Goal: Information Seeking & Learning: Learn about a topic

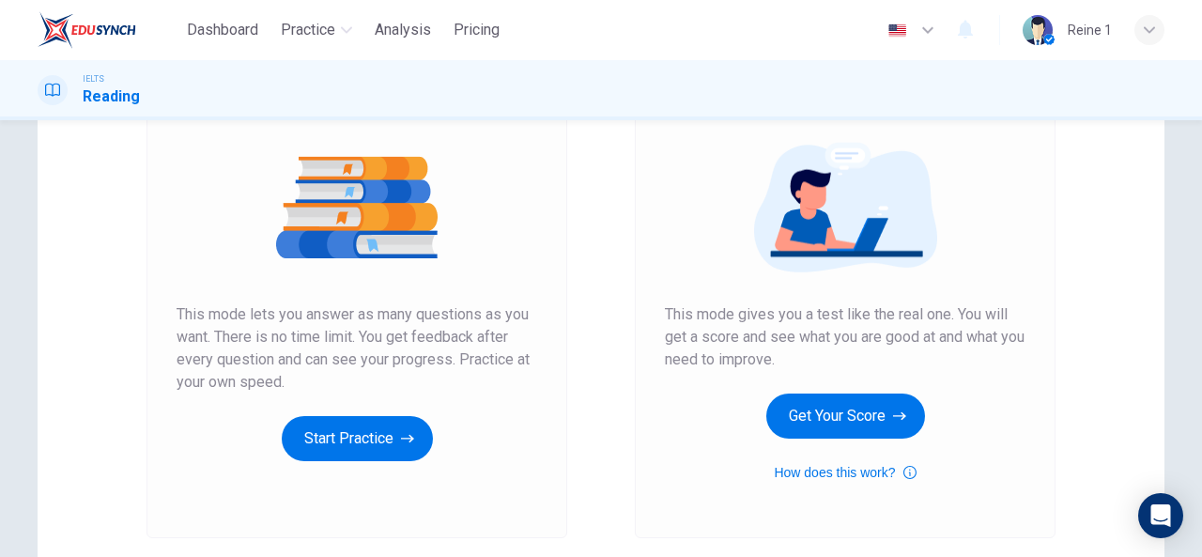
scroll to position [198, 0]
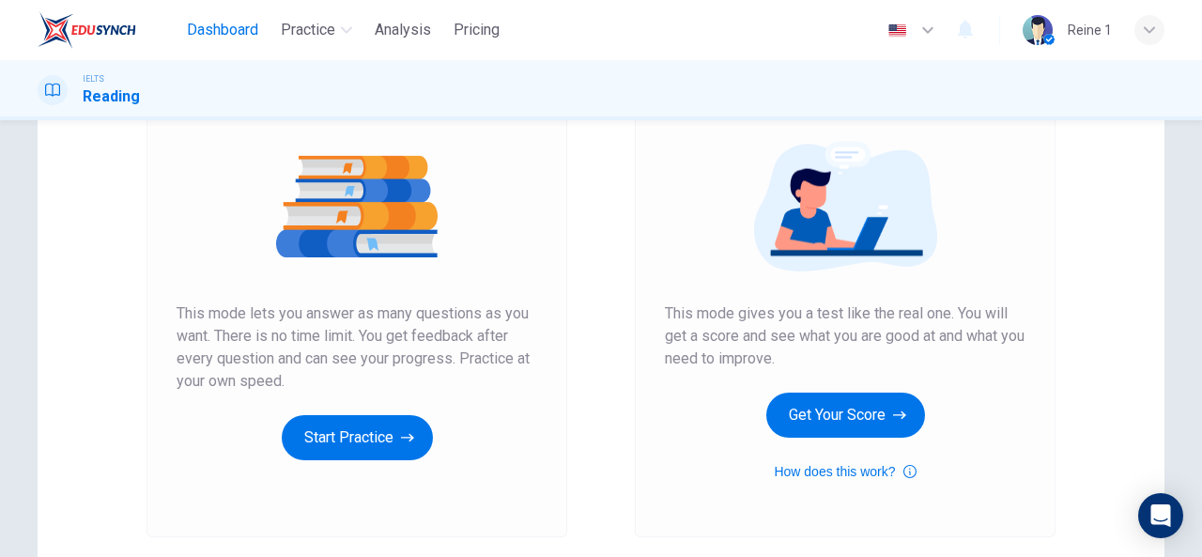
click at [252, 37] on span "Dashboard" at bounding box center [222, 30] width 71 height 23
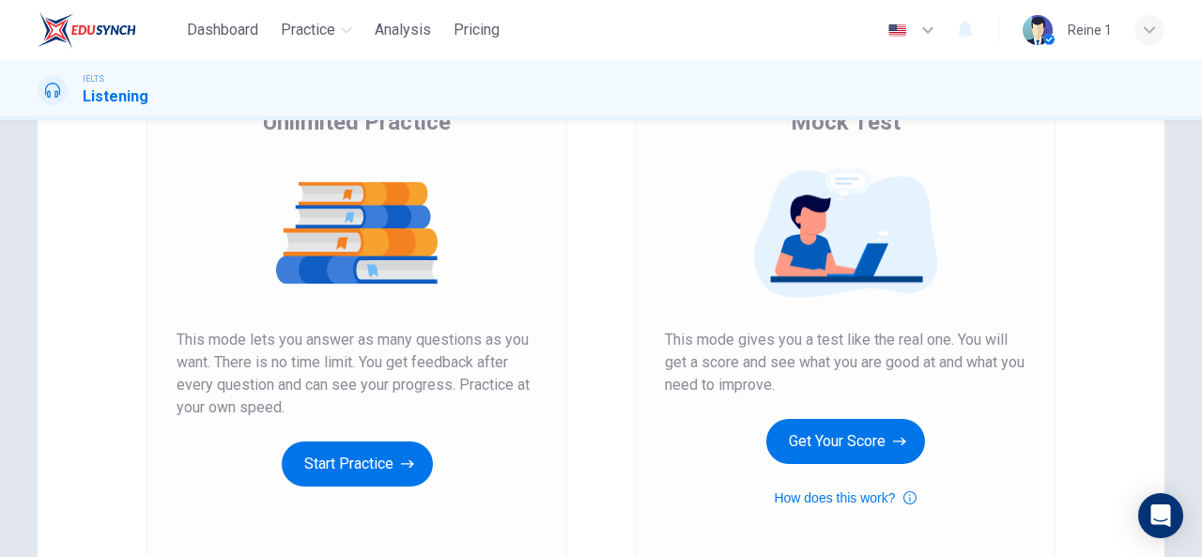
scroll to position [176, 0]
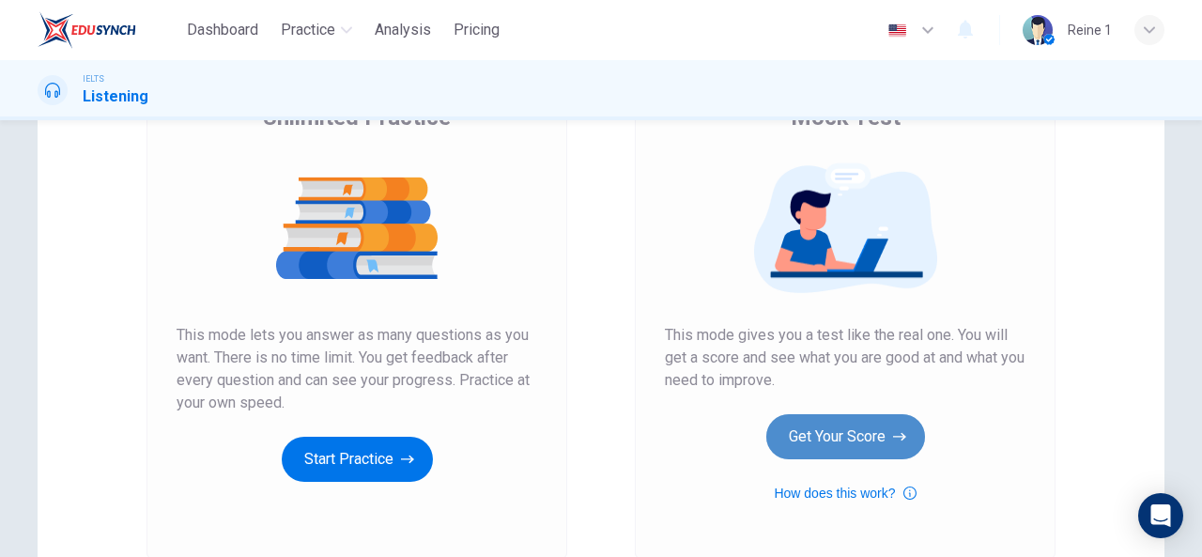
click at [869, 436] on button "Get Your Score" at bounding box center [845, 436] width 159 height 45
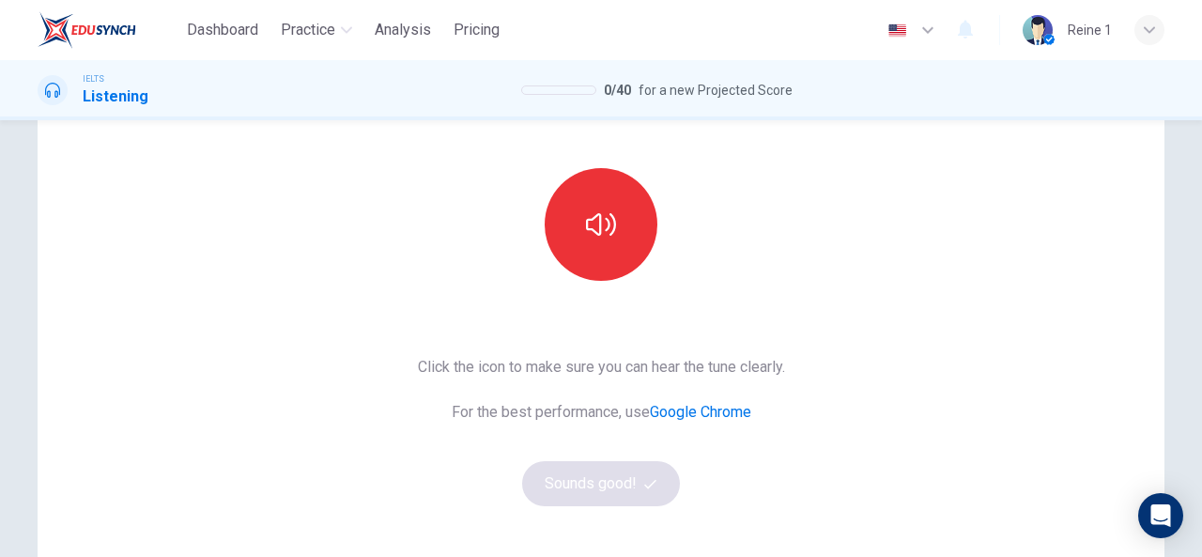
scroll to position [171, 0]
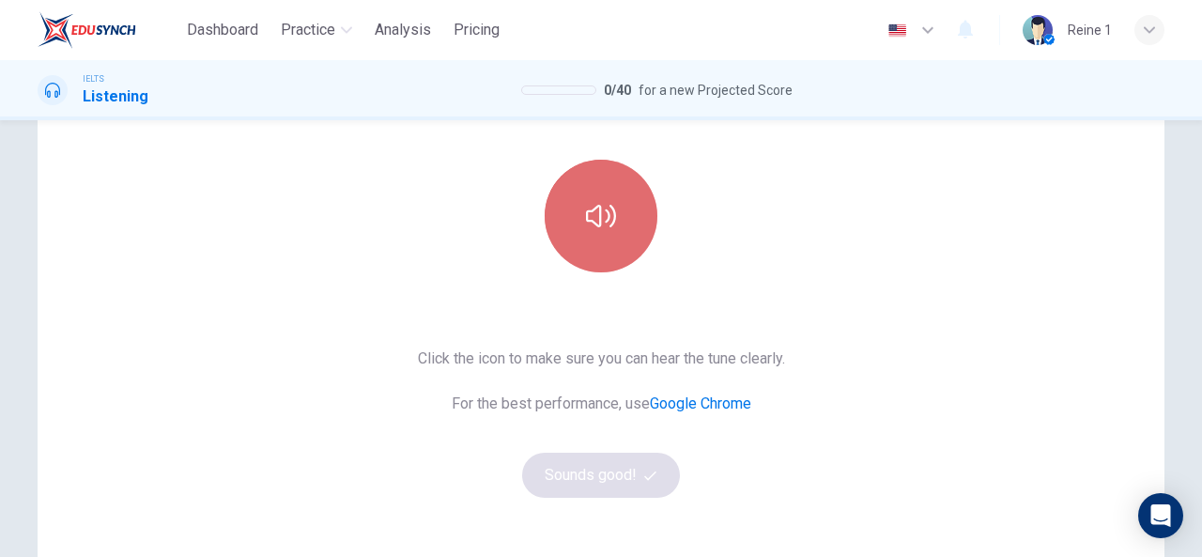
click at [588, 260] on button "button" at bounding box center [600, 216] width 113 height 113
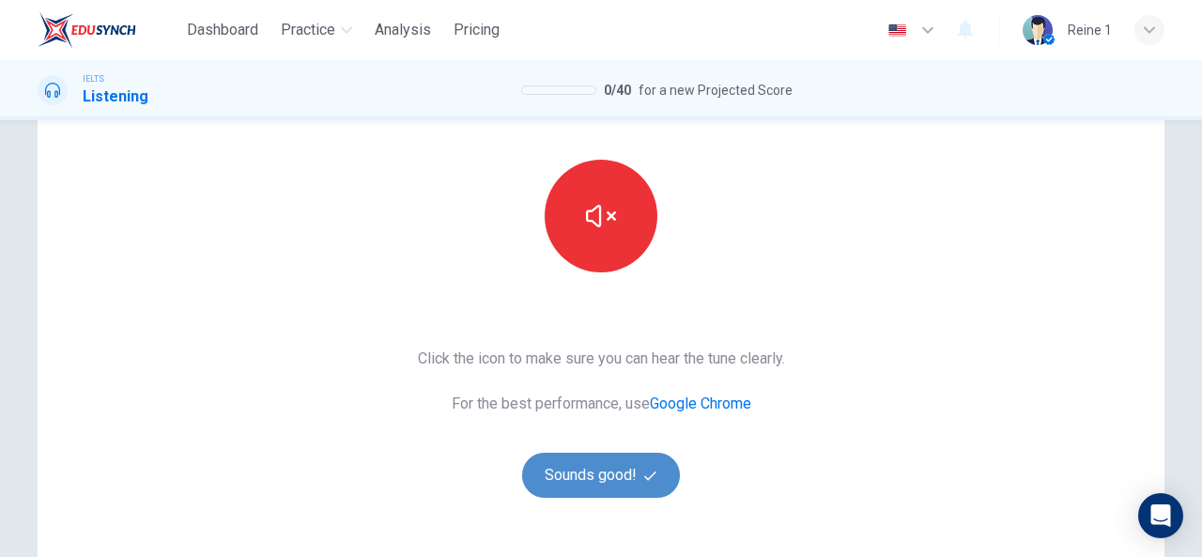
click at [636, 483] on button "Sounds good!" at bounding box center [601, 474] width 158 height 45
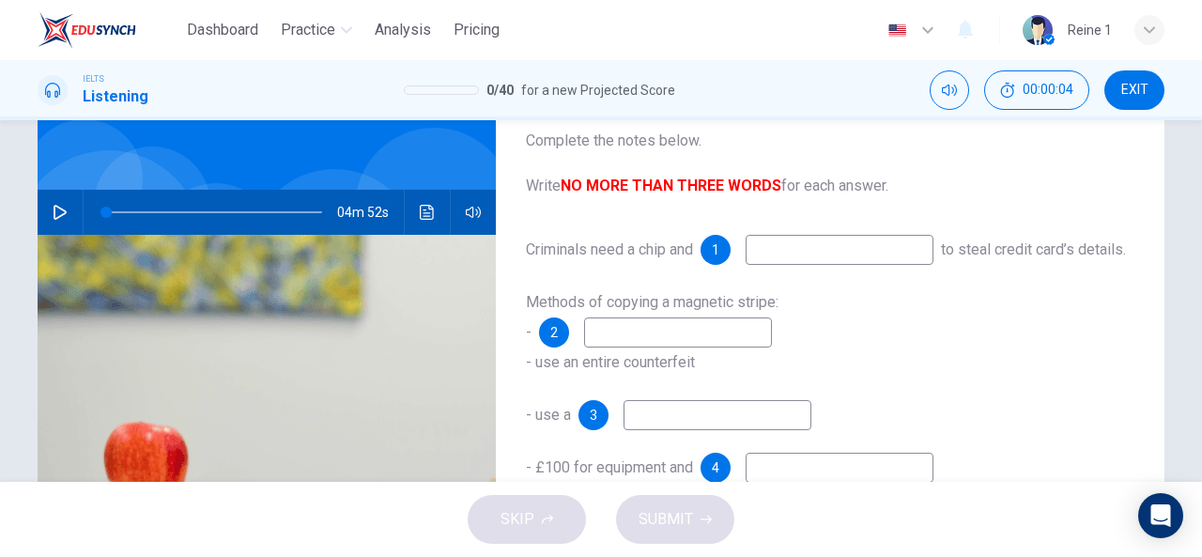
scroll to position [120, 0]
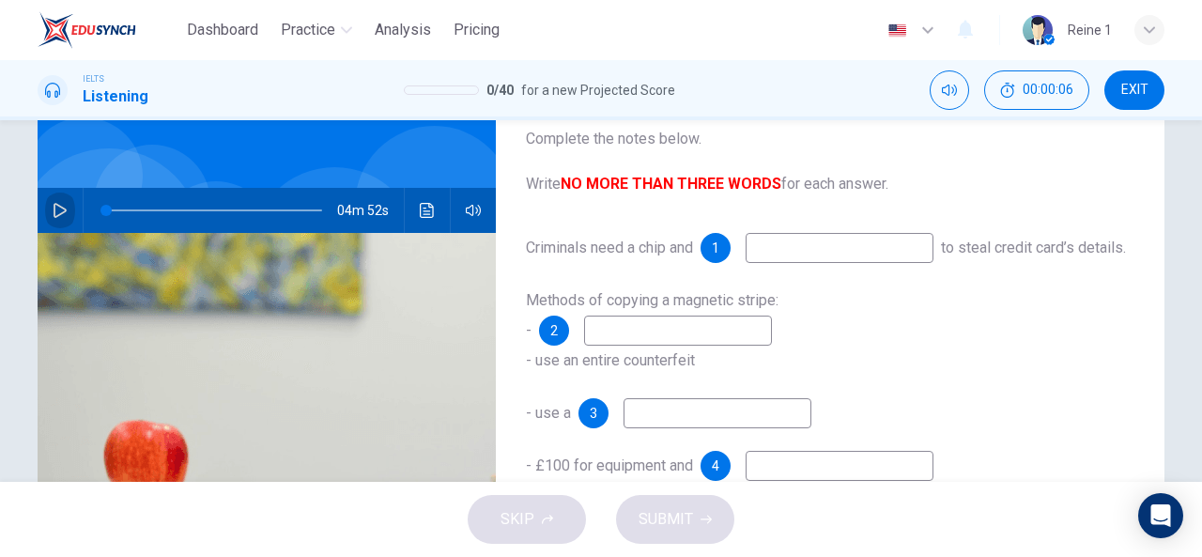
click at [59, 219] on button "button" at bounding box center [60, 210] width 30 height 45
type input "2"
click at [859, 340] on div "Methods of copying a magnetic stripe: - 2 - use an entire counterfeit" at bounding box center [830, 330] width 608 height 90
click at [814, 241] on input at bounding box center [839, 248] width 188 height 30
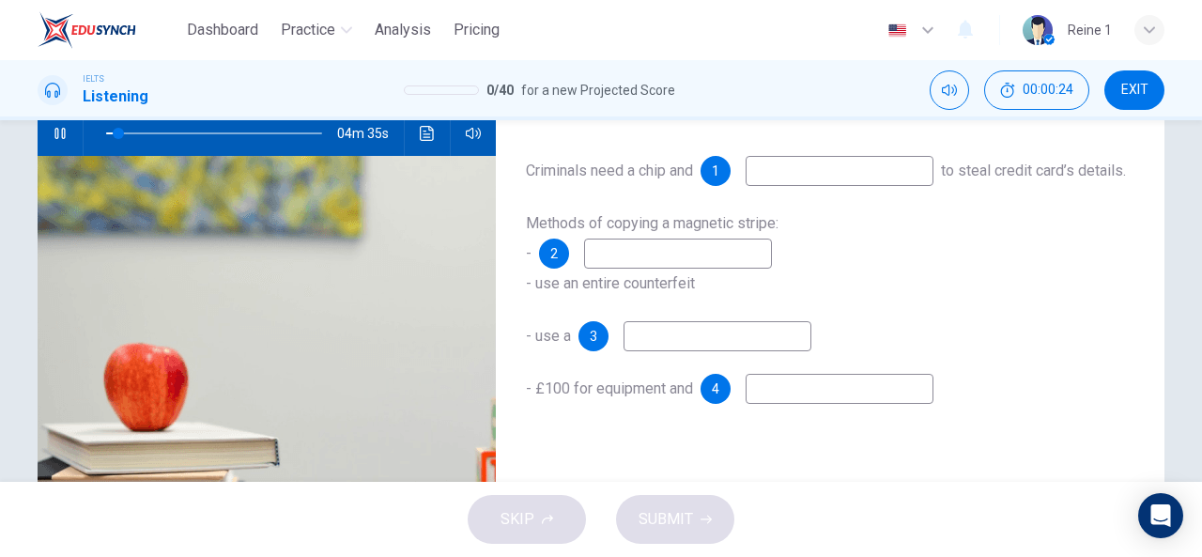
scroll to position [196, 0]
type input "14"
type input "p"
type input "14"
type input "p"
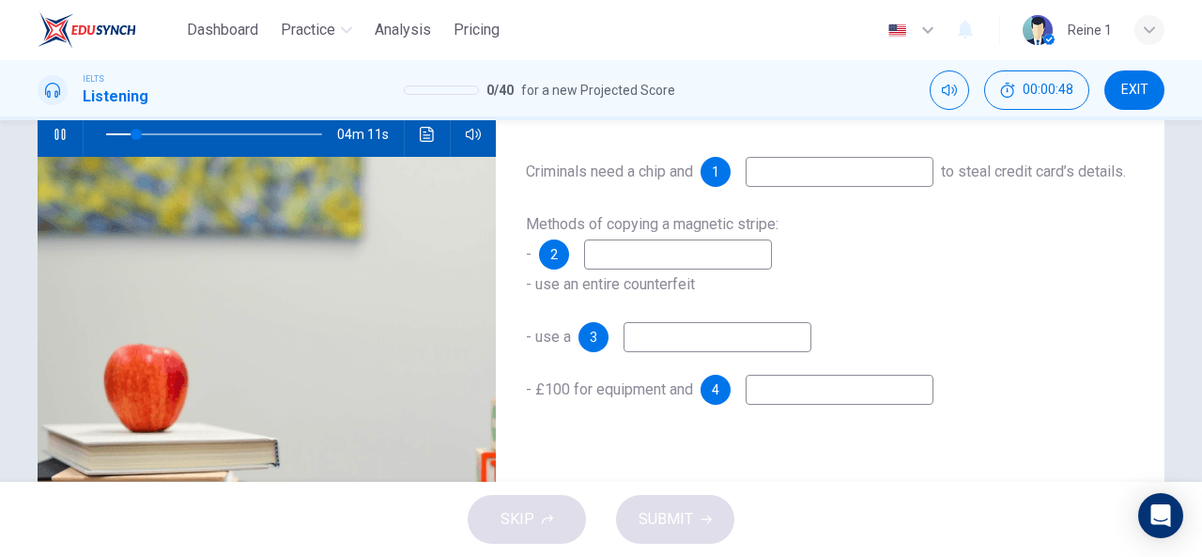
type input "14"
type input "PIN"
type input "15"
type input "PIN"
click at [698, 269] on input at bounding box center [678, 254] width 188 height 30
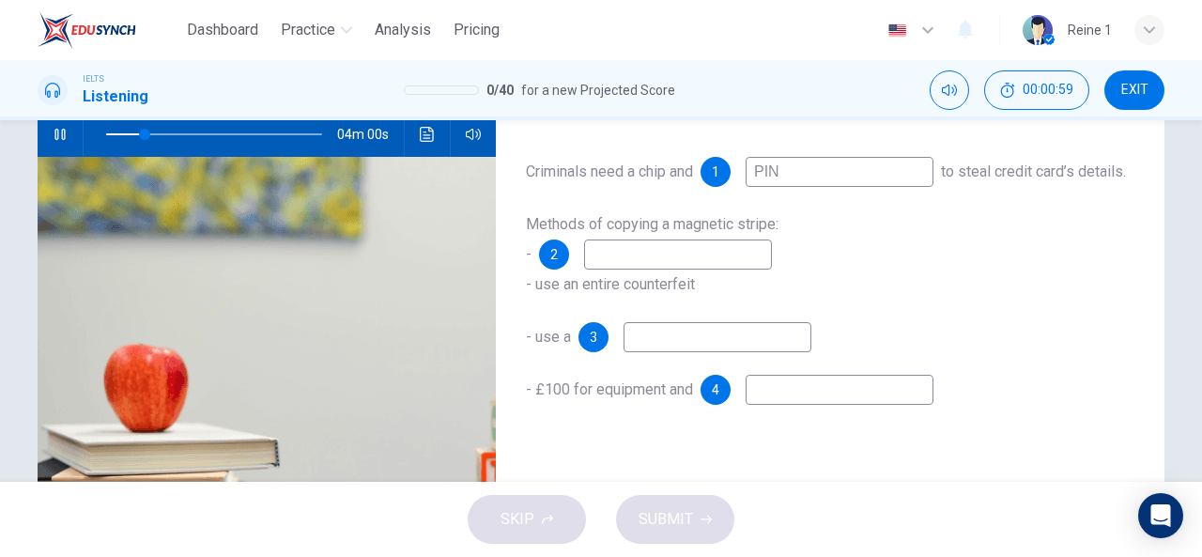
type input "18"
type input "card"
type input "18"
type input "card copy"
type input "20"
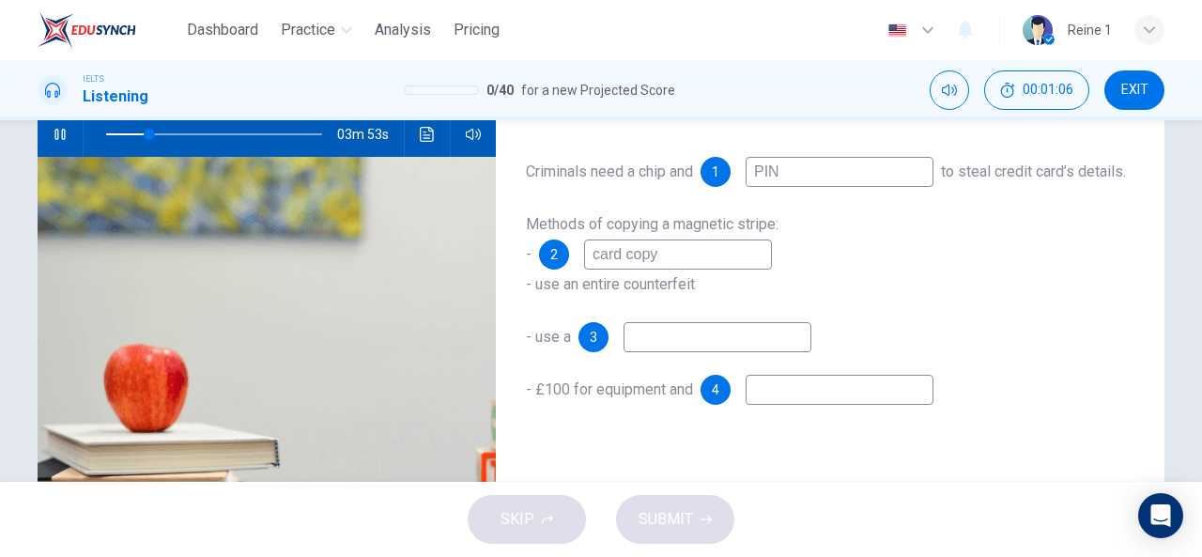
type input "card copy"
type input "21"
click at [700, 352] on input at bounding box center [717, 337] width 188 height 30
type input "modify"
type input "21"
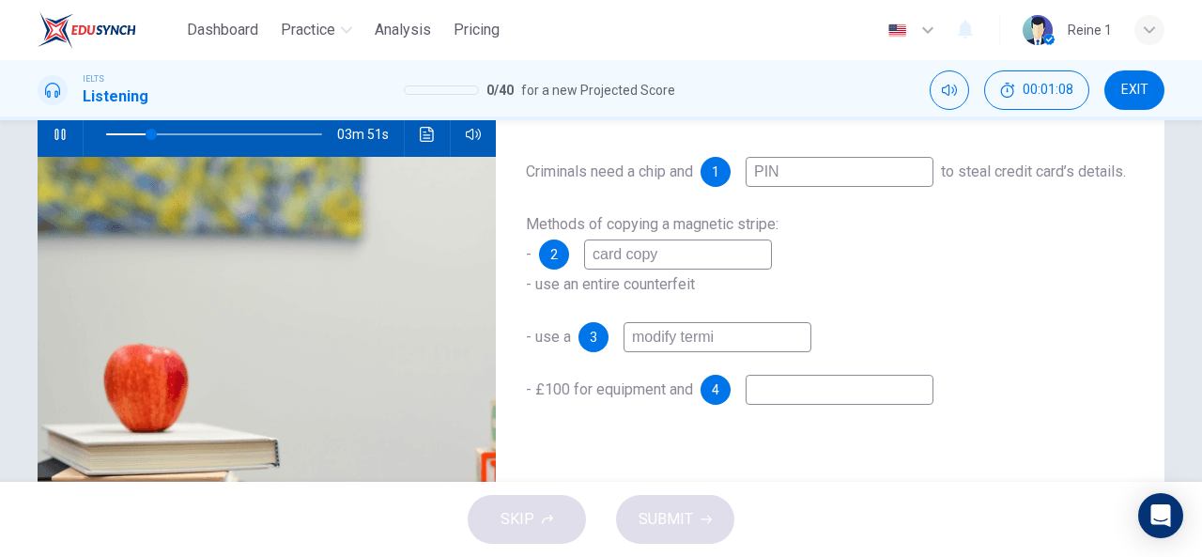
type input "modify termin"
type input "21"
type input "modify terminal"
type input "26"
type input "modify terminal"
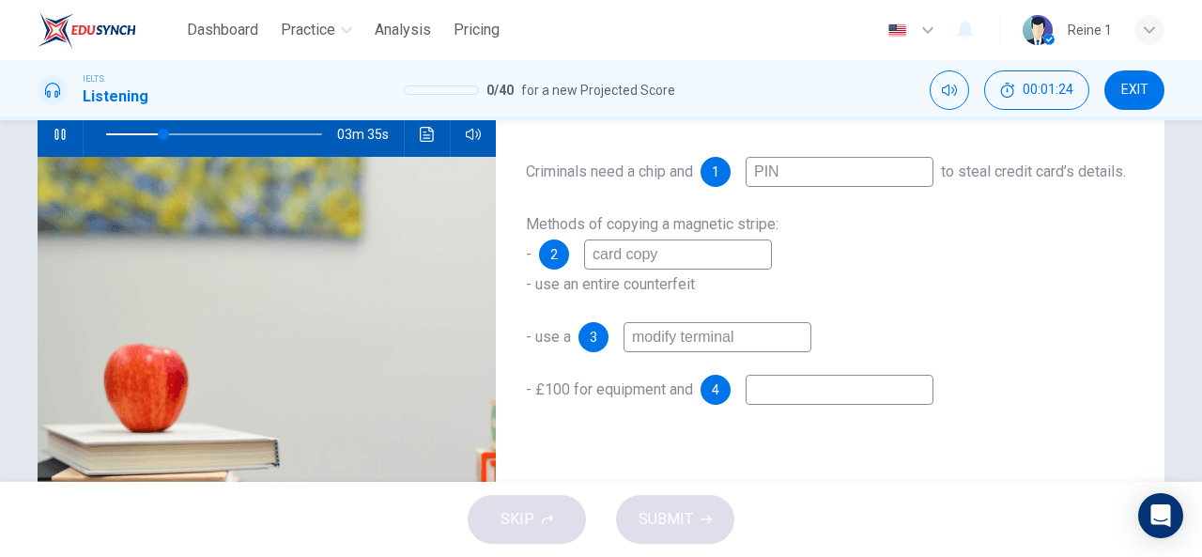
click at [834, 405] on input at bounding box center [839, 390] width 188 height 30
drag, startPoint x: 766, startPoint y: 370, endPoint x: 566, endPoint y: 362, distance: 200.1
click at [566, 352] on div "- use a 3 modify terminal" at bounding box center [830, 337] width 608 height 30
type input "27"
type input "conc"
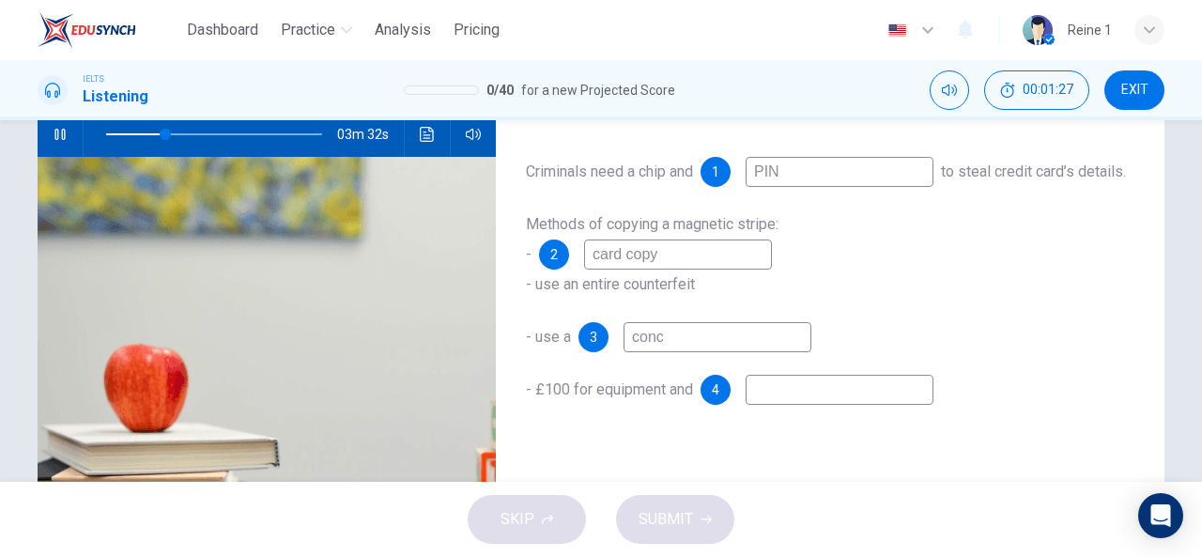
type input "28"
type input "concealed"
type input "28"
type input "concealed ca"
type input "28"
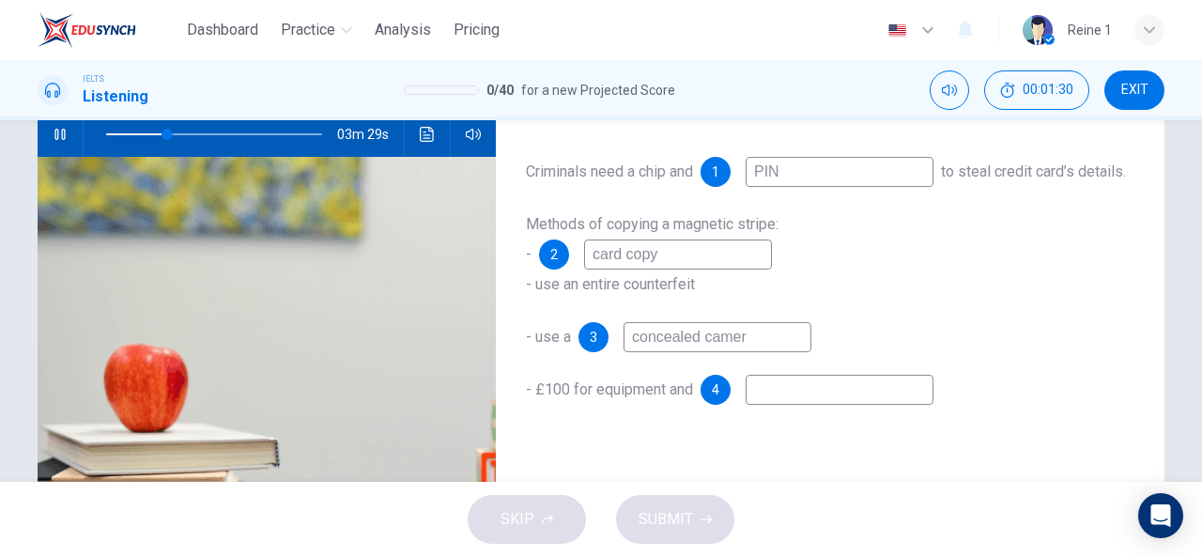
type input "concealed camera"
type input "30"
type input "concealed camera"
click at [811, 405] on input at bounding box center [839, 390] width 188 height 30
click at [803, 405] on input at bounding box center [839, 390] width 188 height 30
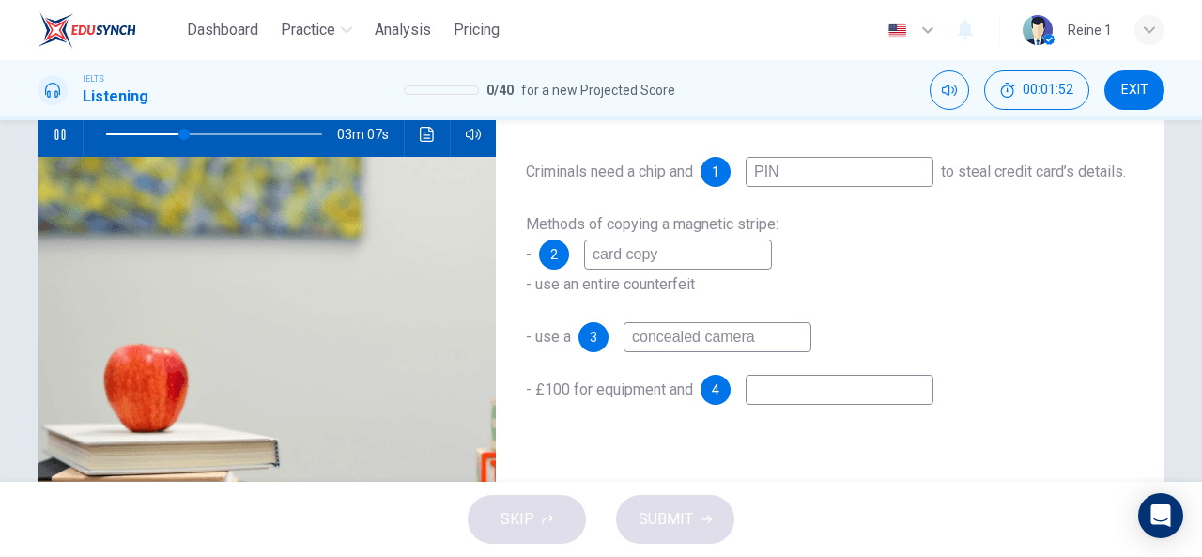
type input "36"
type input "r"
type input "37"
type input "ra"
type input "37"
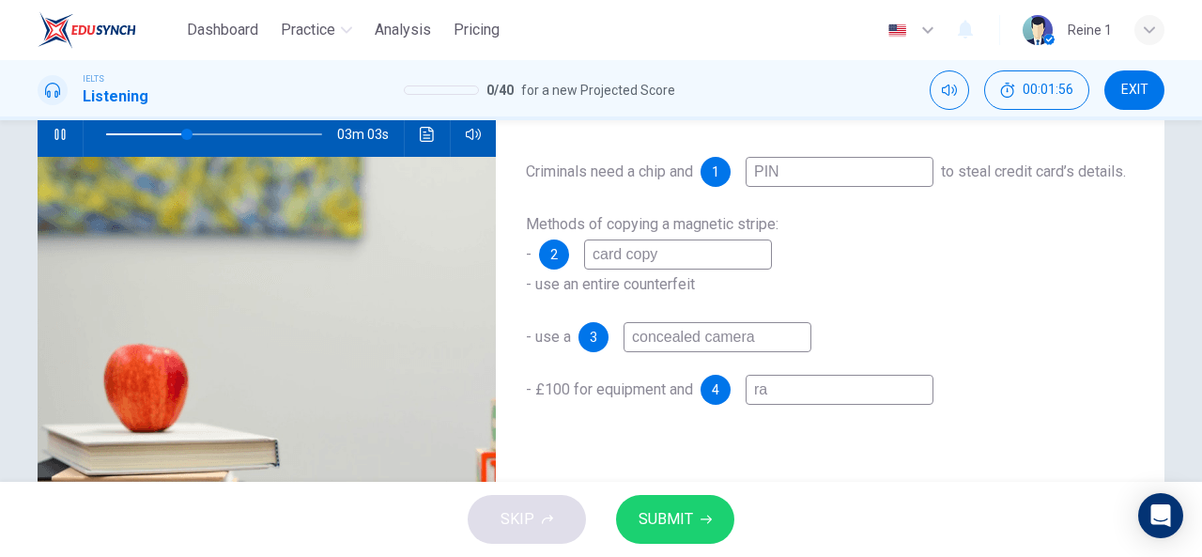
type input "raw"
type input "37"
type input "raw"
type input "38"
type input "raw c"
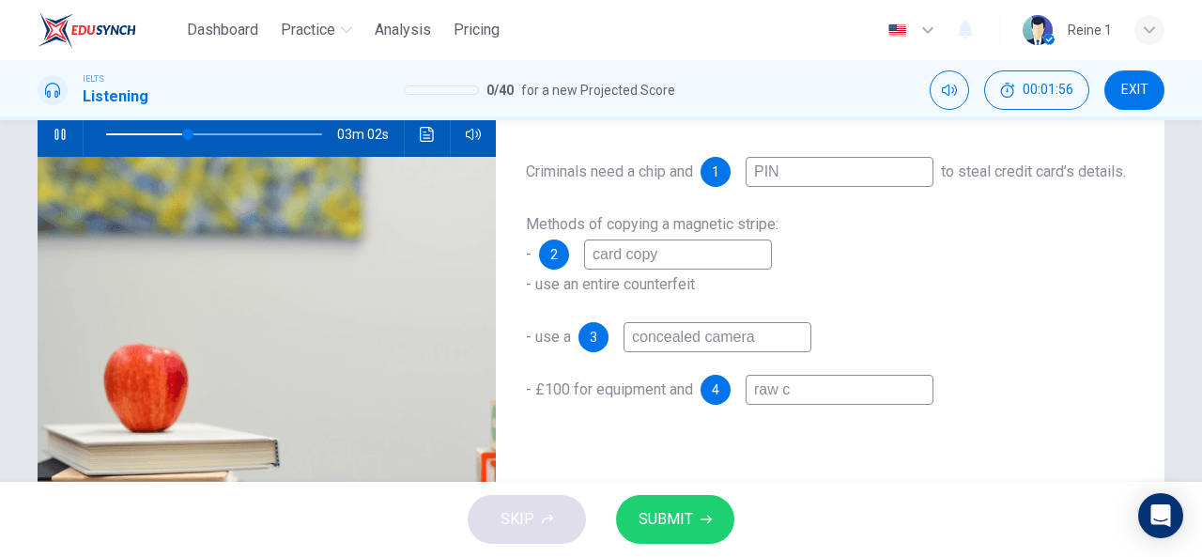
type input "38"
type input "raw ca"
type input "38"
type input "raw car"
type input "38"
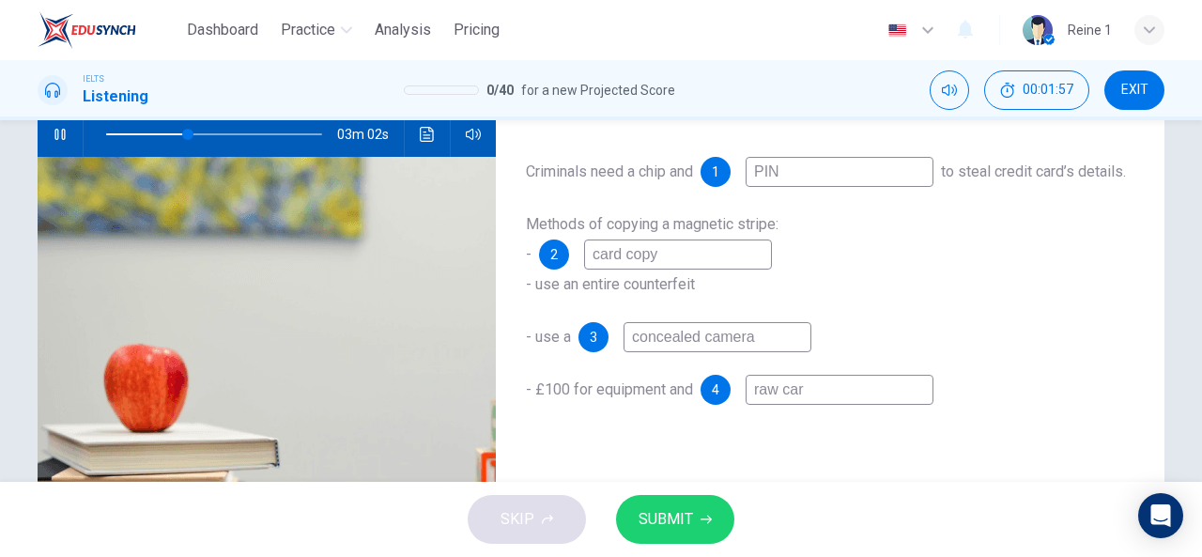
type input "raw card"
type input "38"
type input "raw cards"
type input "38"
type input "raw cards"
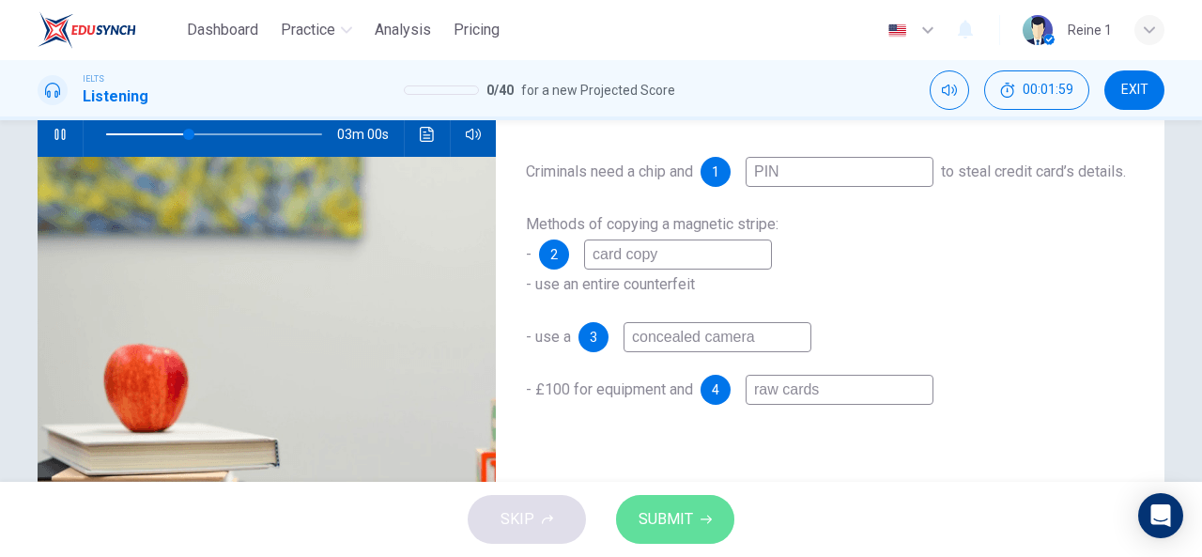
click at [679, 514] on span "SUBMIT" at bounding box center [665, 519] width 54 height 26
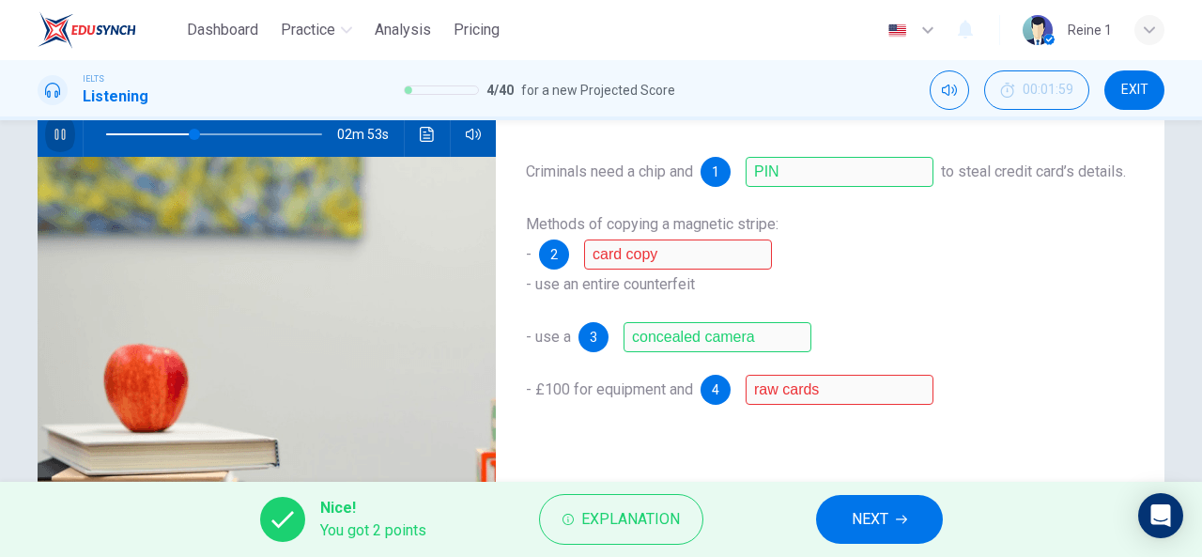
click at [60, 137] on icon "button" at bounding box center [59, 134] width 10 height 11
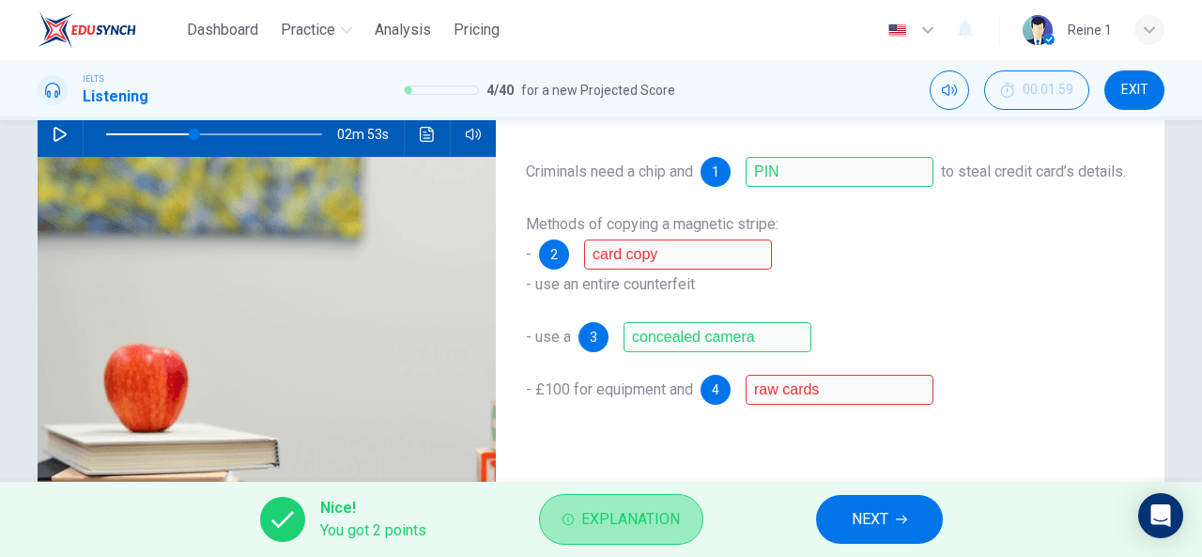
click at [610, 519] on span "Explanation" at bounding box center [630, 519] width 99 height 26
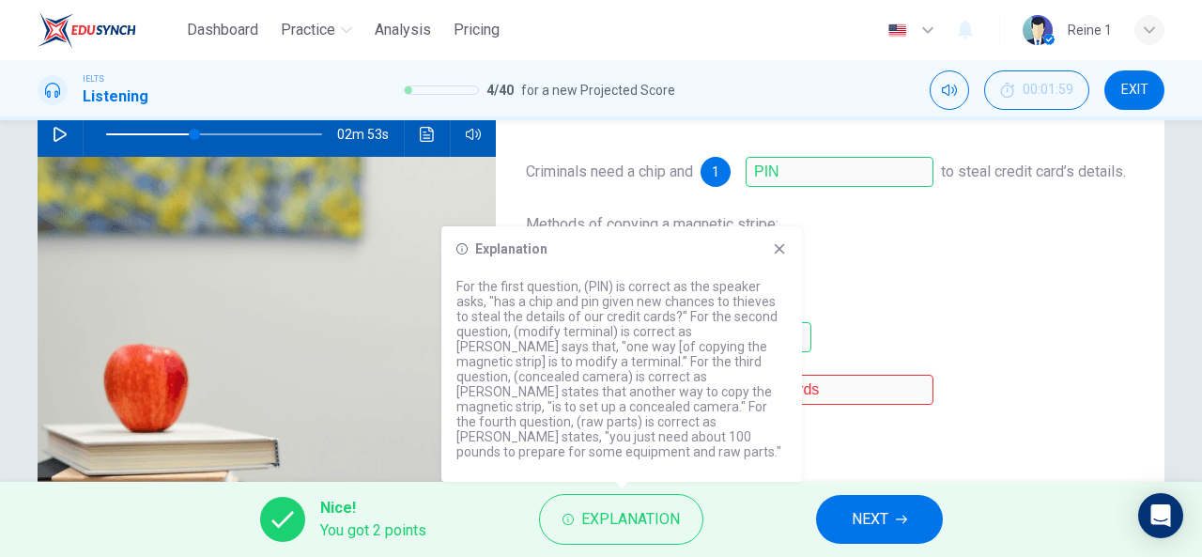
click at [912, 299] on div "Methods of copying a magnetic stripe: - 2 card copy - use an entire counterfeit" at bounding box center [830, 254] width 608 height 90
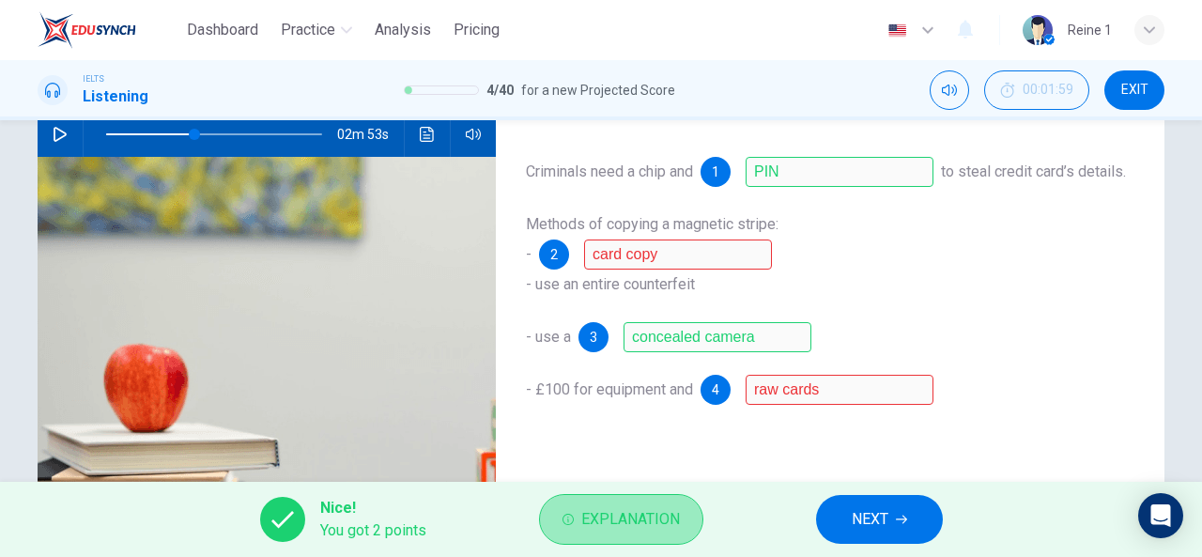
click at [672, 529] on span "Explanation" at bounding box center [630, 519] width 99 height 26
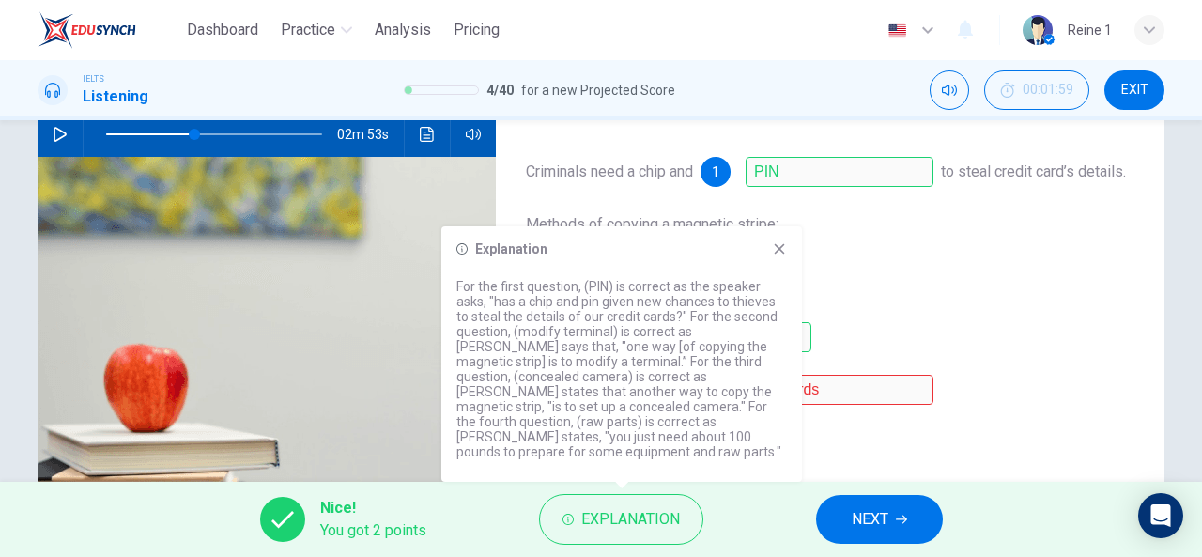
click at [876, 352] on div "- use a 3 concealed camera" at bounding box center [830, 337] width 608 height 30
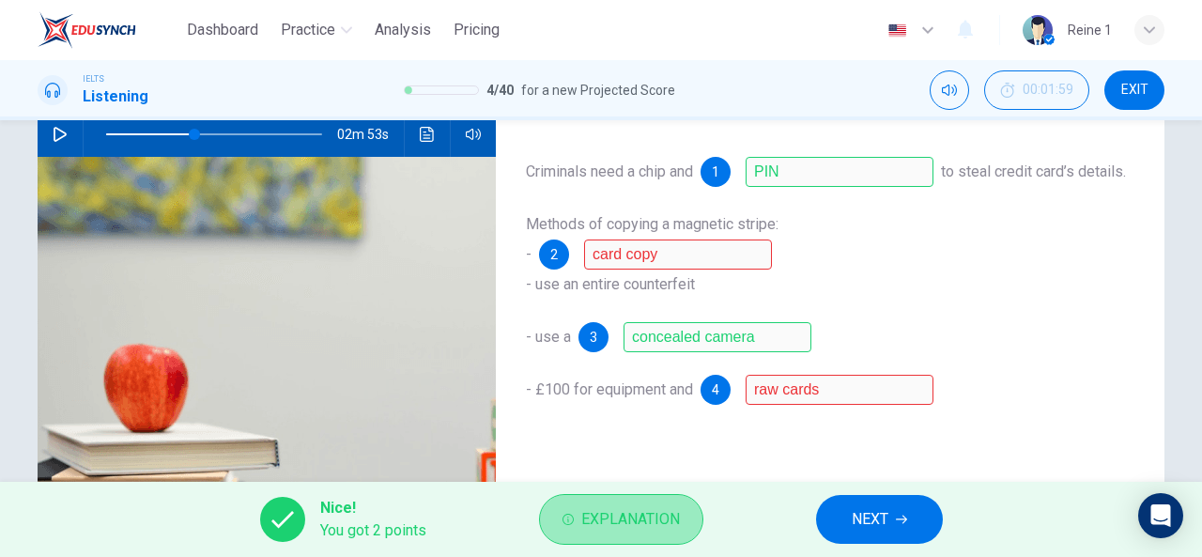
click at [661, 521] on span "Explanation" at bounding box center [630, 519] width 99 height 26
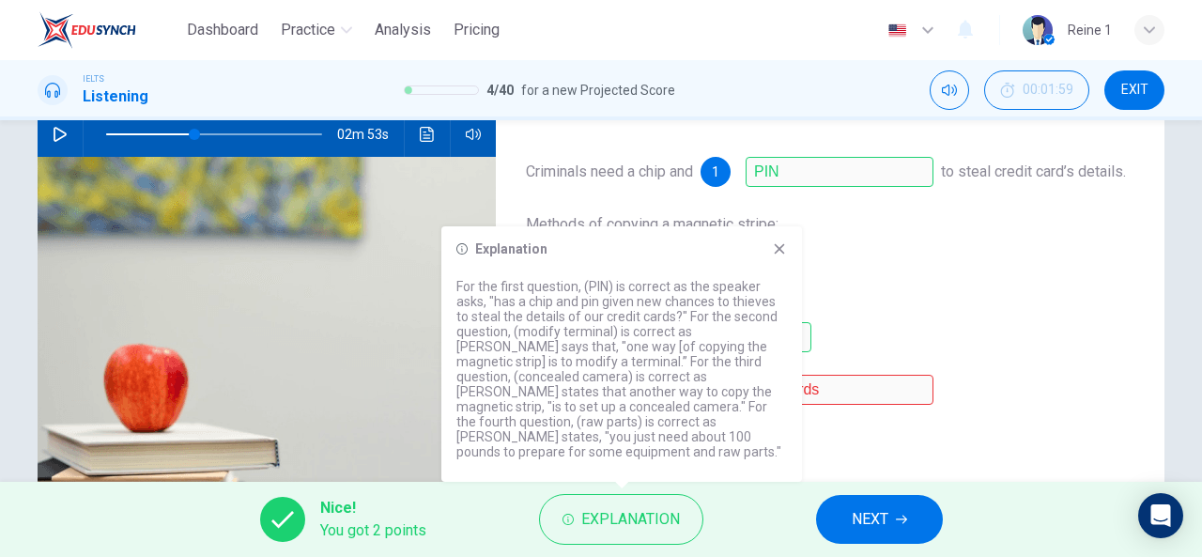
click at [941, 334] on div "Criminals need a chip and 1 PIN to steal credit card’s details. Methods of copy…" at bounding box center [830, 299] width 608 height 285
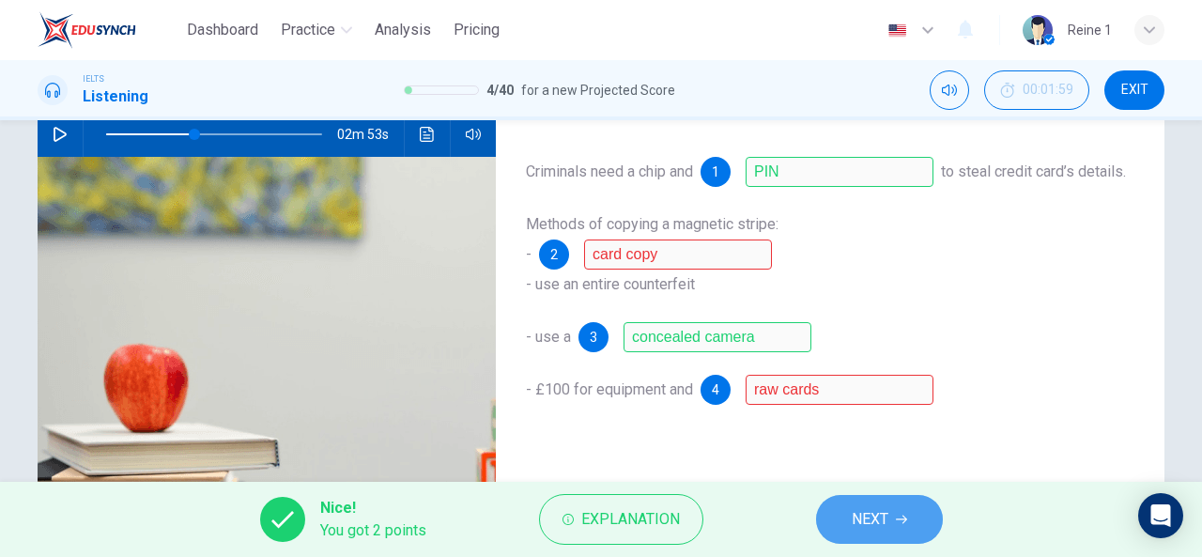
click at [900, 519] on icon "button" at bounding box center [901, 519] width 11 height 8
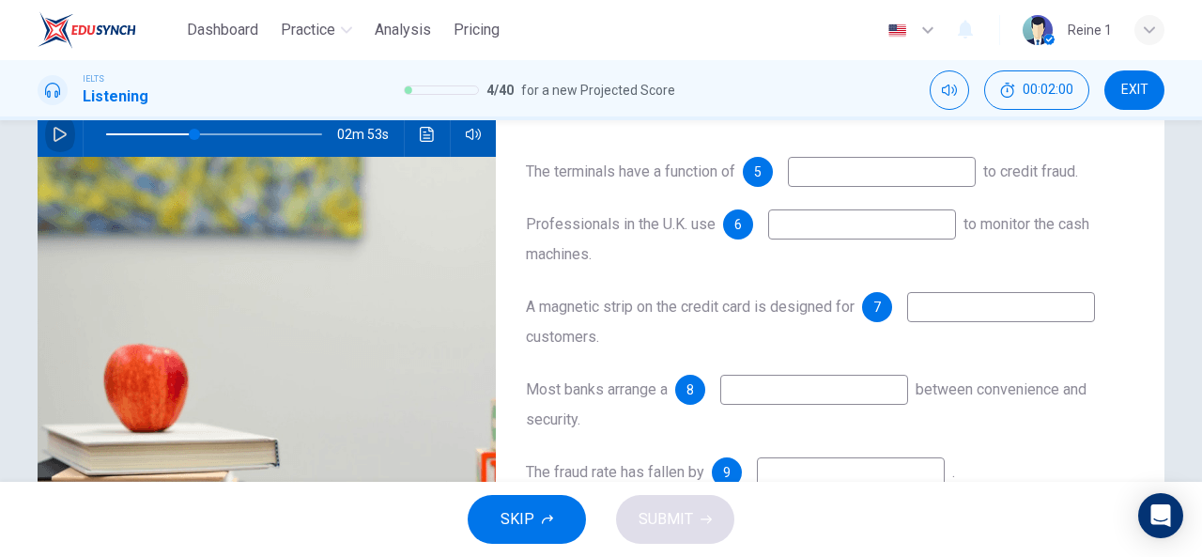
click at [57, 132] on icon "button" at bounding box center [60, 134] width 15 height 15
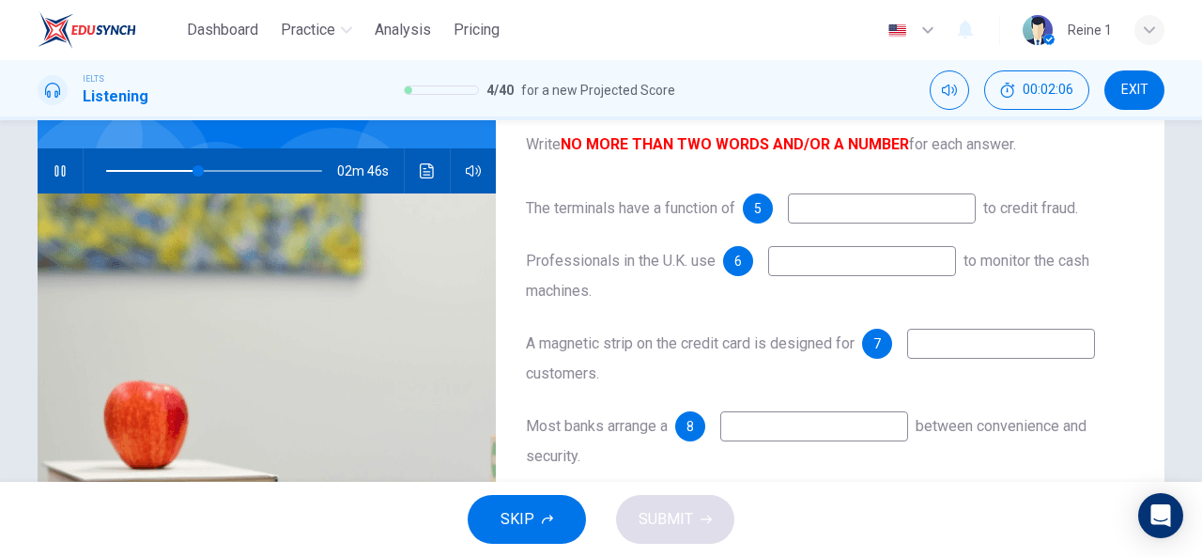
scroll to position [152, 0]
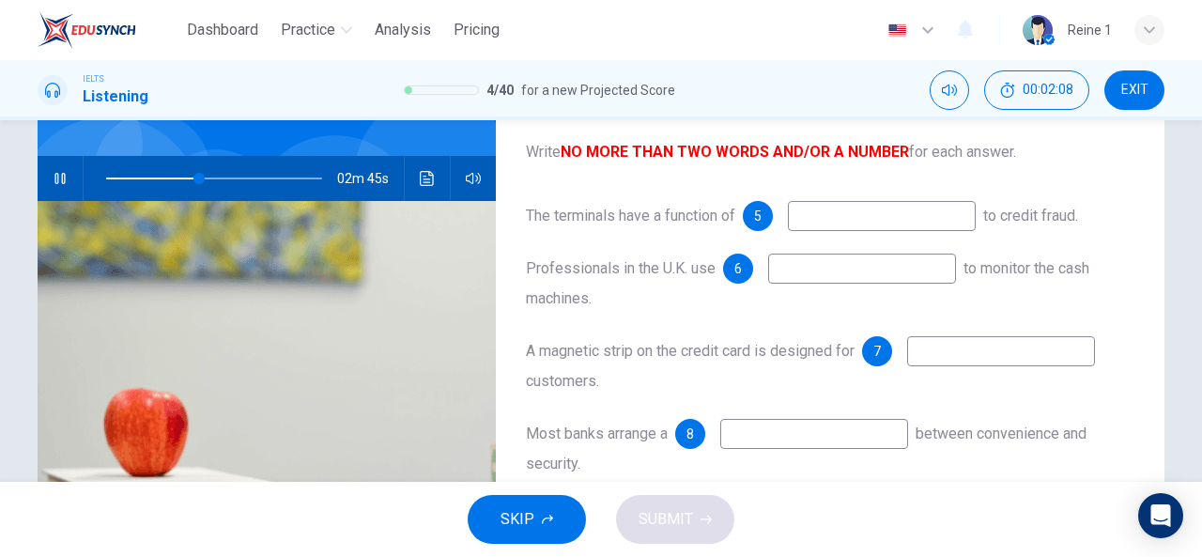
click at [891, 216] on input at bounding box center [882, 216] width 188 height 30
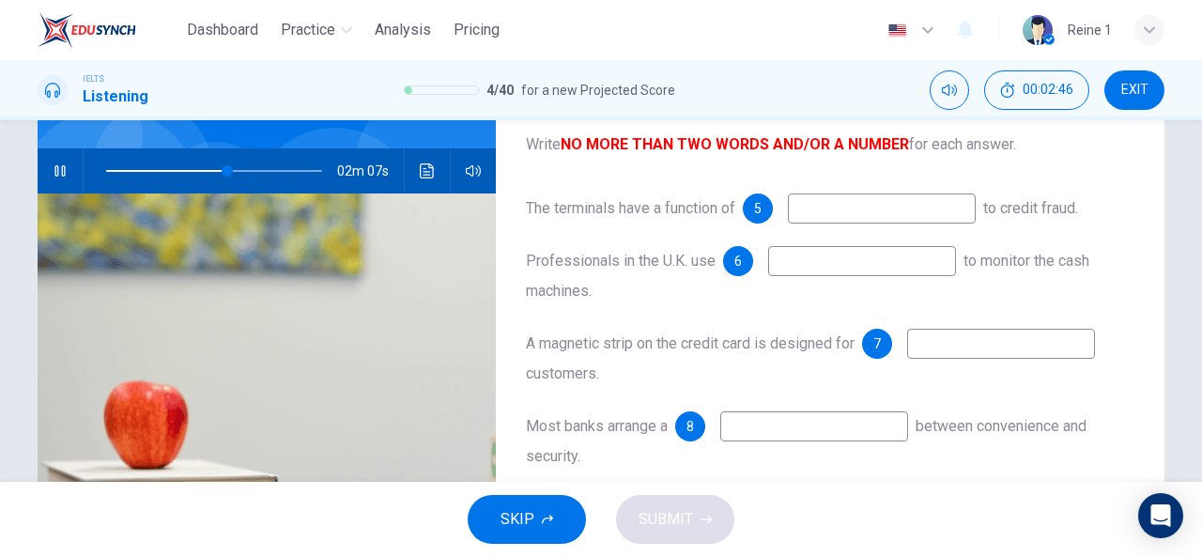
scroll to position [161, 0]
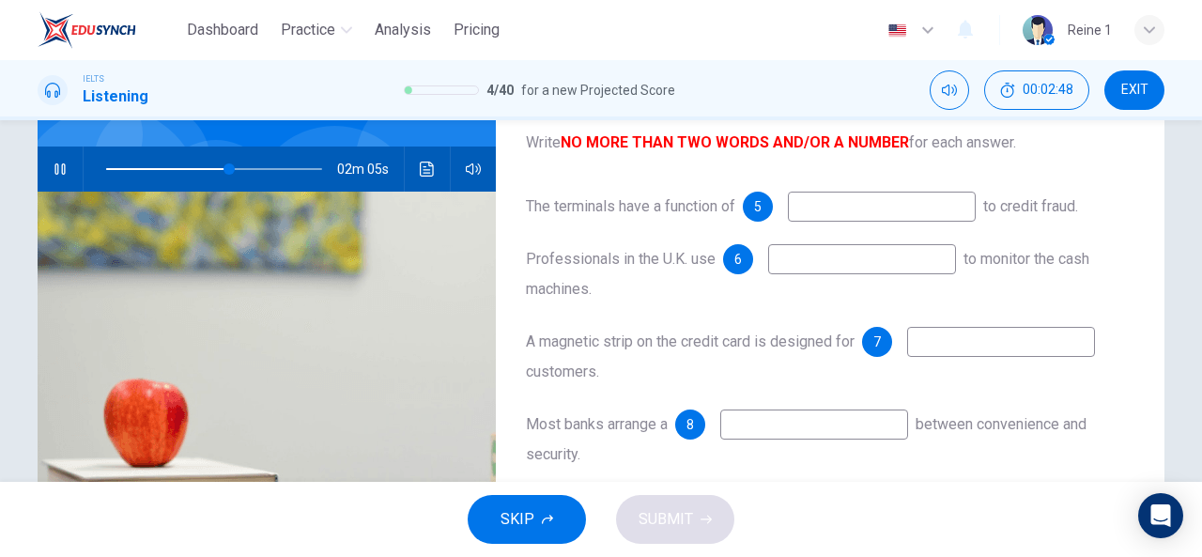
click at [864, 258] on input at bounding box center [862, 259] width 188 height 30
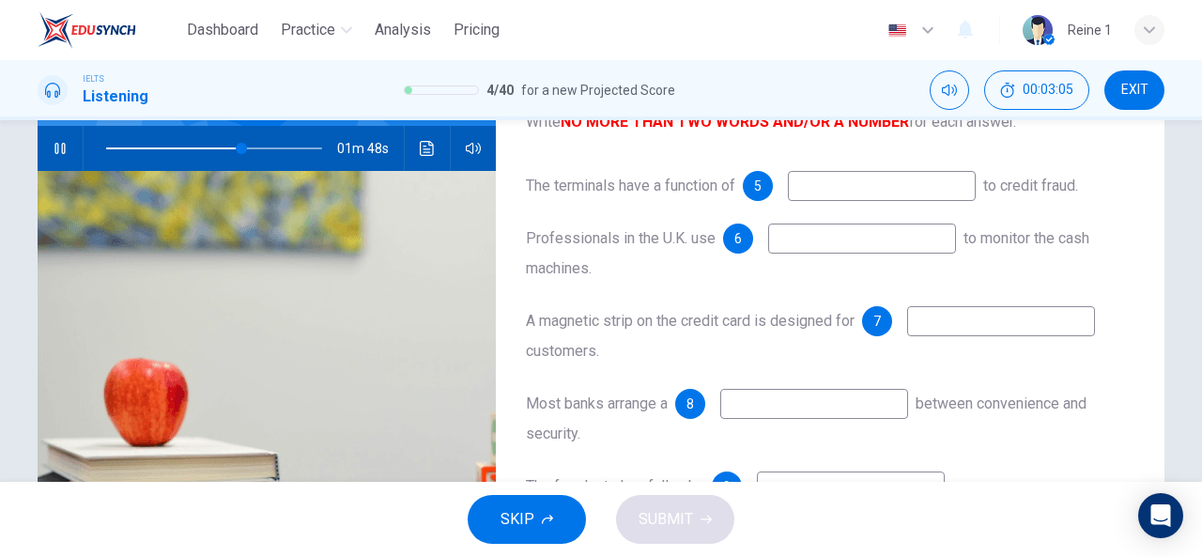
scroll to position [183, 0]
click at [961, 326] on input at bounding box center [1001, 320] width 188 height 30
type input "64"
type input "tr"
type input "64"
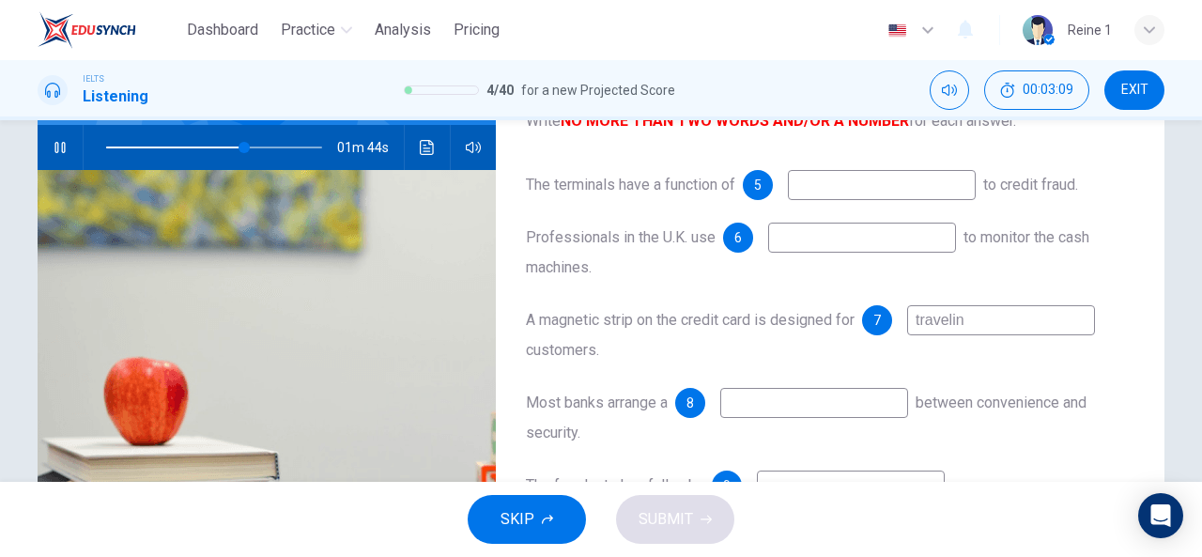
type input "traveling"
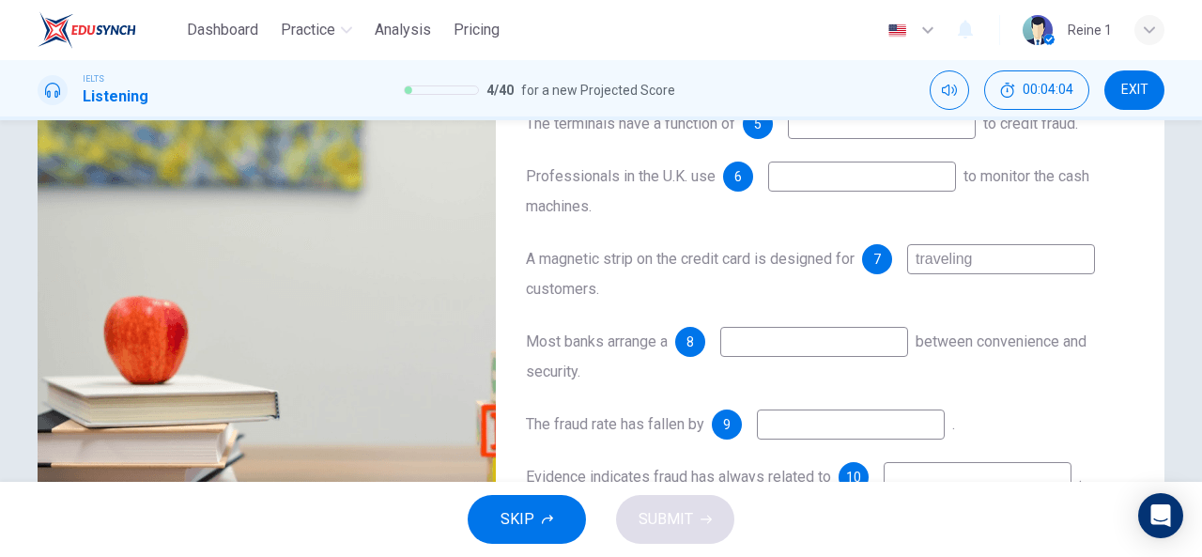
scroll to position [263, 0]
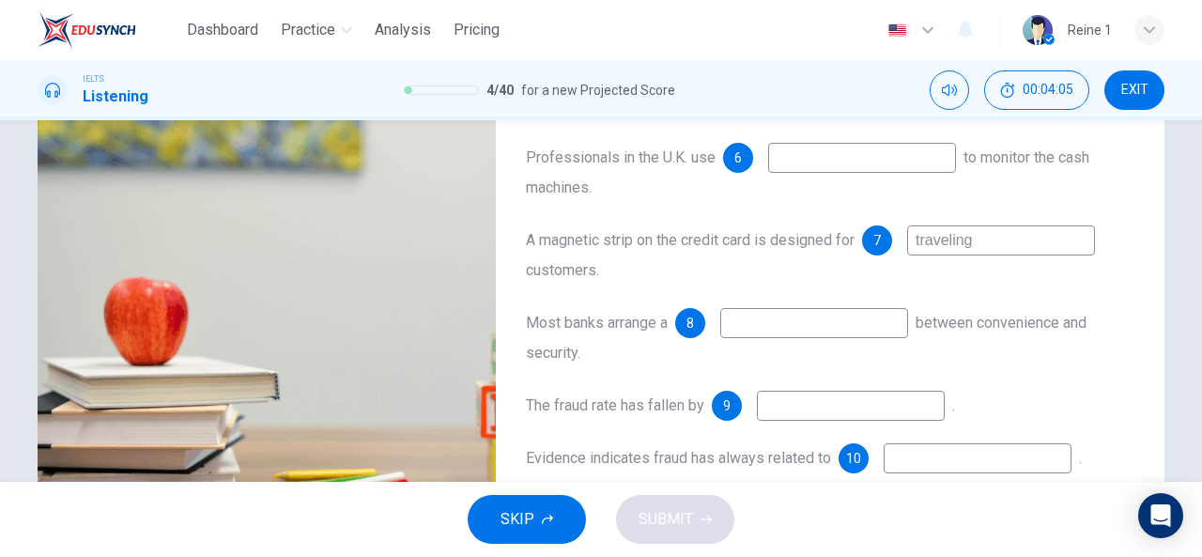
type input "84"
type input "traveling"
click at [809, 410] on input at bounding box center [851, 406] width 188 height 30
type input "84"
type input "24"
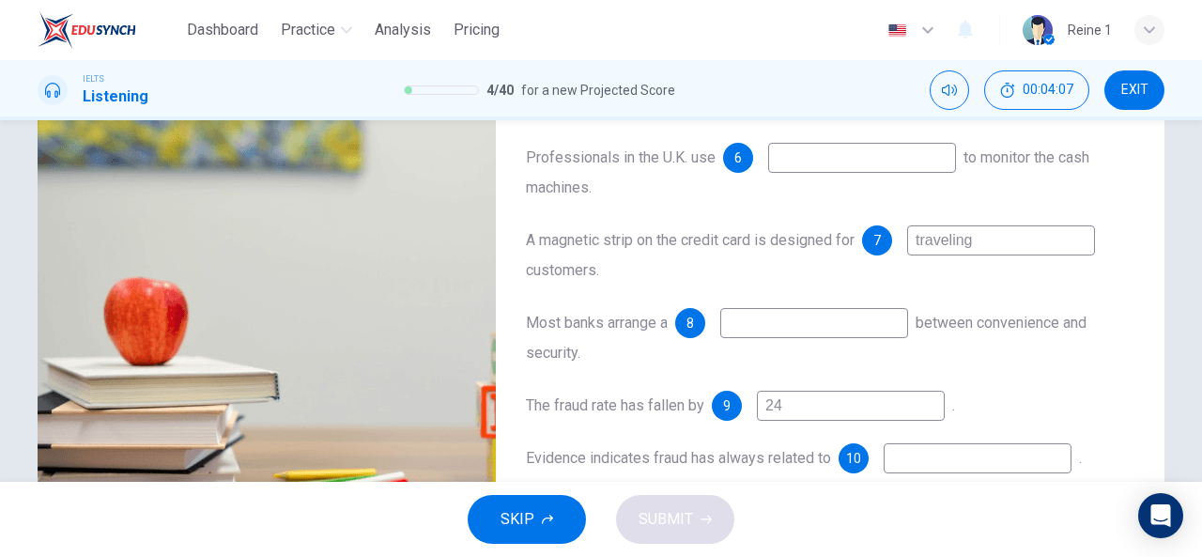
type input "84"
type input "24%"
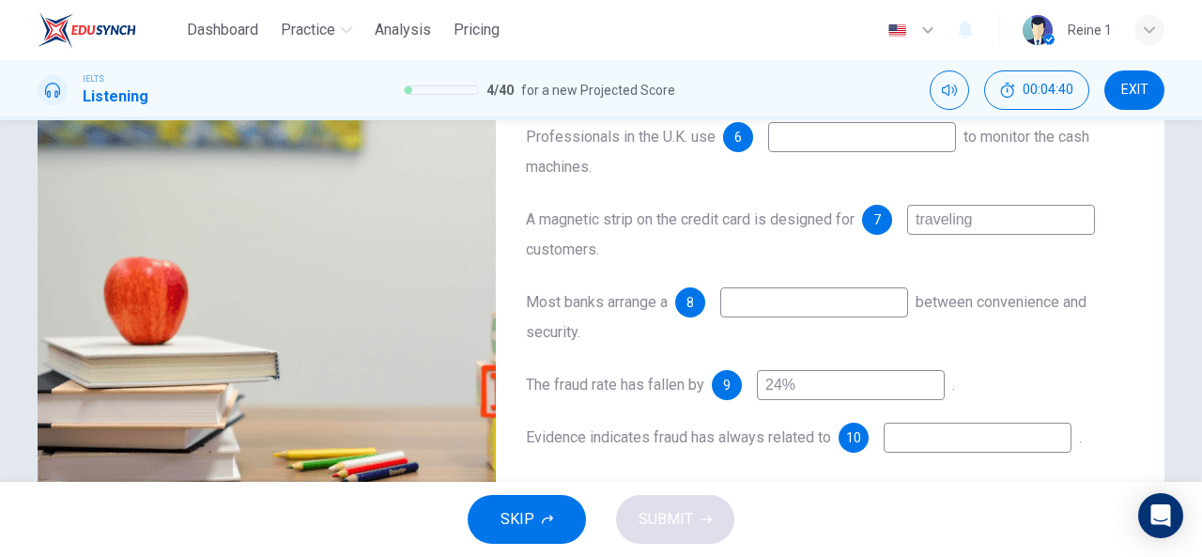
scroll to position [285, 0]
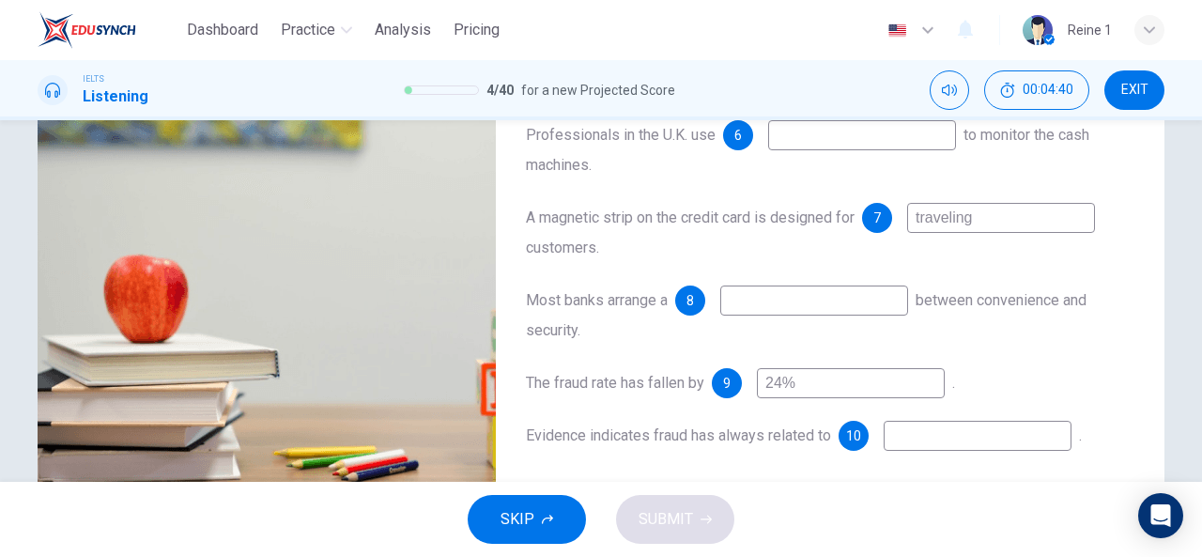
type input "96"
type input "24%"
click at [952, 444] on input at bounding box center [977, 436] width 188 height 30
type input "96"
type input "old t"
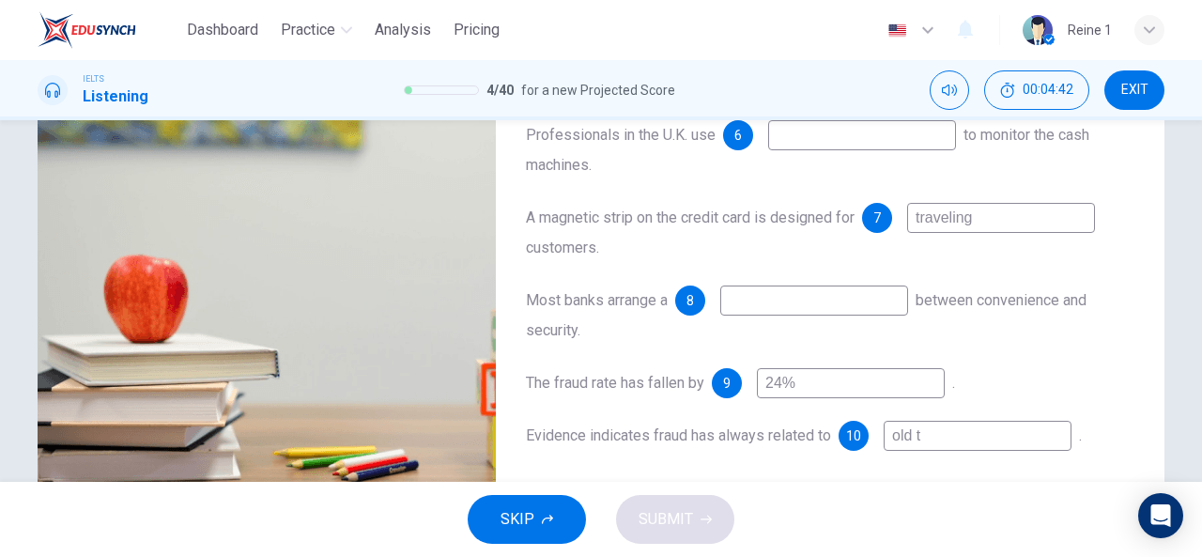
type input "96"
type input "old techno"
type input "97"
type input "old technology"
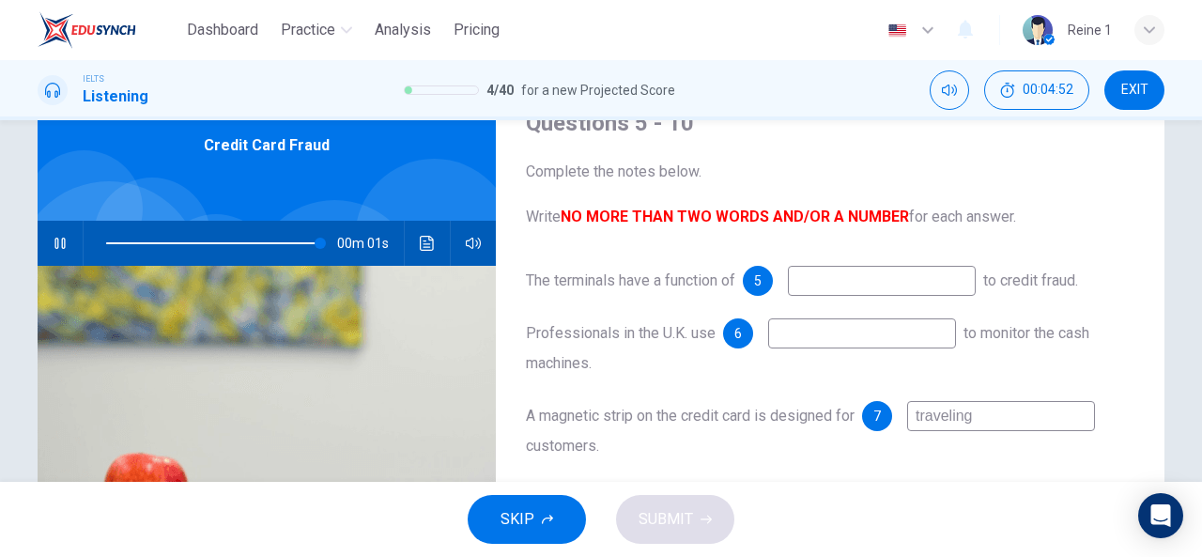
scroll to position [93, 0]
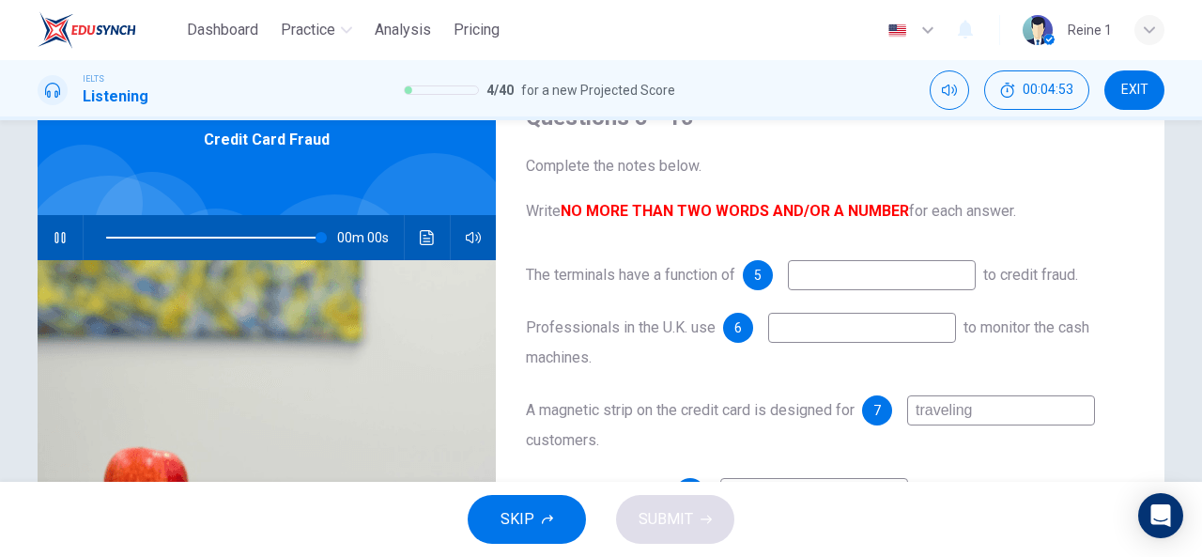
type input "0"
type input "old technology"
click at [868, 278] on input at bounding box center [882, 275] width 188 height 30
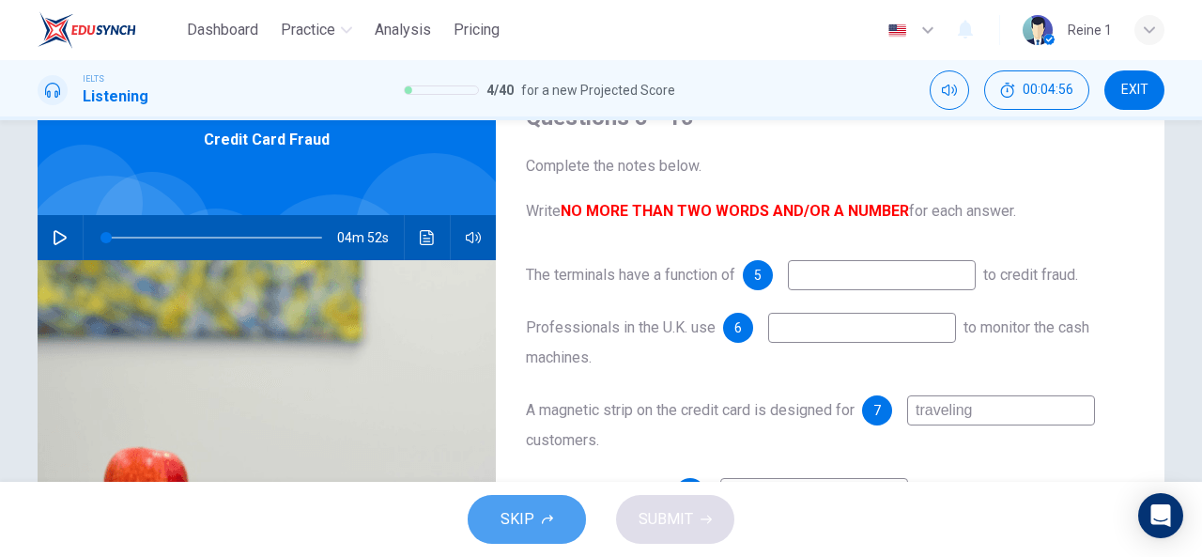
click at [560, 516] on button "SKIP" at bounding box center [527, 519] width 118 height 49
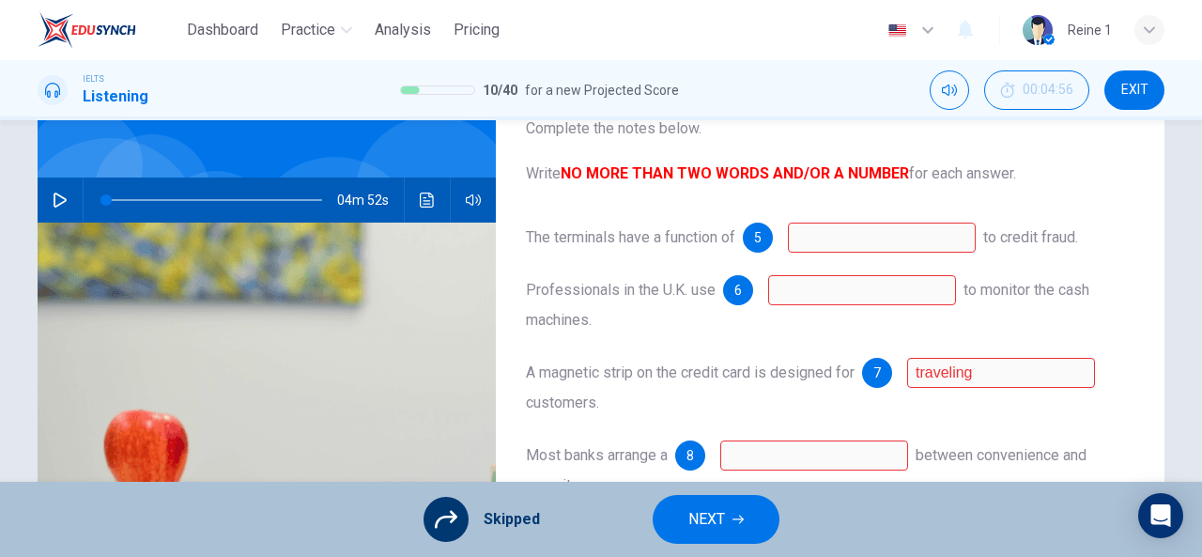
scroll to position [135, 0]
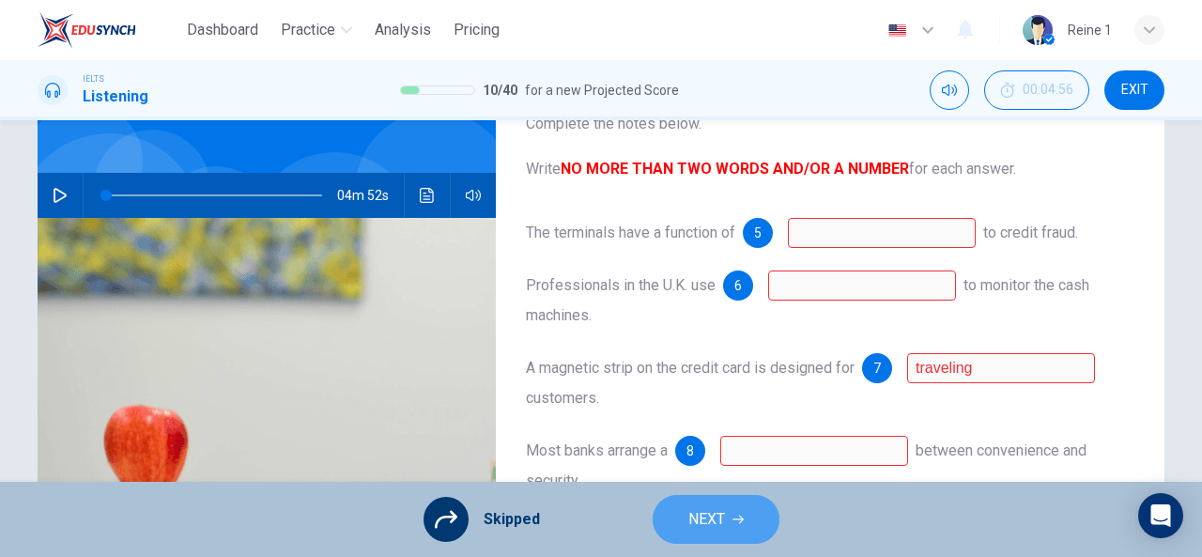
click at [725, 502] on button "NEXT" at bounding box center [715, 519] width 127 height 49
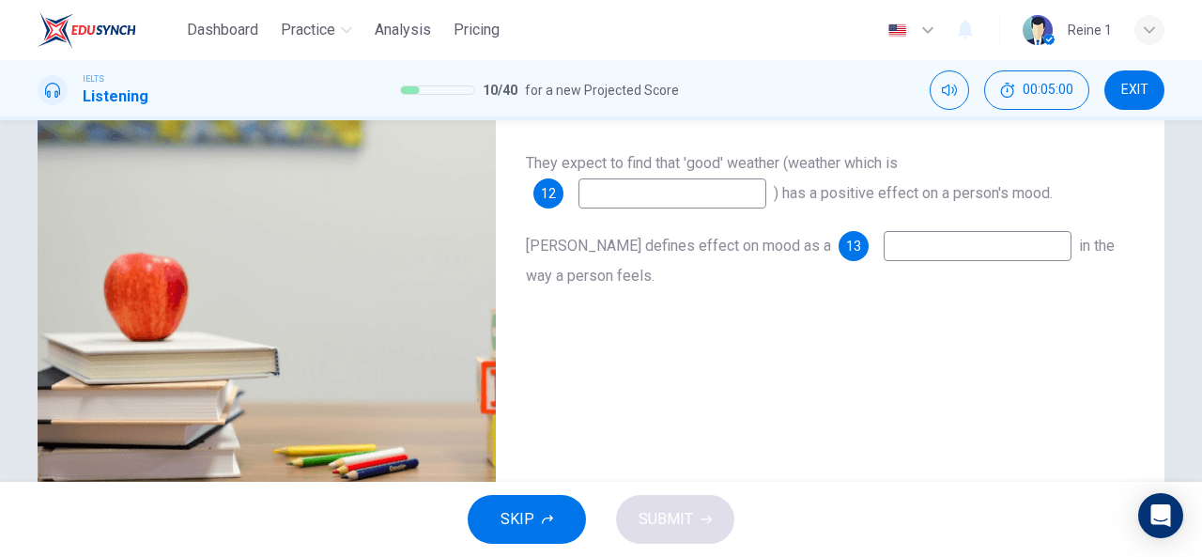
scroll to position [289, 0]
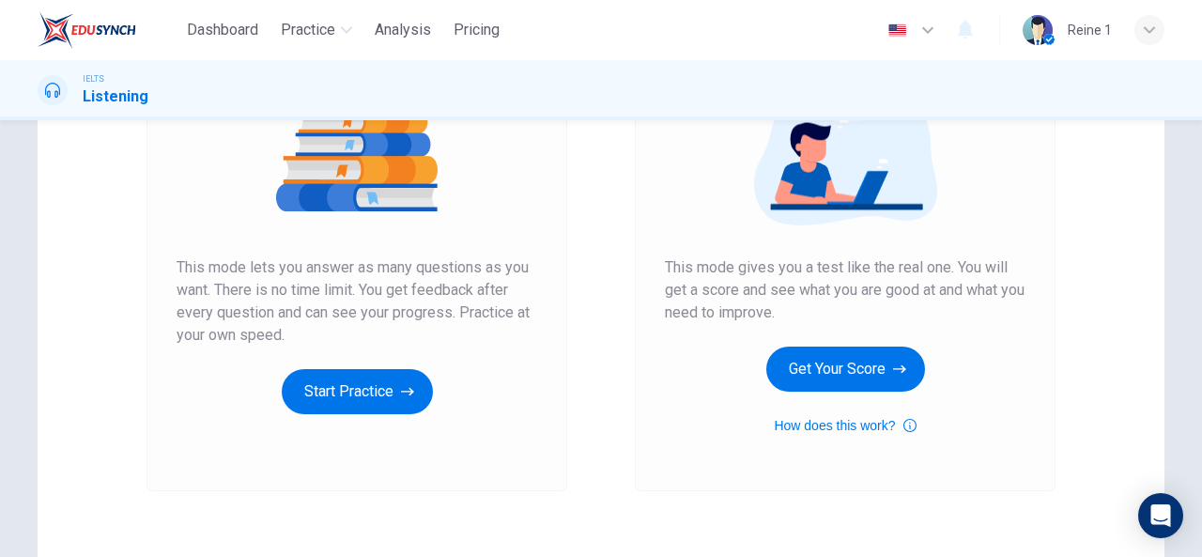
scroll to position [248, 0]
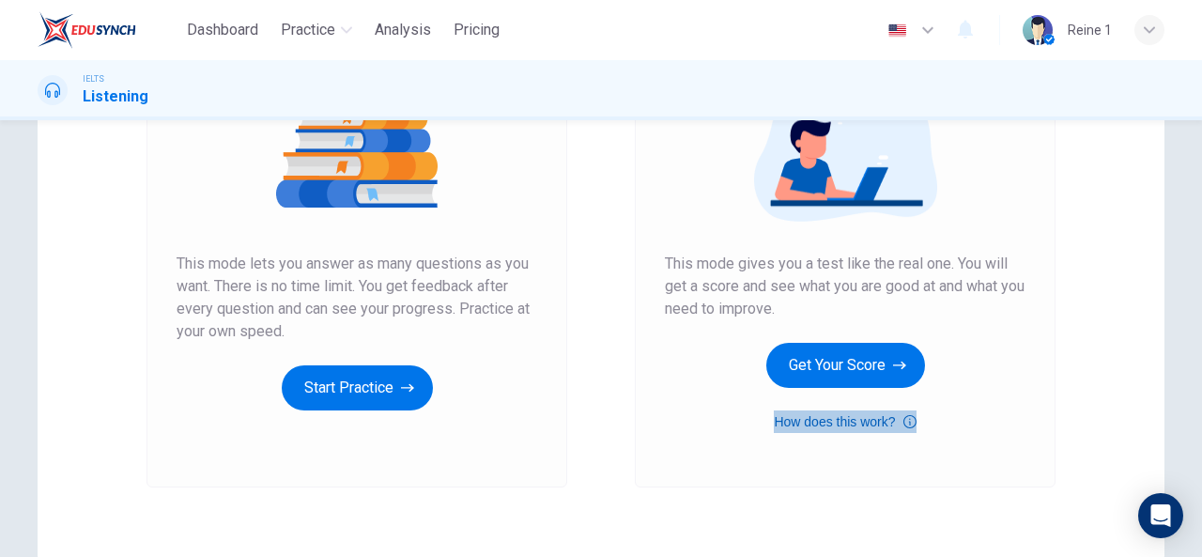
click at [905, 422] on icon "button" at bounding box center [909, 421] width 13 height 13
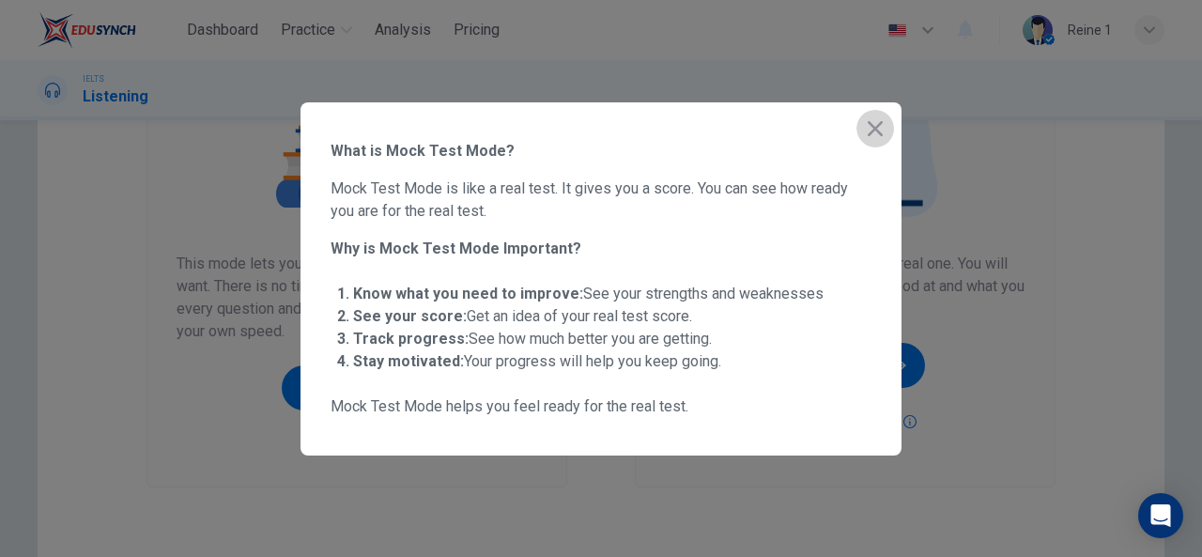
click at [869, 132] on icon "button" at bounding box center [874, 128] width 15 height 15
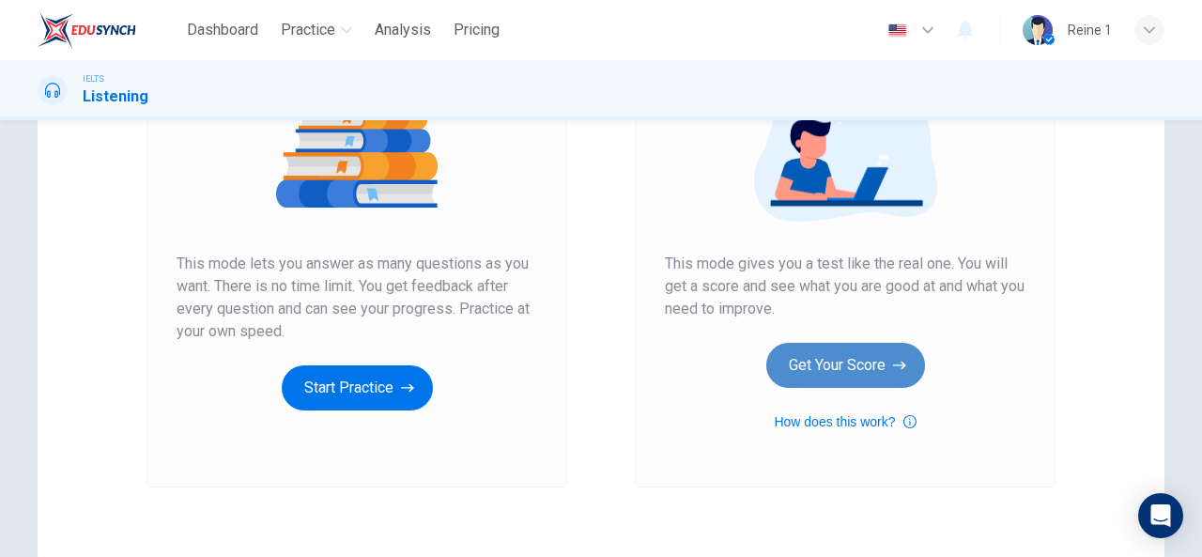
click at [839, 360] on button "Get Your Score" at bounding box center [845, 365] width 159 height 45
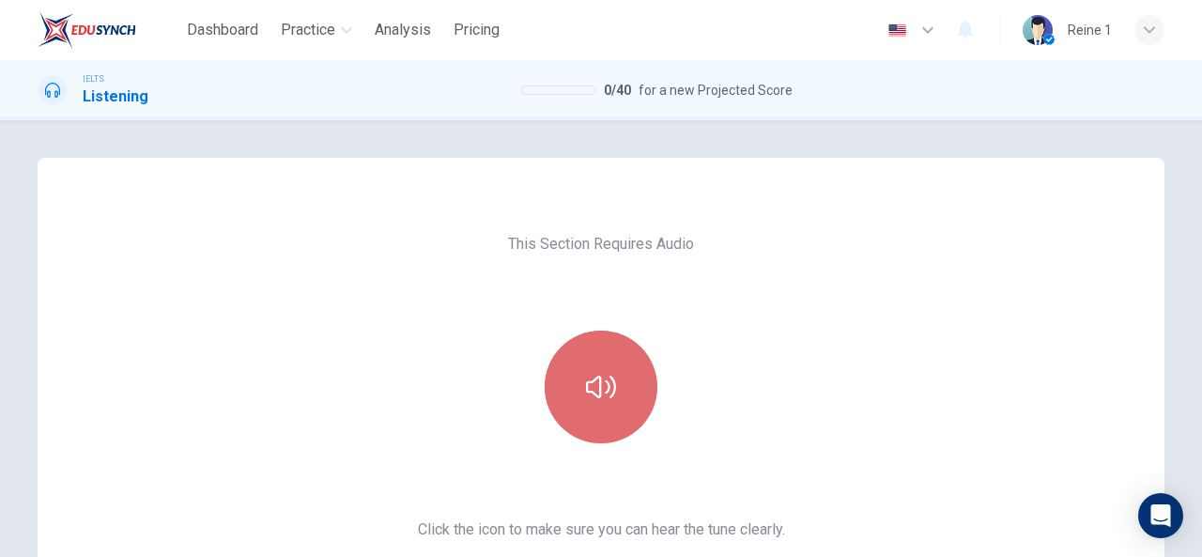
click at [556, 393] on button "button" at bounding box center [600, 386] width 113 height 113
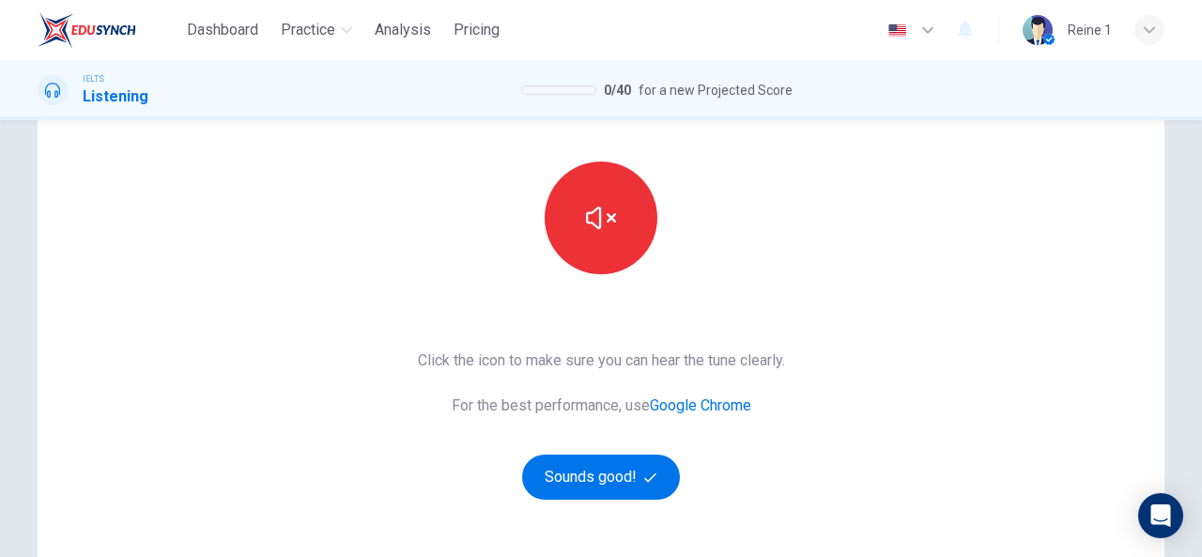
scroll to position [175, 0]
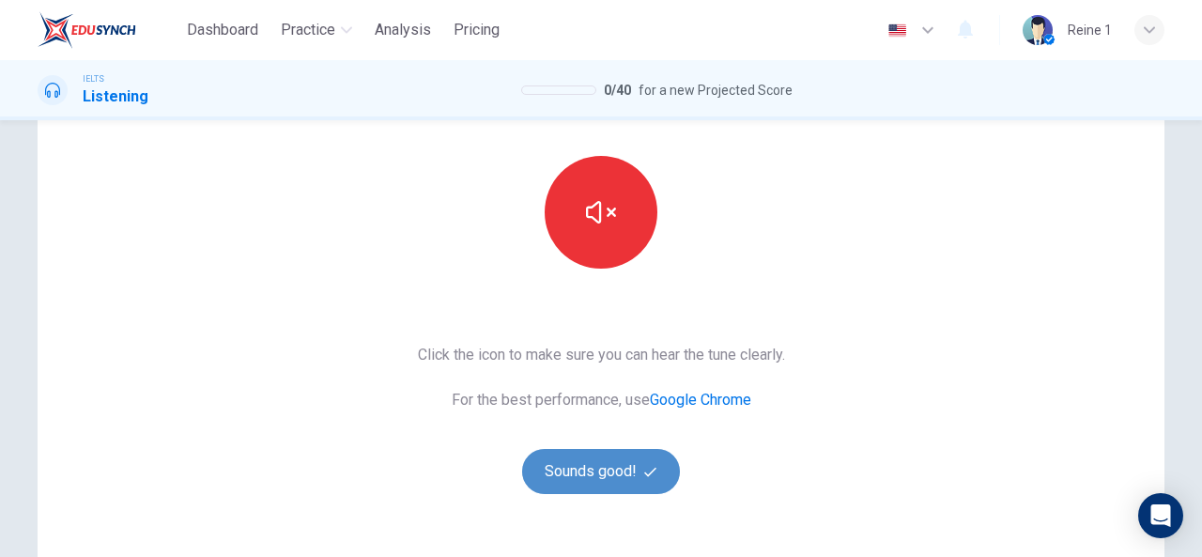
click at [603, 481] on button "Sounds good!" at bounding box center [601, 471] width 158 height 45
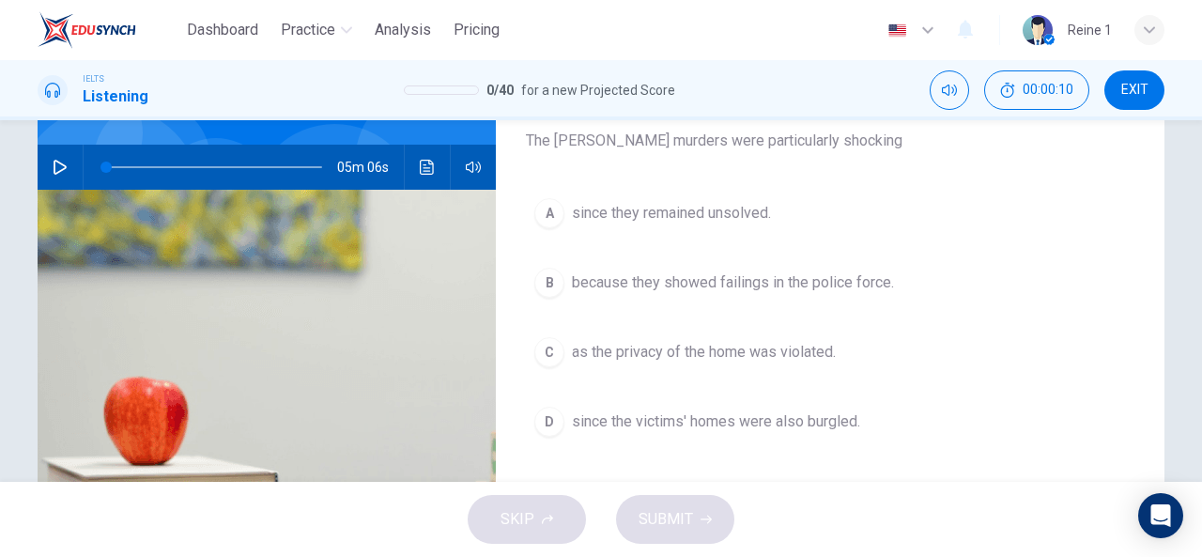
scroll to position [160, 0]
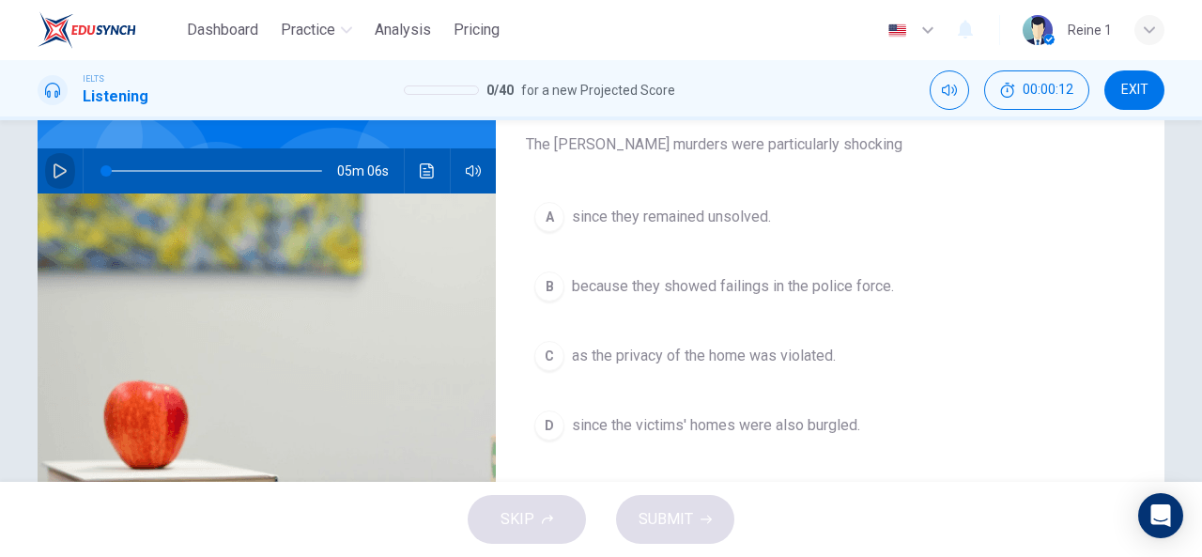
click at [46, 174] on button "button" at bounding box center [60, 170] width 30 height 45
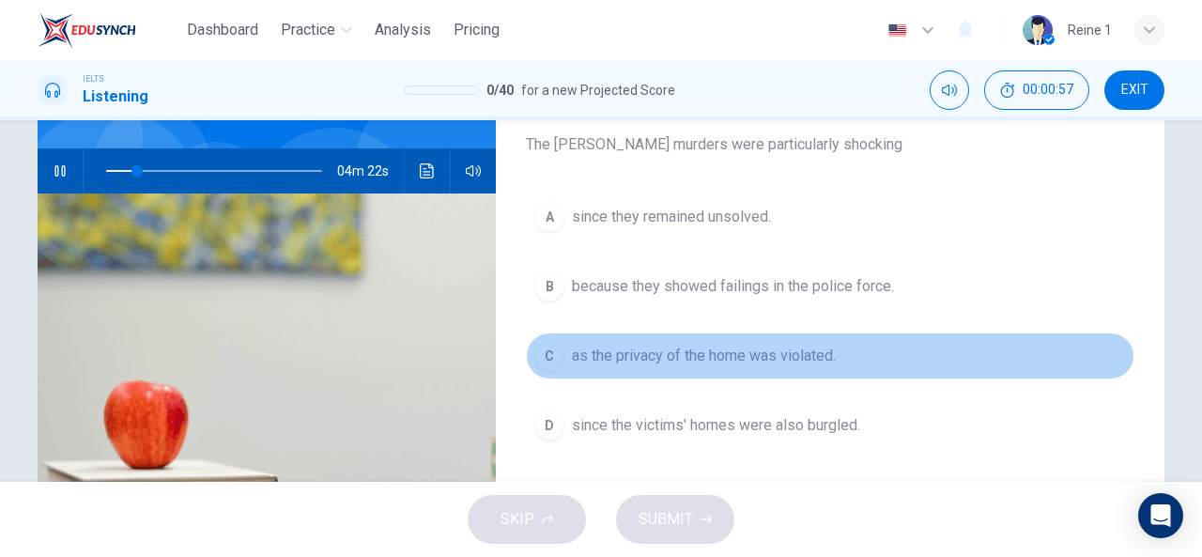
click at [712, 353] on span "as the privacy of the home was violated." at bounding box center [704, 356] width 264 height 23
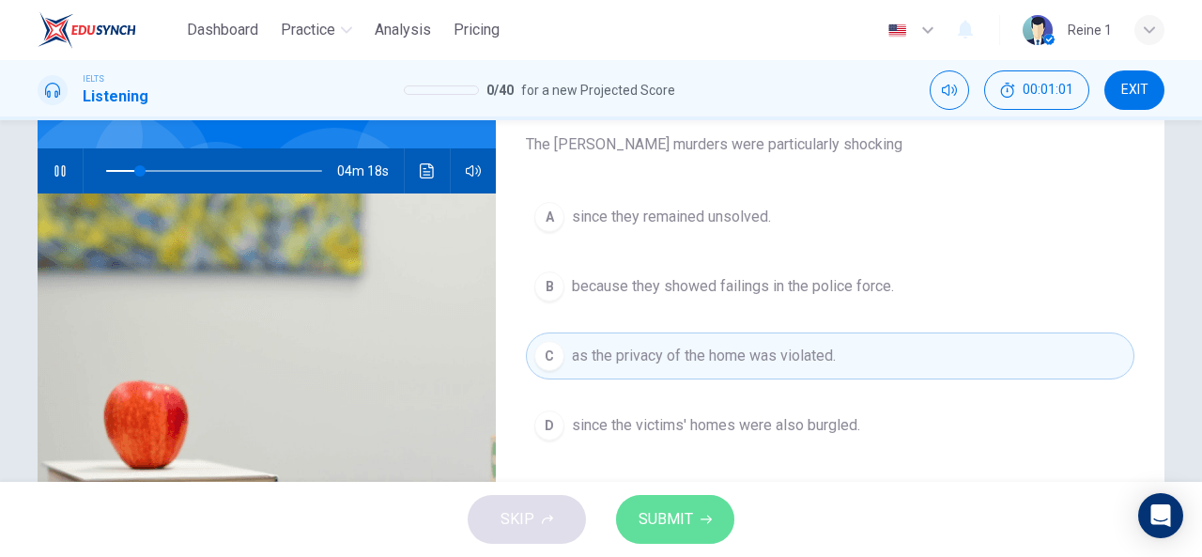
click at [704, 514] on icon "button" at bounding box center [705, 519] width 11 height 11
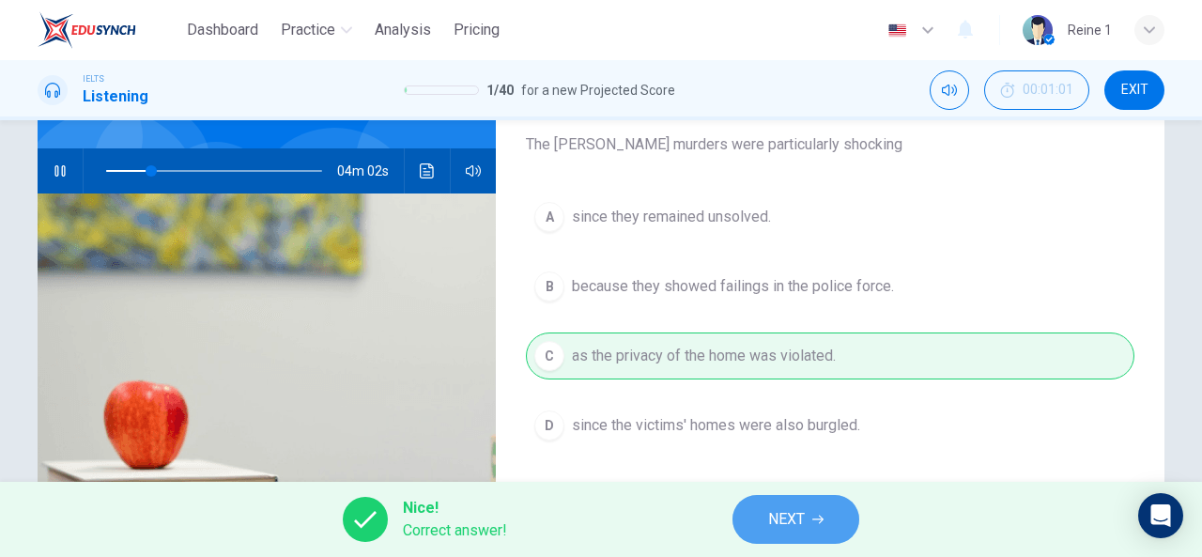
click at [783, 525] on span "NEXT" at bounding box center [786, 519] width 37 height 26
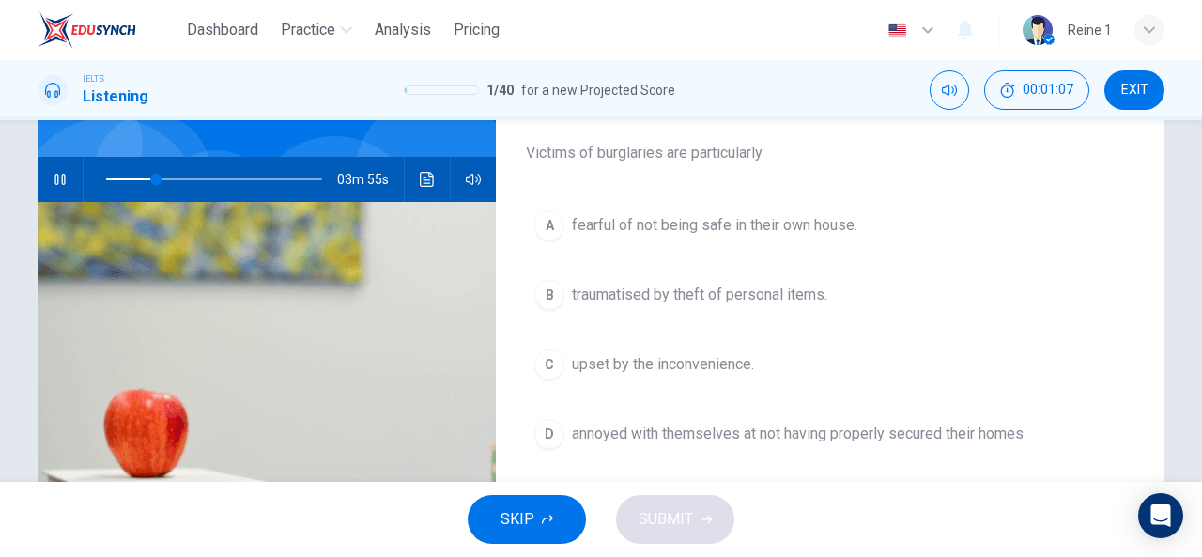
scroll to position [150, 0]
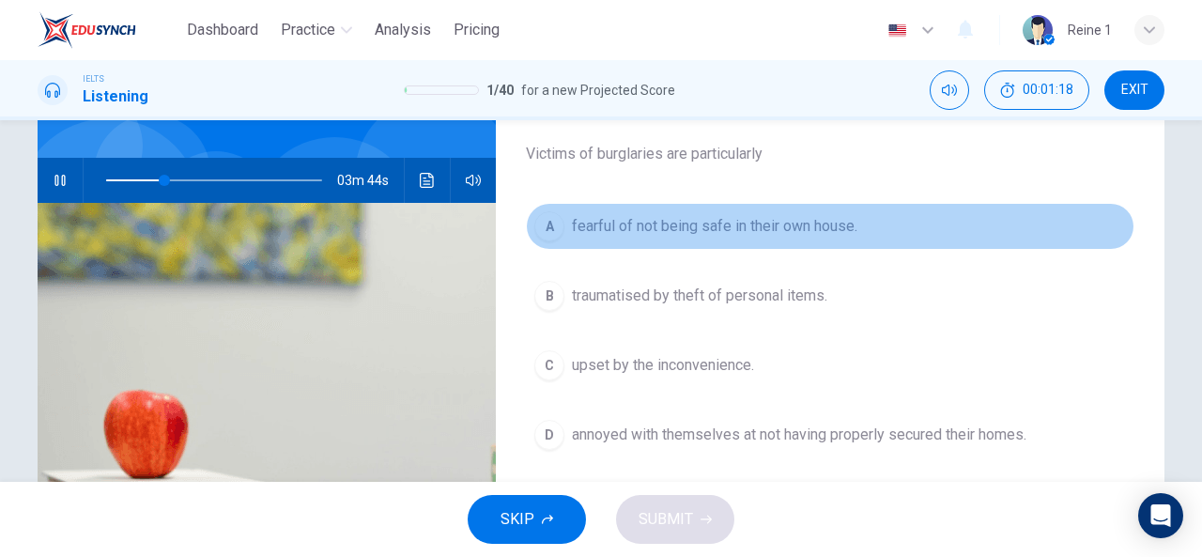
click at [702, 231] on span "fearful of not being safe in their own house." at bounding box center [714, 226] width 285 height 23
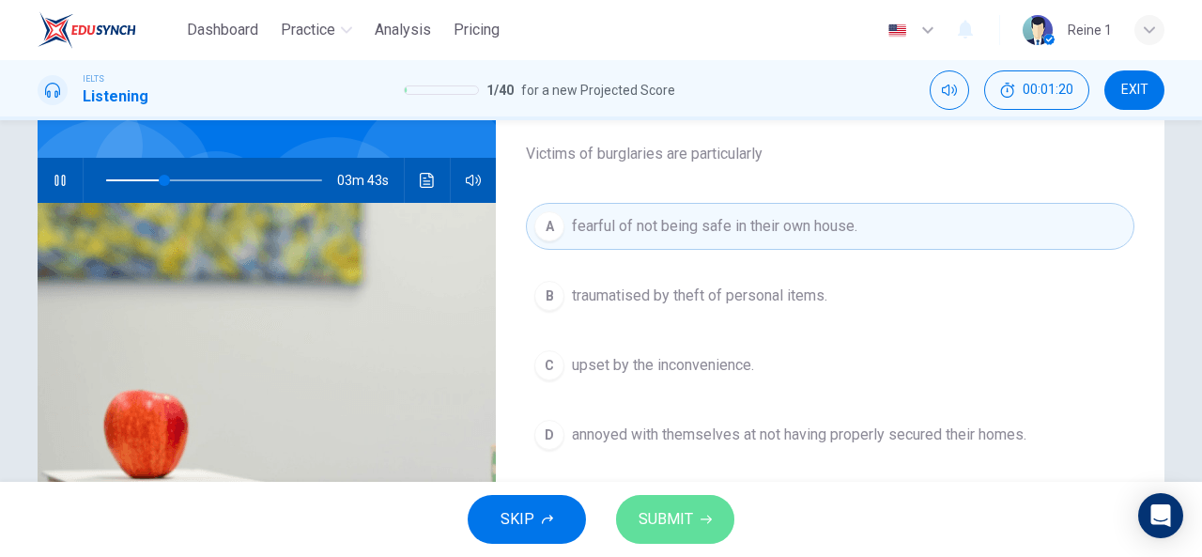
click at [685, 524] on span "SUBMIT" at bounding box center [665, 519] width 54 height 26
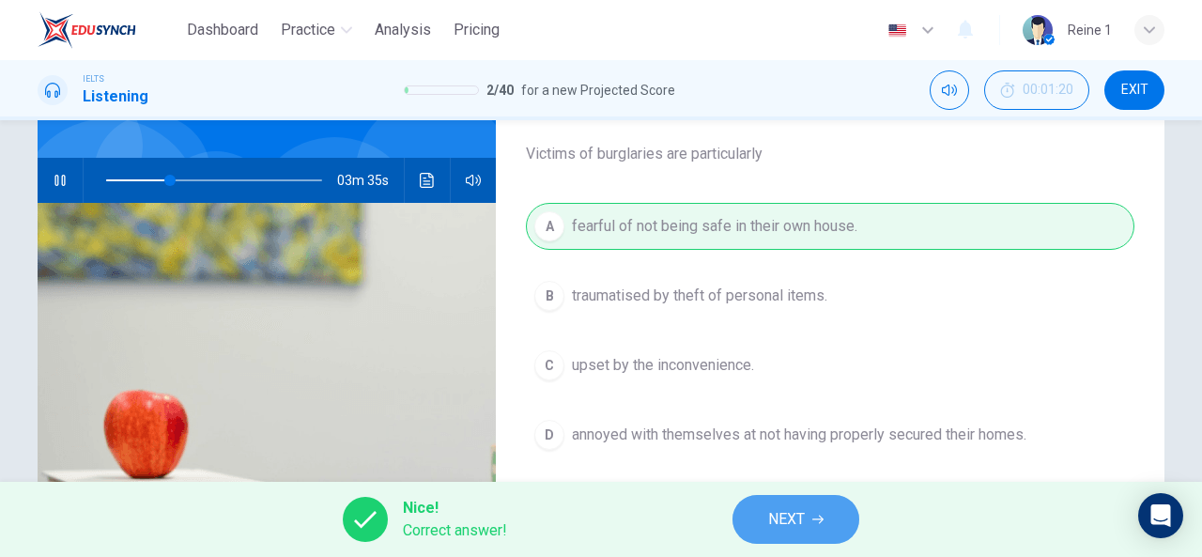
click at [788, 512] on span "NEXT" at bounding box center [786, 519] width 37 height 26
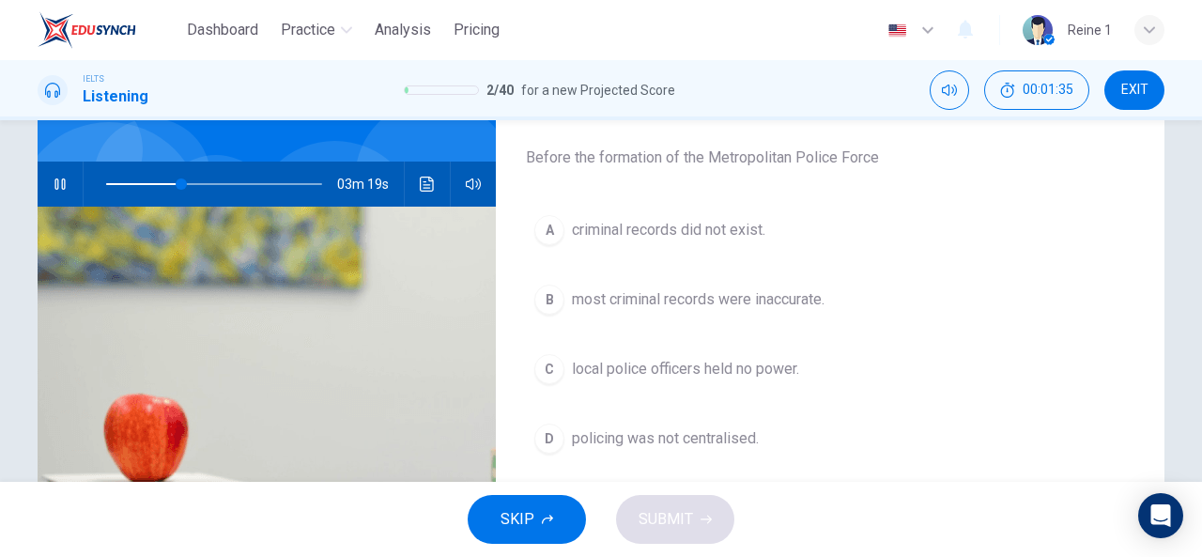
scroll to position [148, 0]
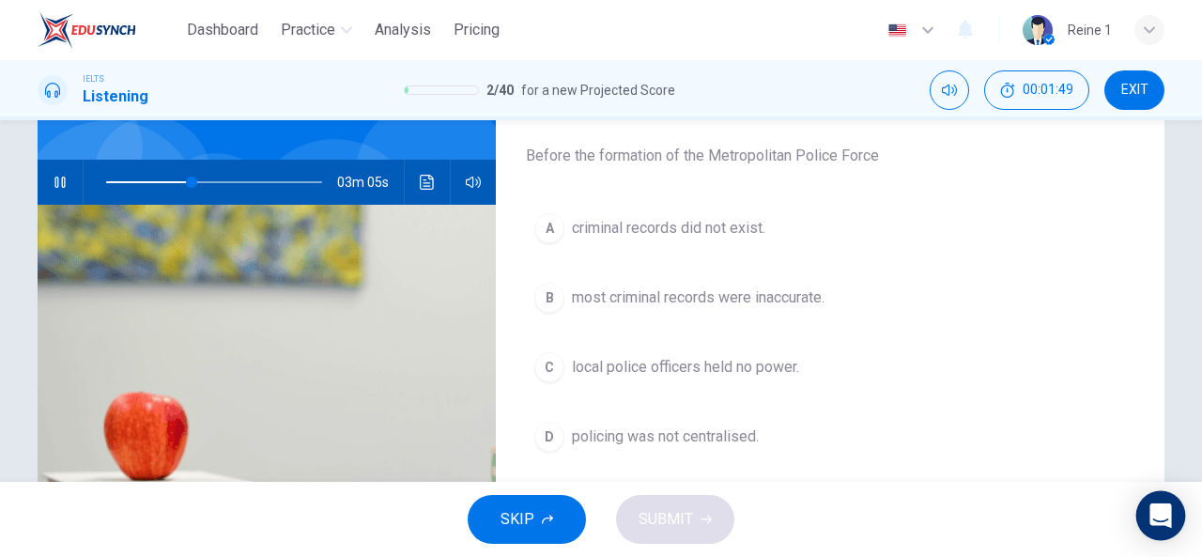
click at [1166, 517] on icon "Open Intercom Messenger" at bounding box center [1160, 515] width 22 height 24
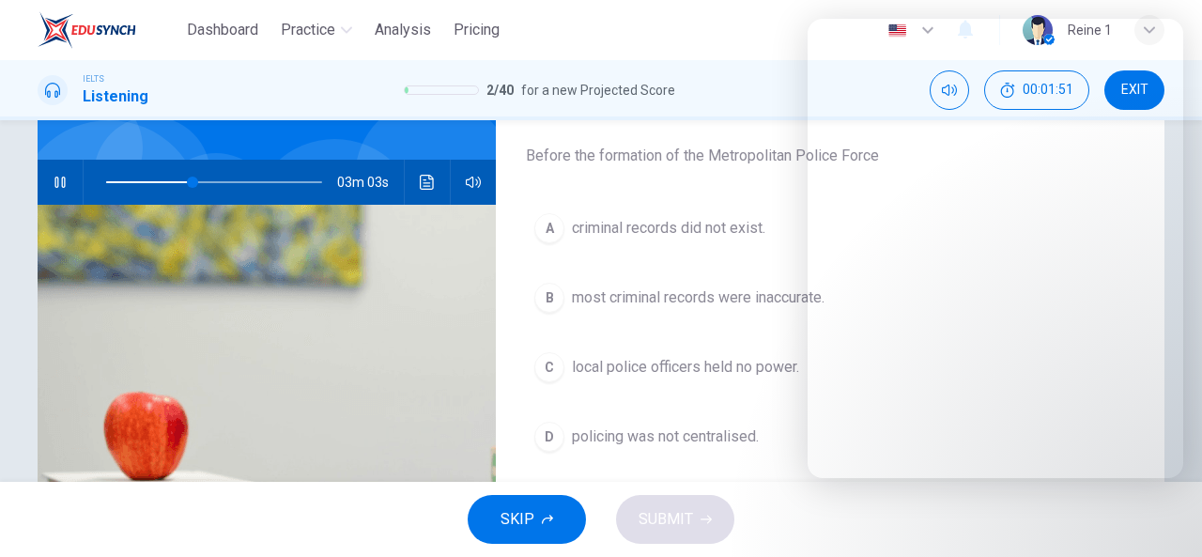
click at [706, 318] on button "B most criminal records were inaccurate." at bounding box center [830, 297] width 608 height 47
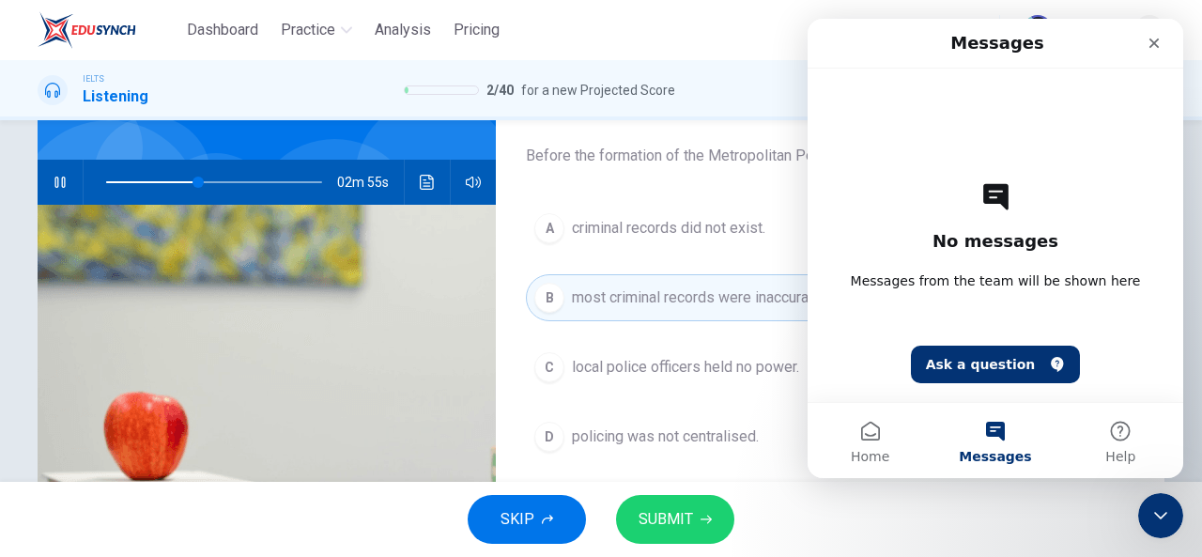
scroll to position [0, 0]
click at [1146, 56] on div "Close" at bounding box center [1154, 43] width 34 height 34
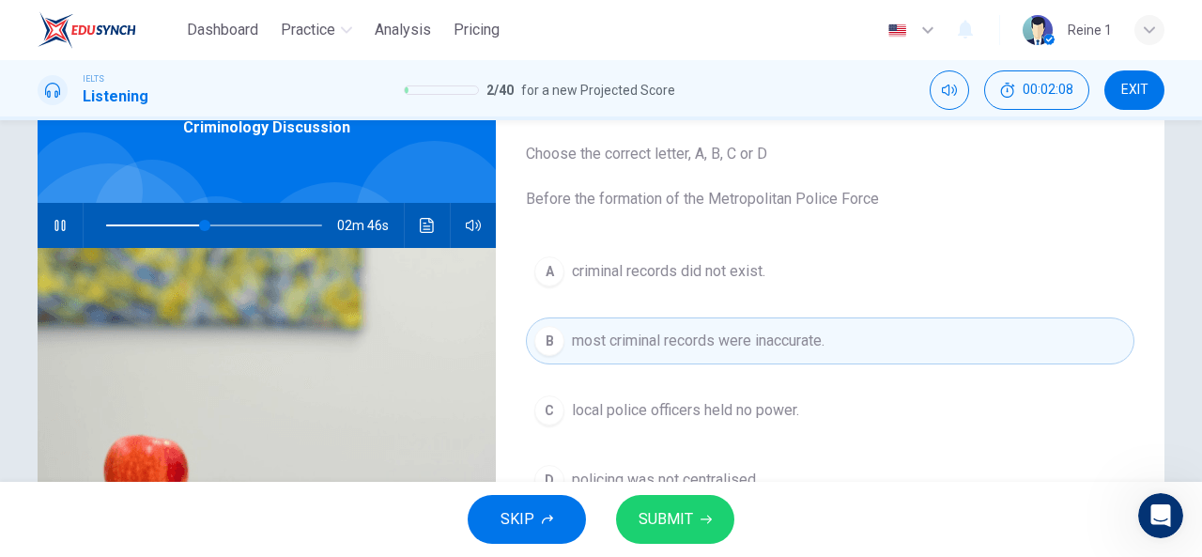
scroll to position [104, 0]
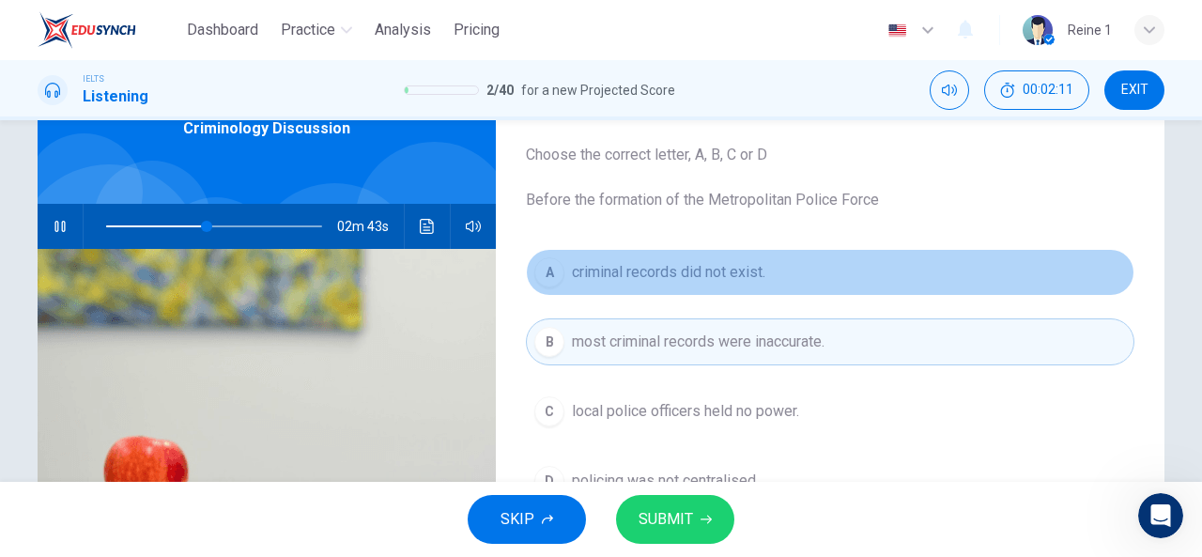
click at [735, 268] on span "criminal records did not exist." at bounding box center [668, 272] width 193 height 23
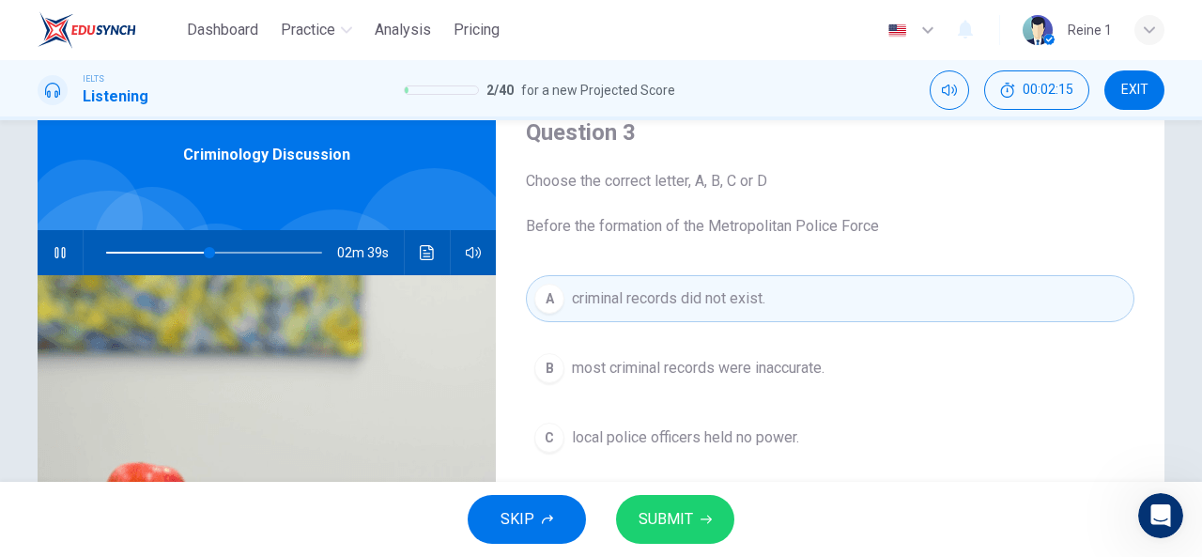
scroll to position [0, 0]
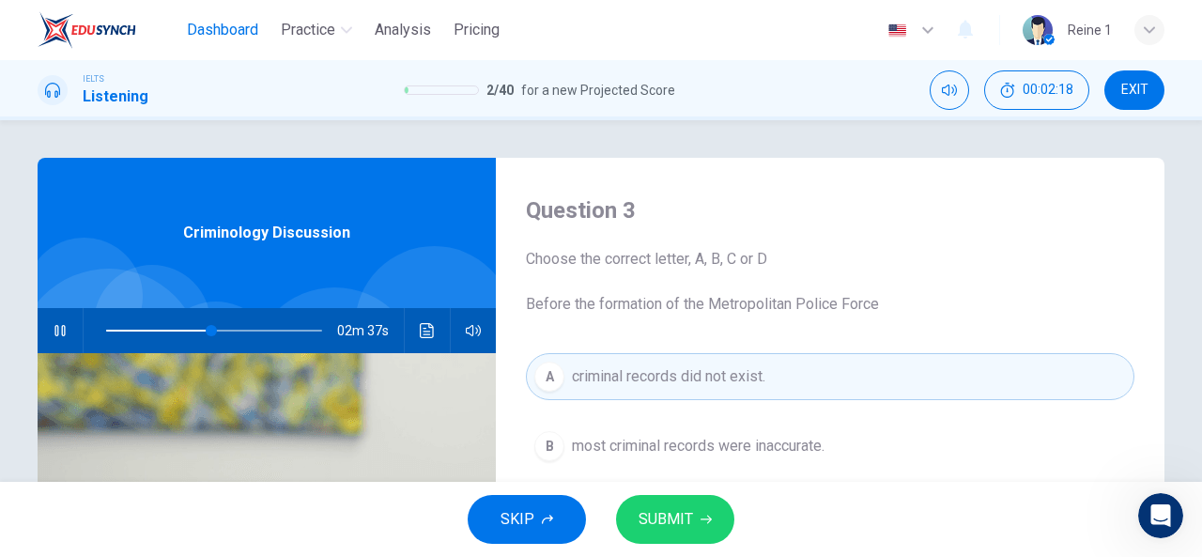
type input "49"
click at [208, 27] on span "Dashboard" at bounding box center [222, 30] width 71 height 23
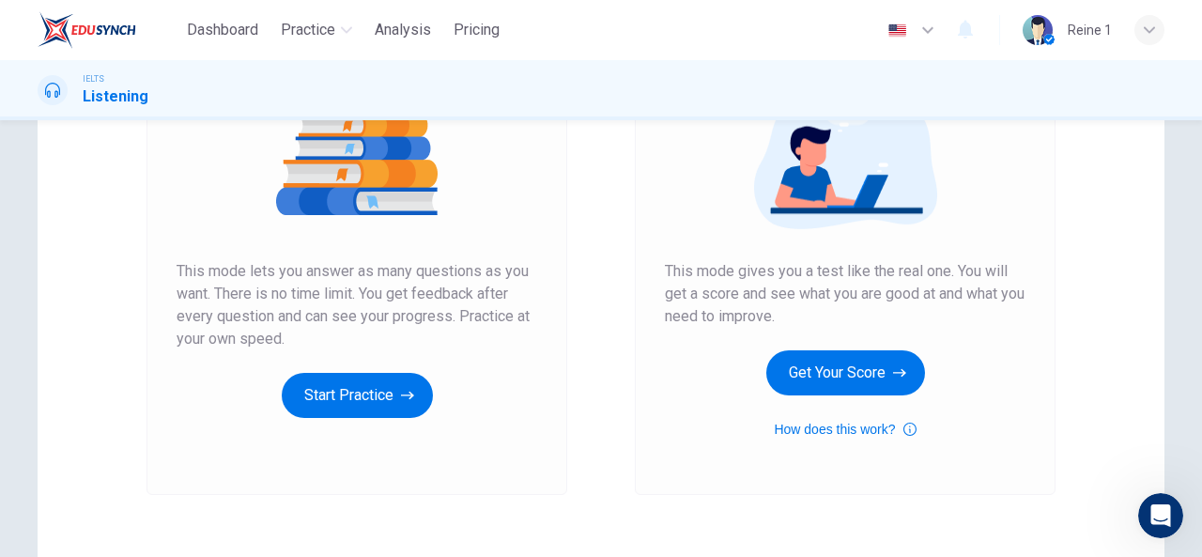
scroll to position [249, 0]
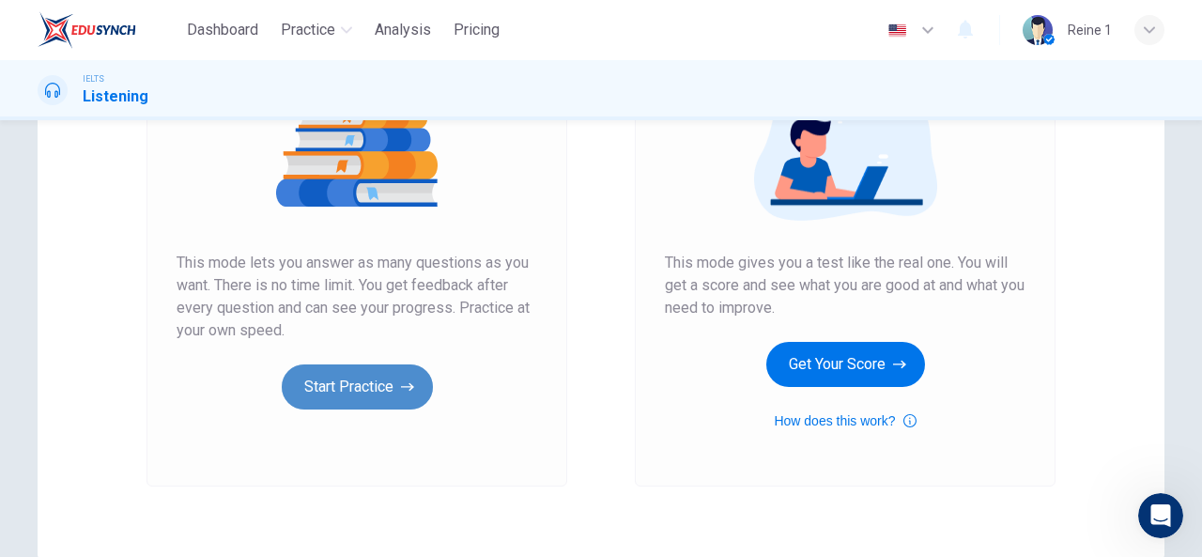
click at [361, 388] on button "Start Practice" at bounding box center [357, 386] width 151 height 45
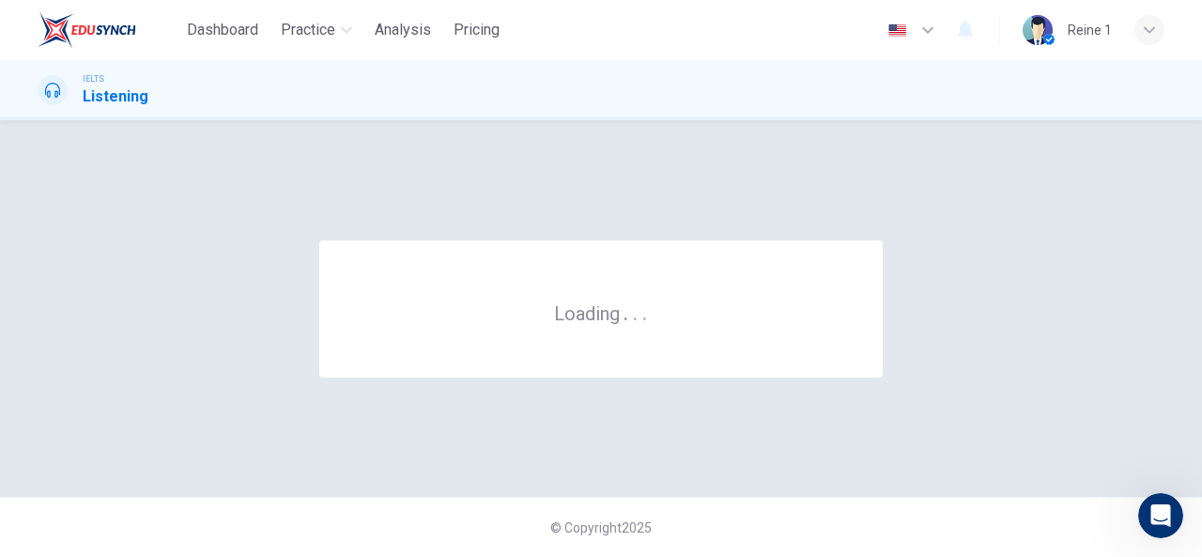
scroll to position [0, 0]
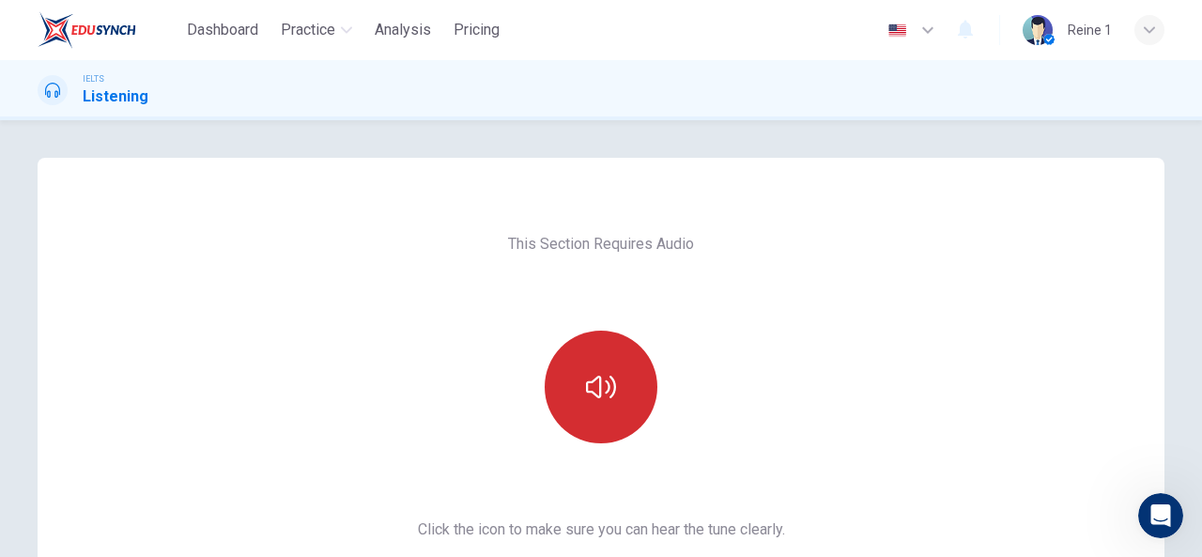
click at [640, 382] on button "button" at bounding box center [600, 386] width 113 height 113
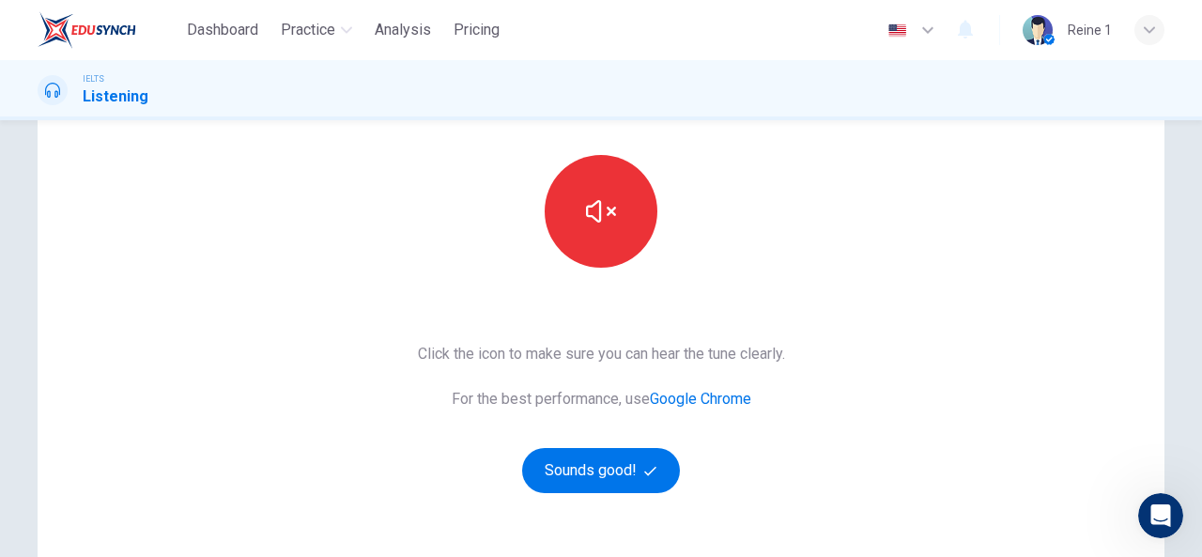
scroll to position [176, 0]
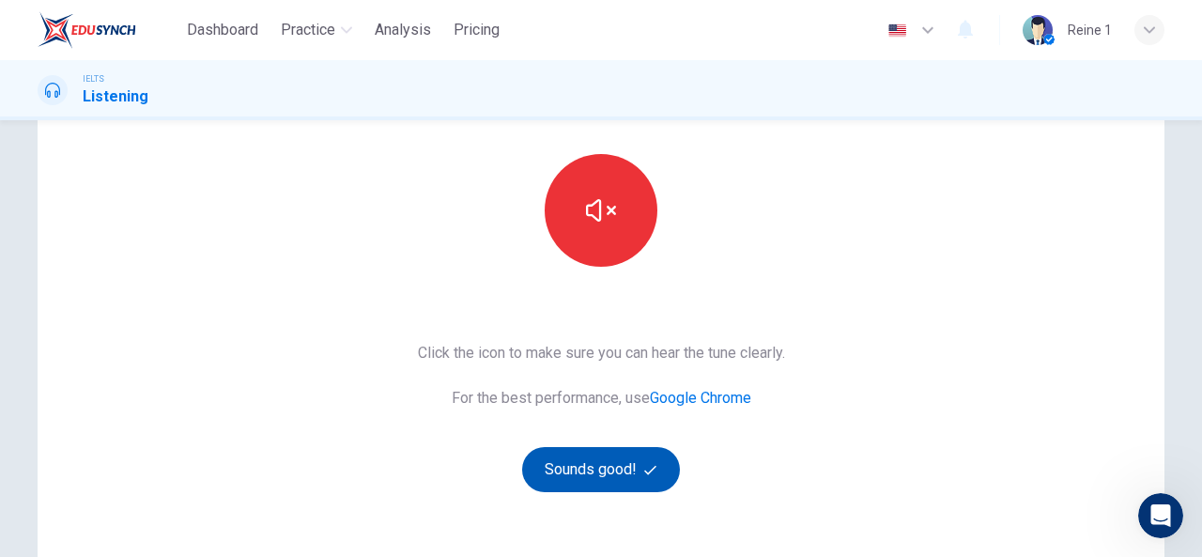
click at [619, 461] on button "Sounds good!" at bounding box center [601, 469] width 158 height 45
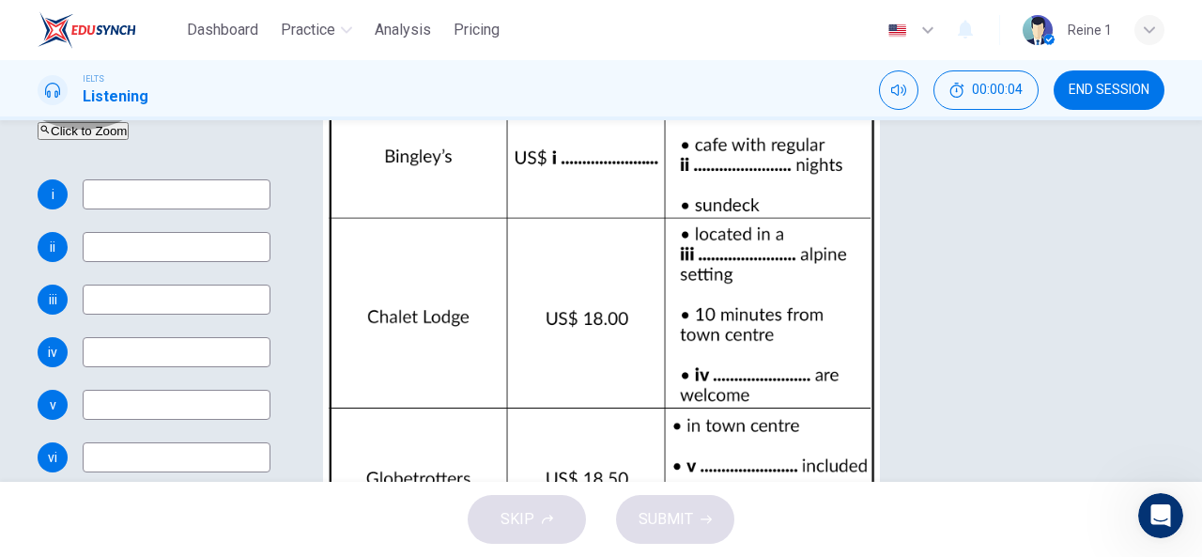
click at [129, 140] on button "Click to Zoom" at bounding box center [83, 131] width 91 height 18
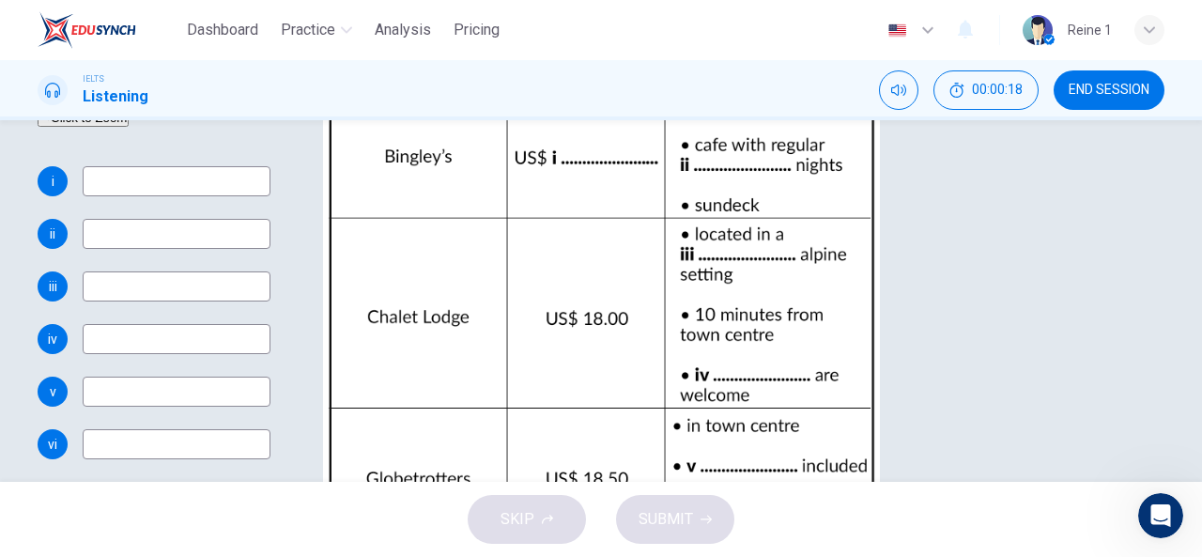
scroll to position [268, 0]
click at [270, 196] on input at bounding box center [177, 181] width 188 height 30
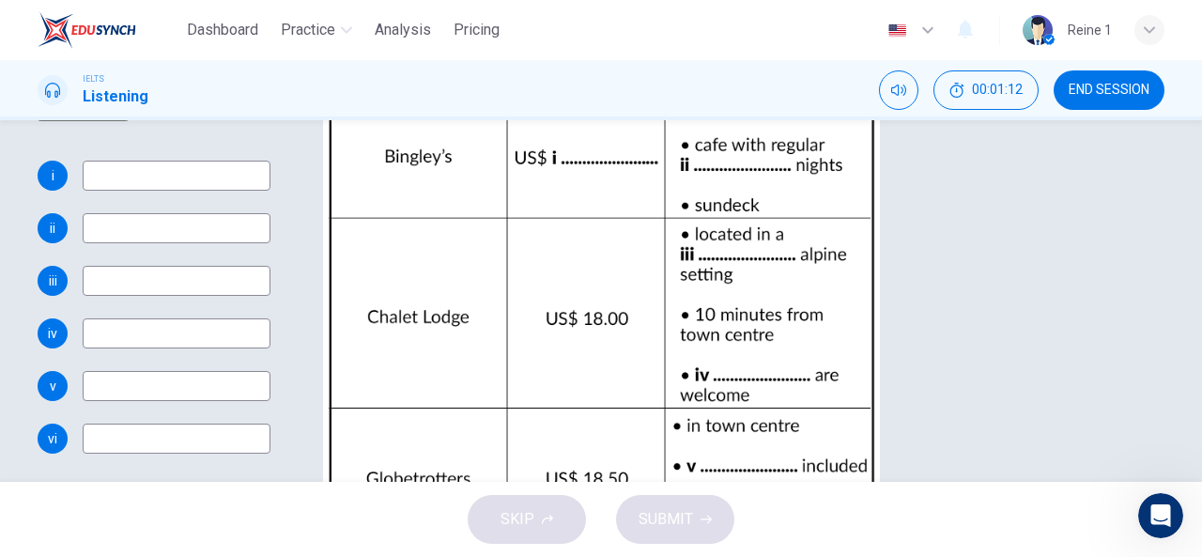
scroll to position [198, 0]
click at [270, 188] on input at bounding box center [177, 173] width 188 height 30
type input "20"
type input "1"
type input "20"
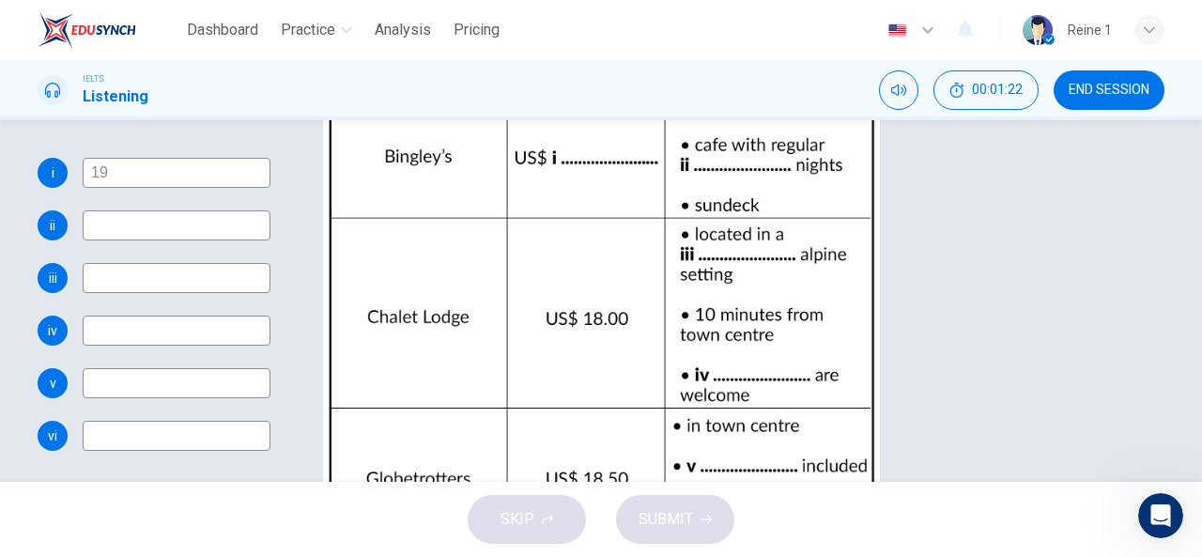
type input "19."
type input "21"
type input "19.75"
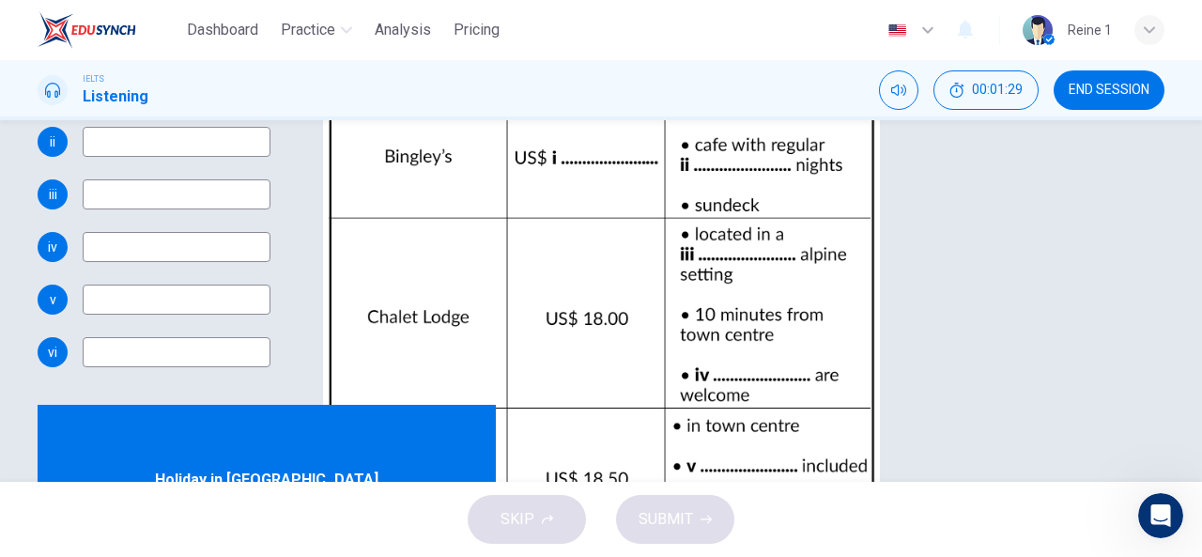
scroll to position [285, 0]
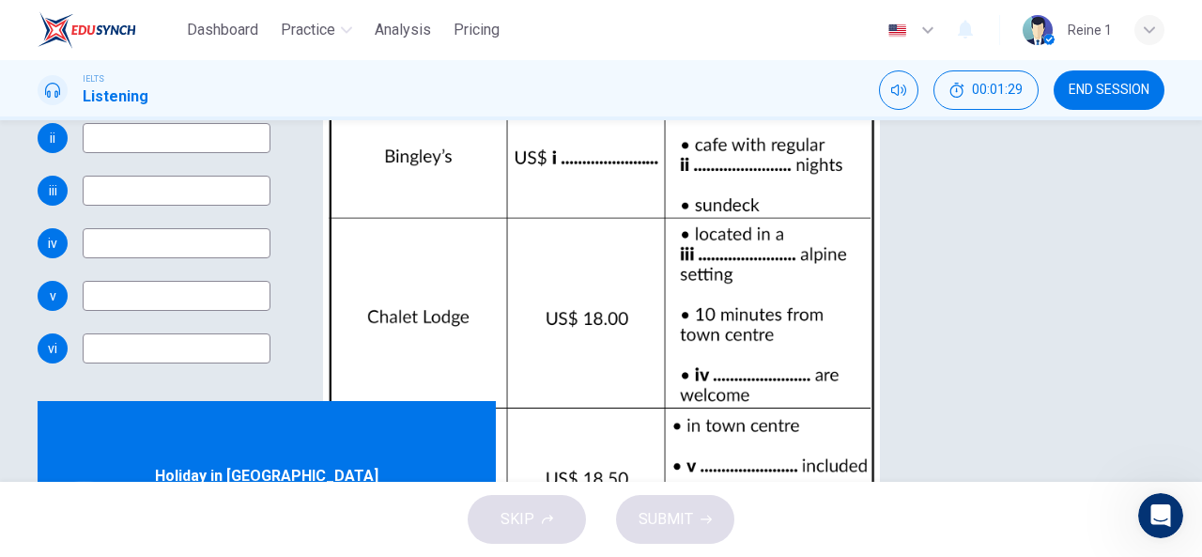
type input "23"
type input "19.75"
click at [270, 153] on input at bounding box center [177, 138] width 188 height 30
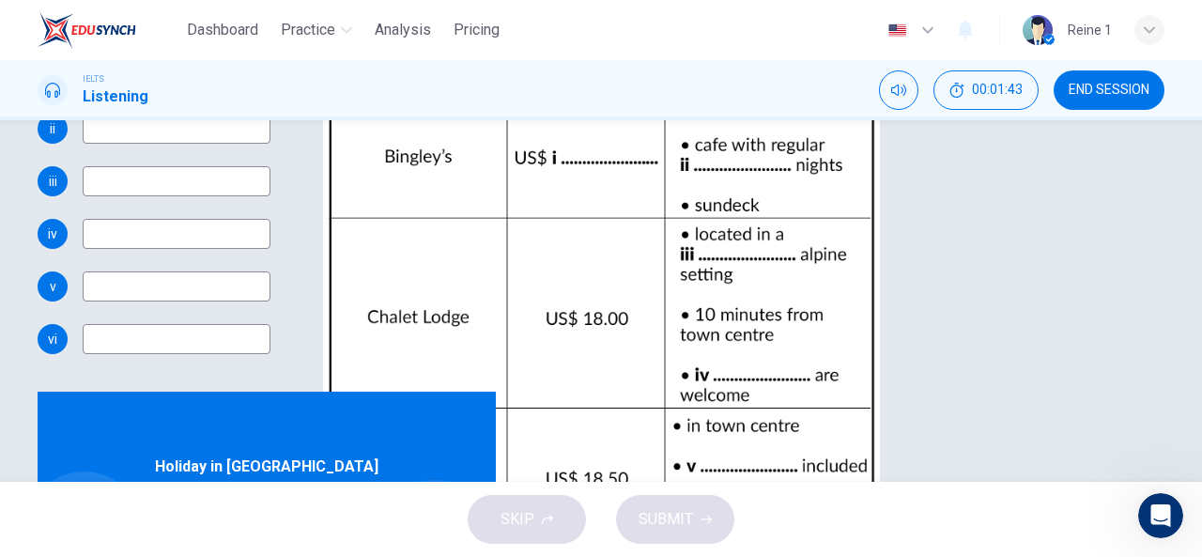
scroll to position [296, 0]
type input "28"
type input "theme"
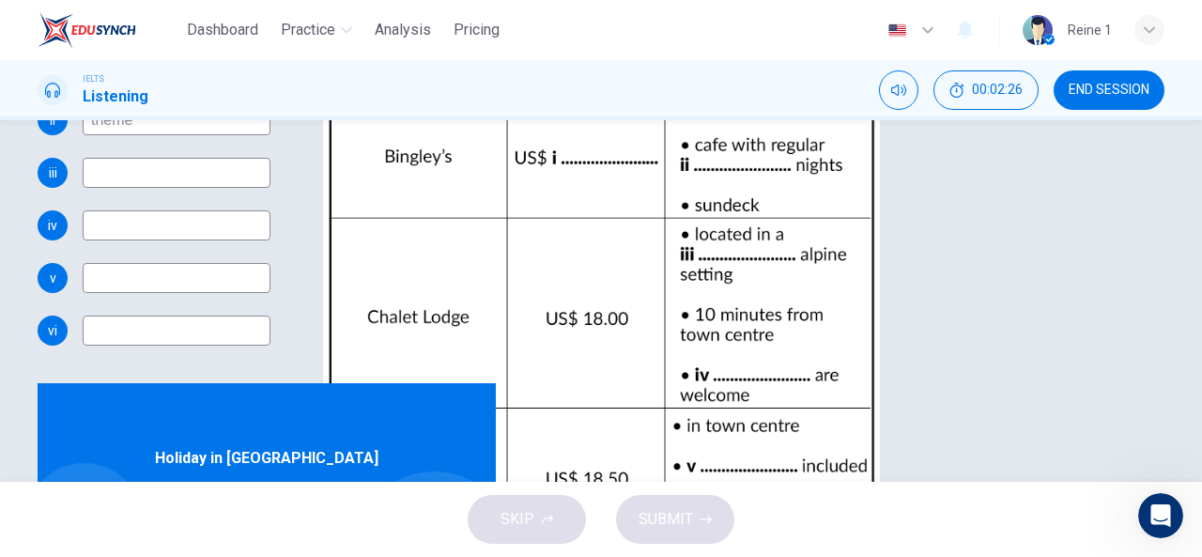
type input "42"
type input "theme"
click at [270, 188] on input at bounding box center [177, 173] width 188 height 30
type input "q"
type input "42"
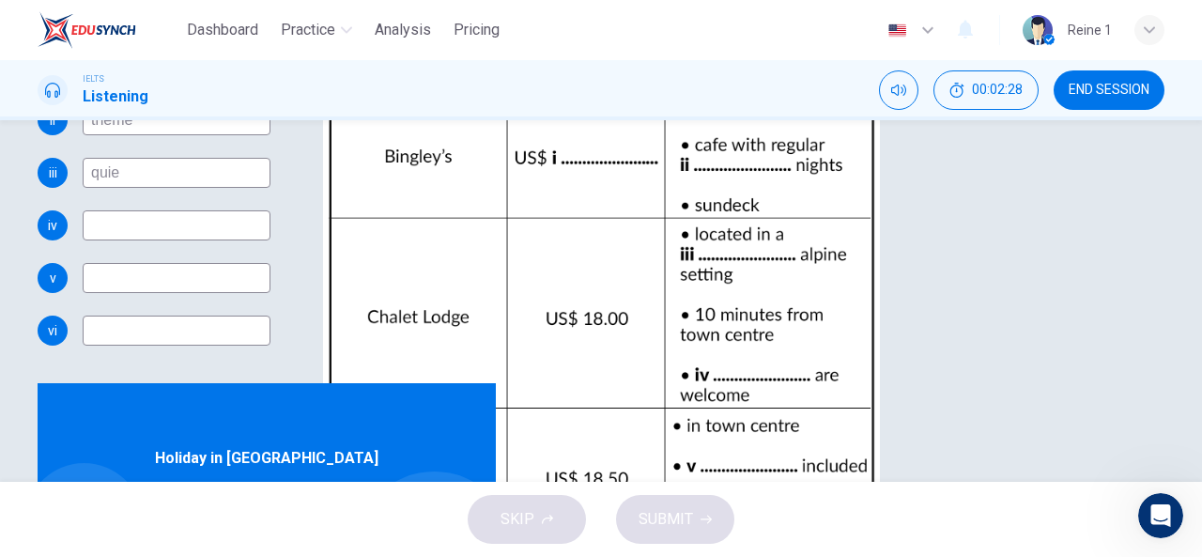
type input "quiet"
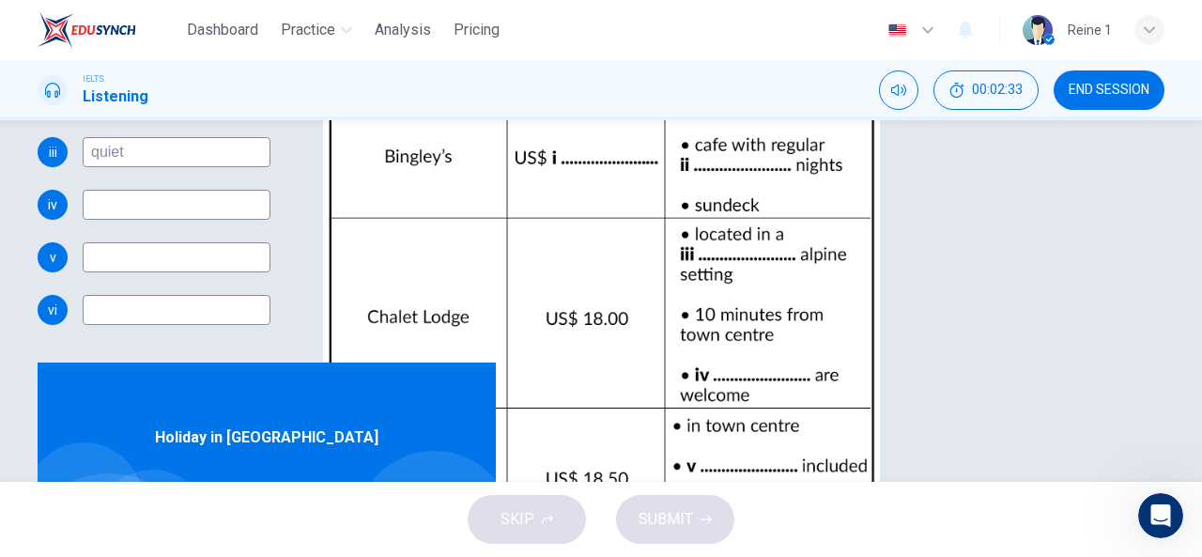
scroll to position [323, 0]
type input "45"
type input "quiet"
click at [270, 221] on input at bounding box center [177, 206] width 188 height 30
type input "47"
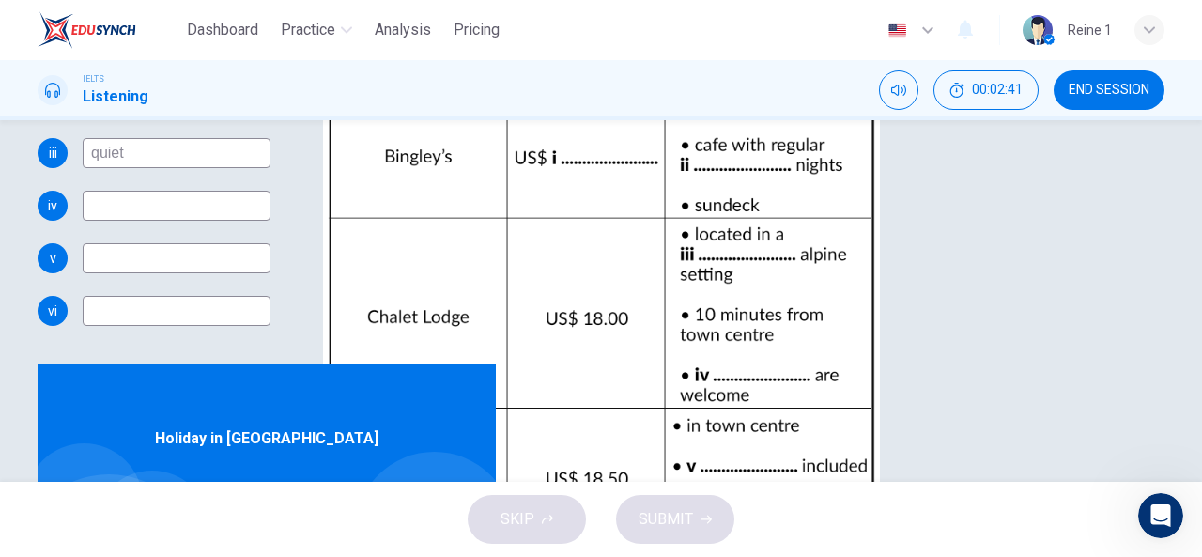
type input "c"
type input "47"
type input "childr"
type input "48"
type input "children"
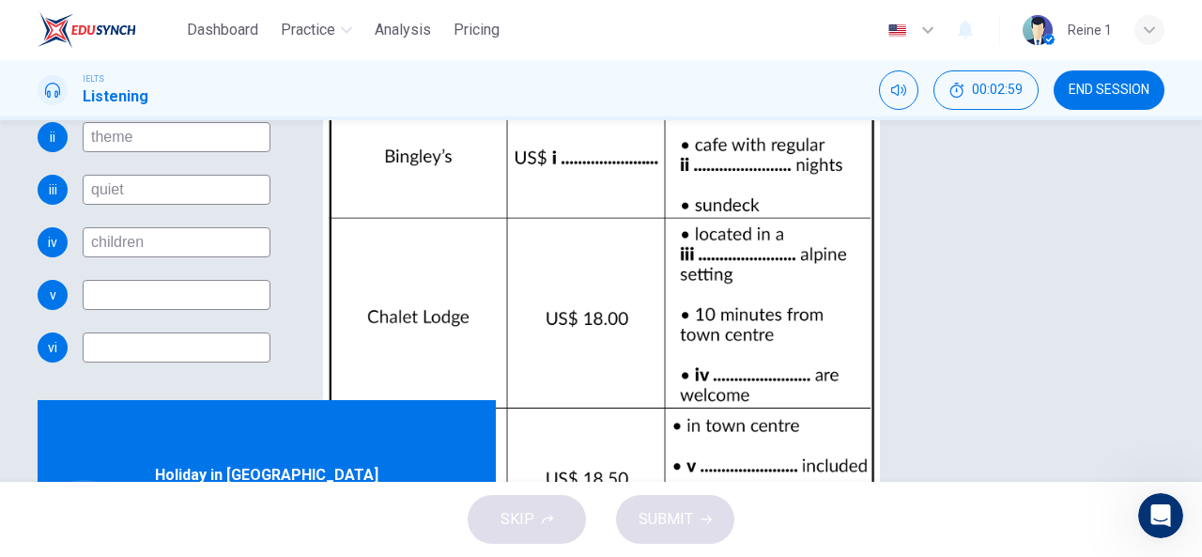
scroll to position [291, 0]
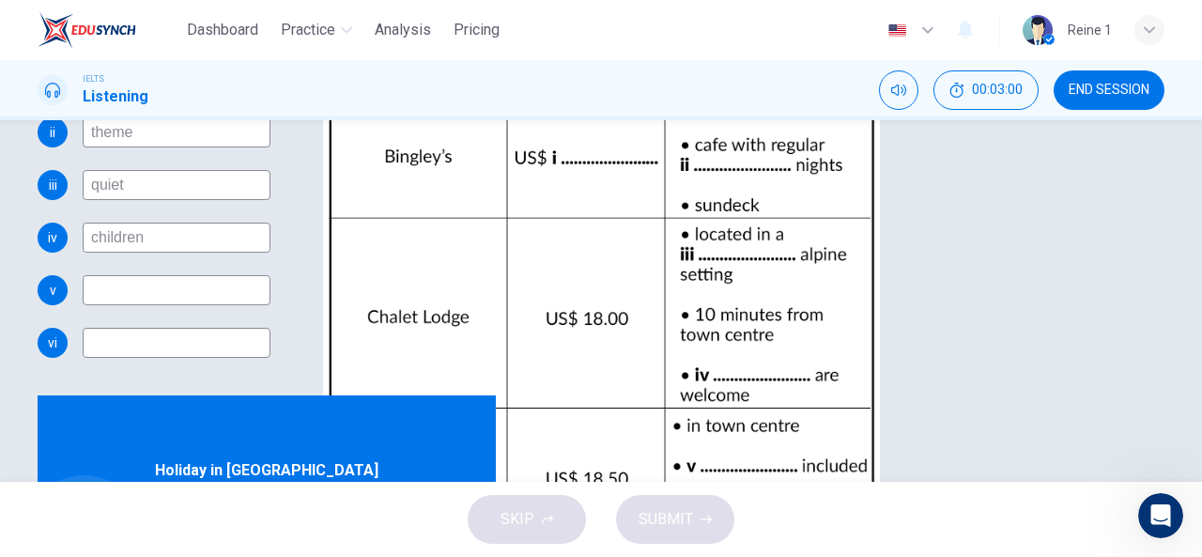
type input "54"
type input "children"
click at [270, 305] on input at bounding box center [177, 290] width 188 height 30
type input "bre"
type input "54"
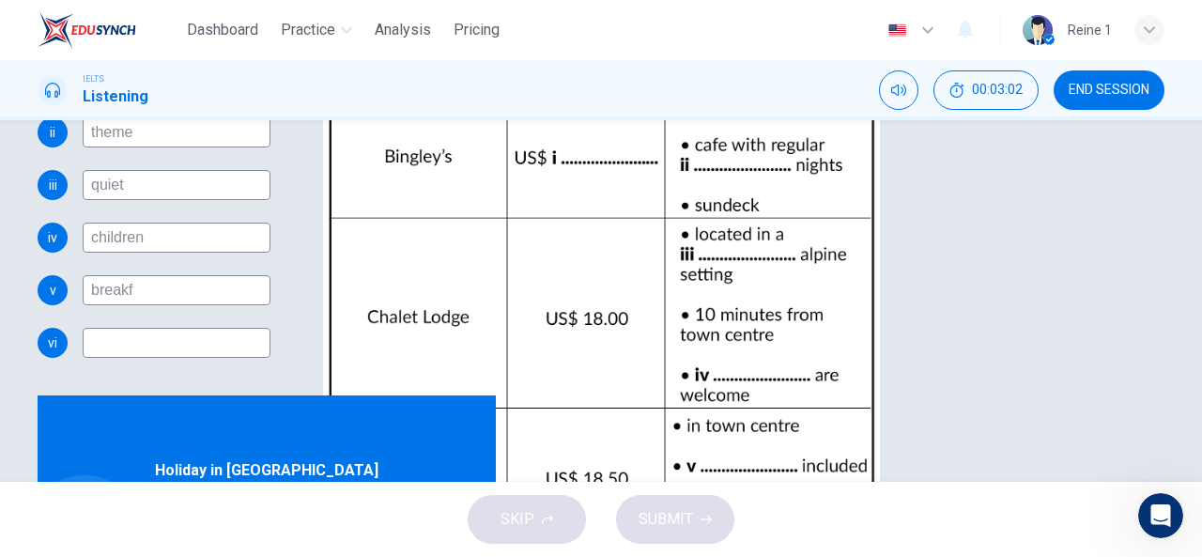
type input "breakfa"
type input "54"
type input "breakfast"
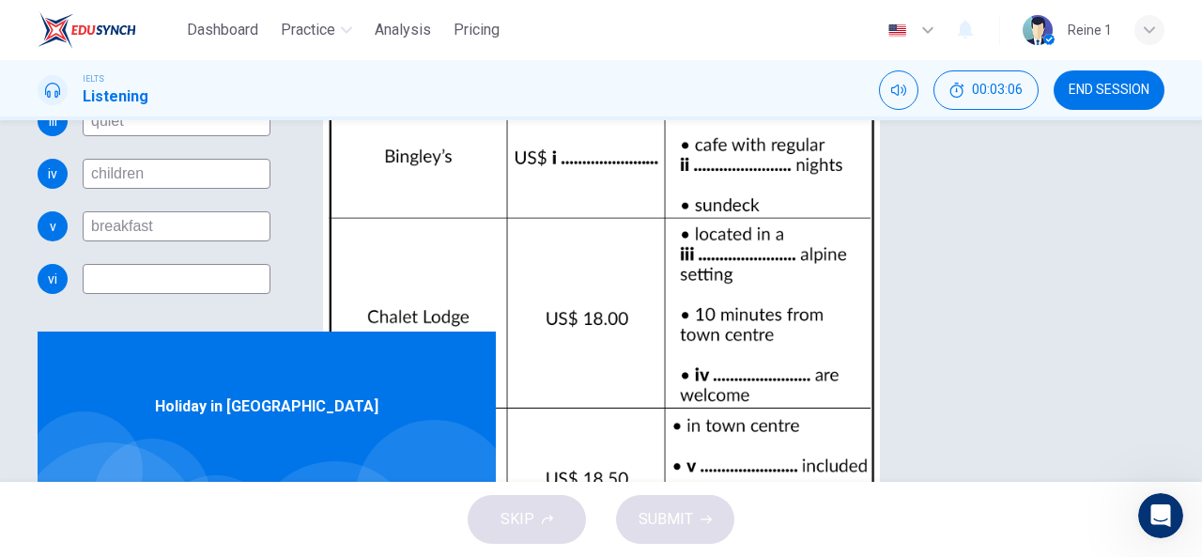
scroll to position [366, 0]
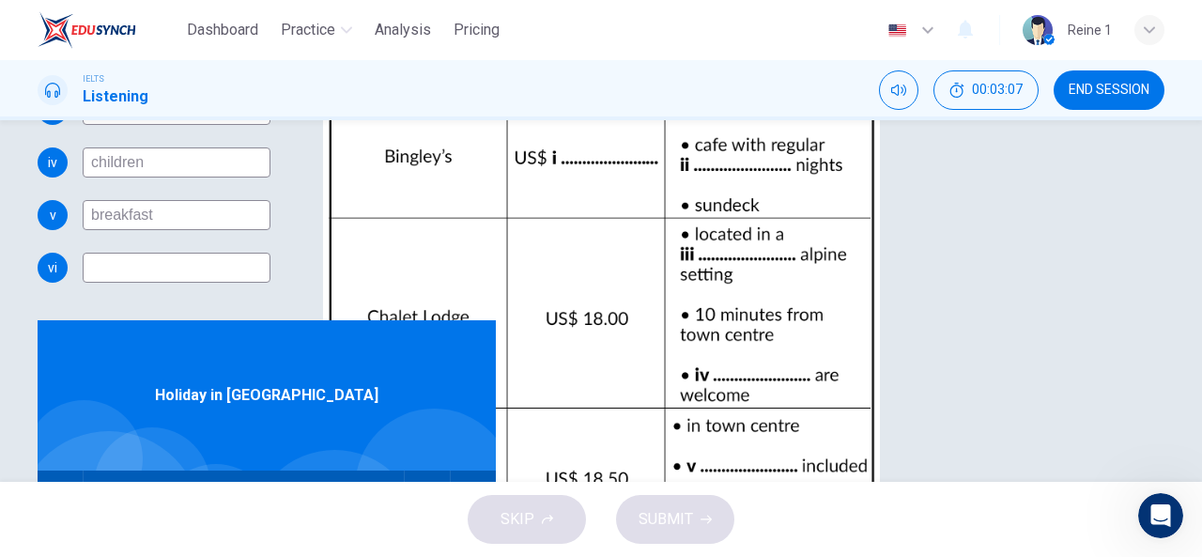
type input "56"
type input "breakfast"
click at [270, 283] on input at bounding box center [177, 268] width 188 height 30
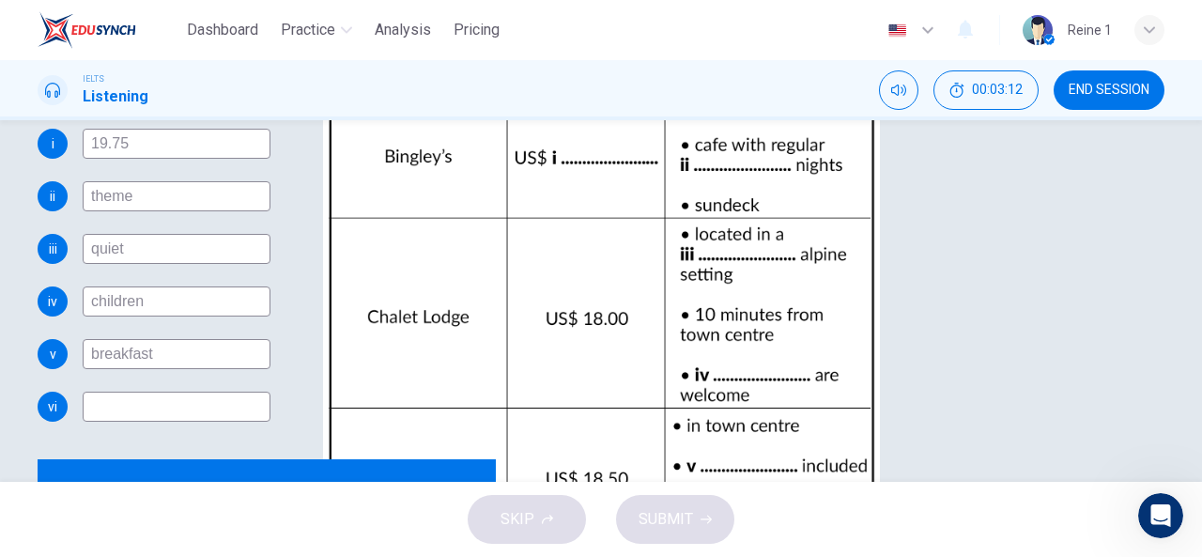
type input "58"
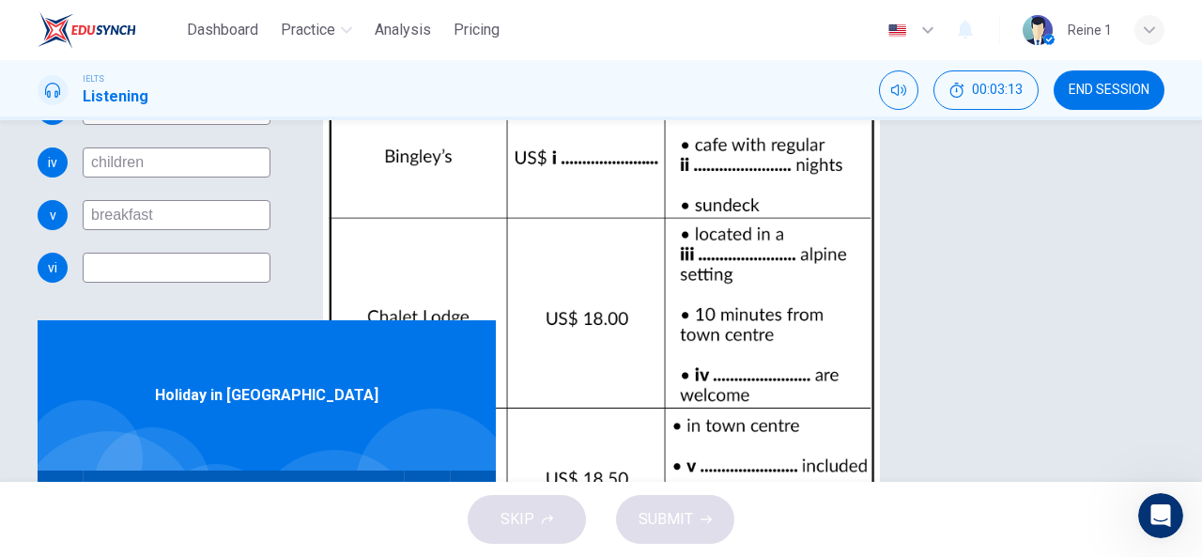
type input "s"
type input "58"
type input "sk"
type input "58"
type input "sky"
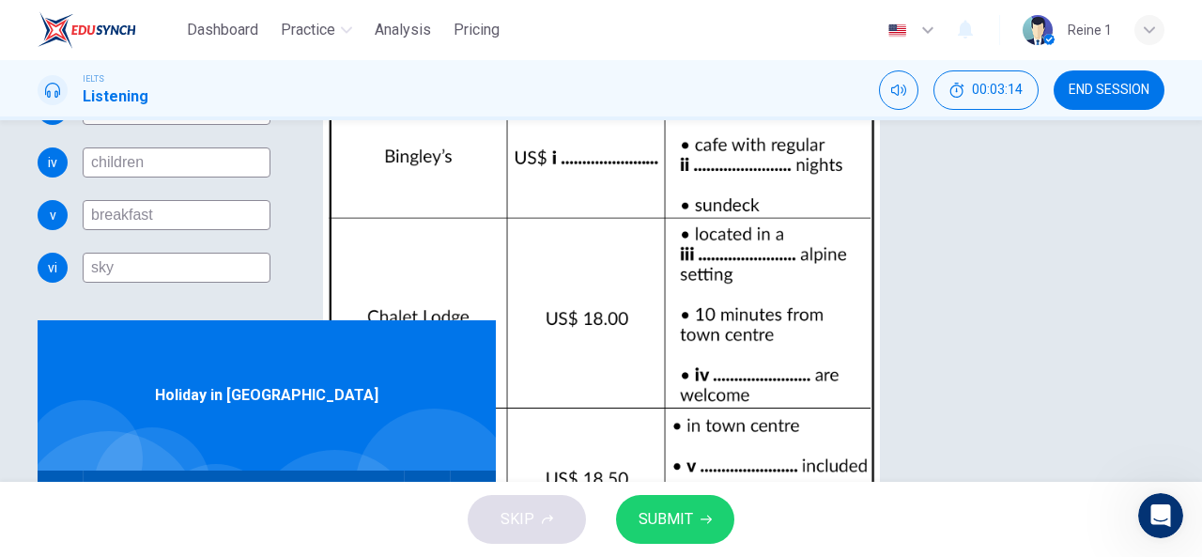
type input "58"
type input "skyd"
type input "58"
type input "skydi"
type input "58"
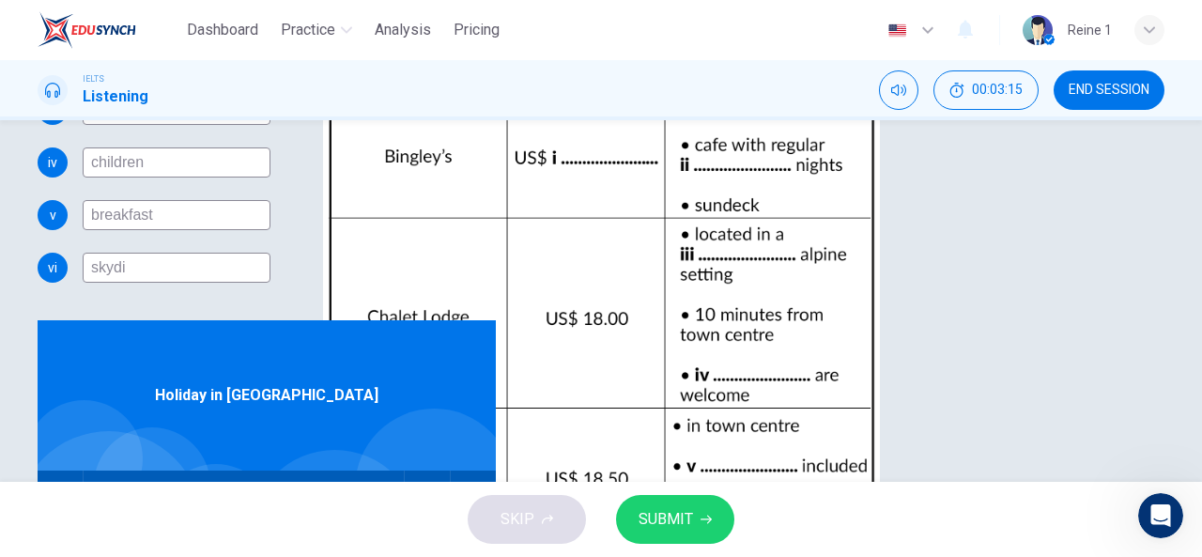
type input "skydiv"
type input "58"
type input "skydive"
type input "59"
type input "skydive"
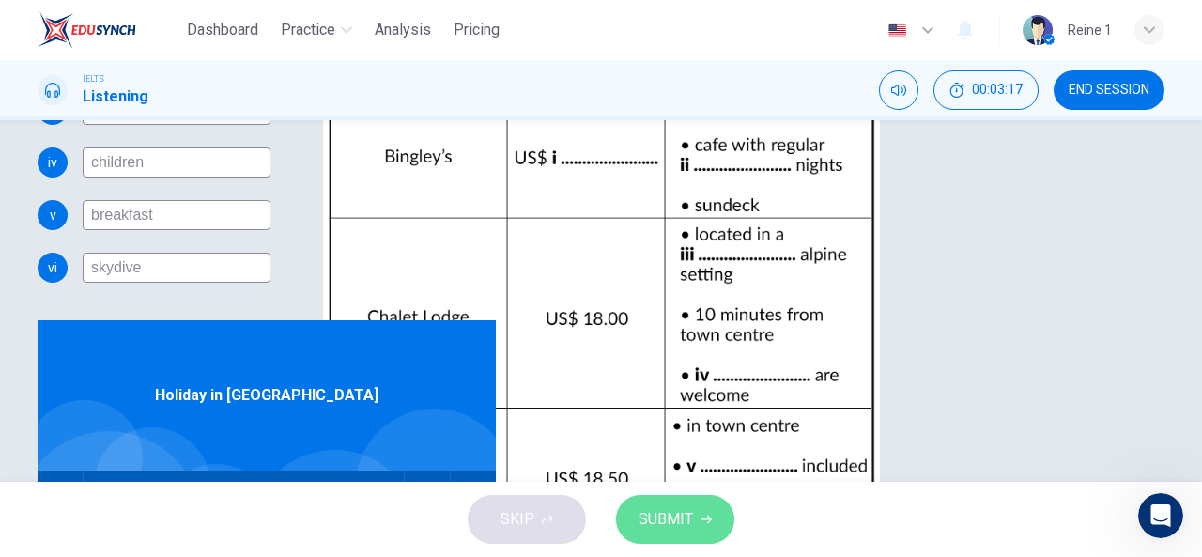
click at [678, 529] on span "SUBMIT" at bounding box center [665, 519] width 54 height 26
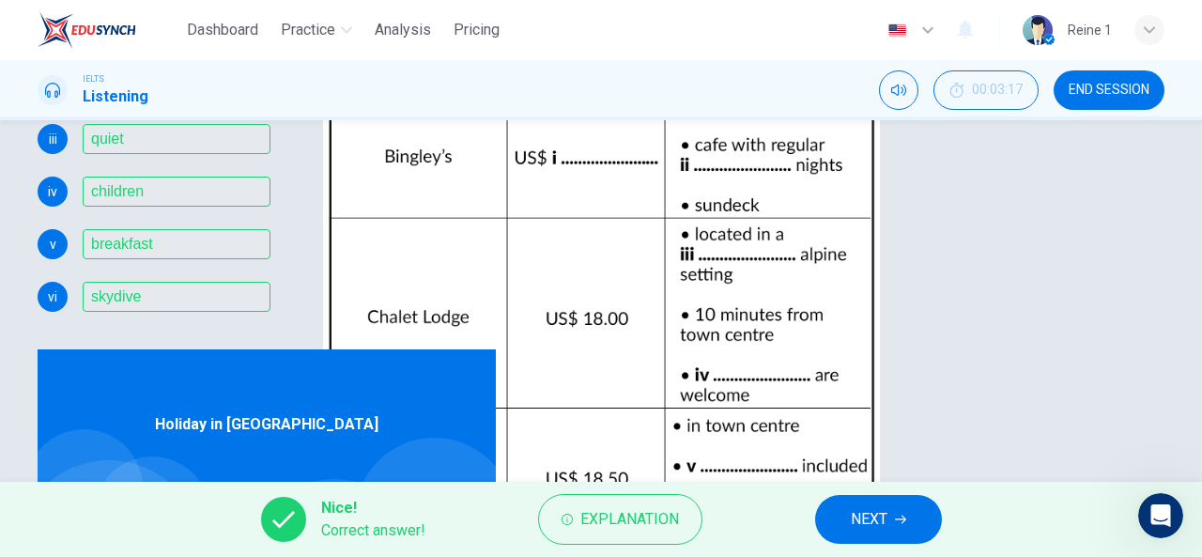
scroll to position [341, 0]
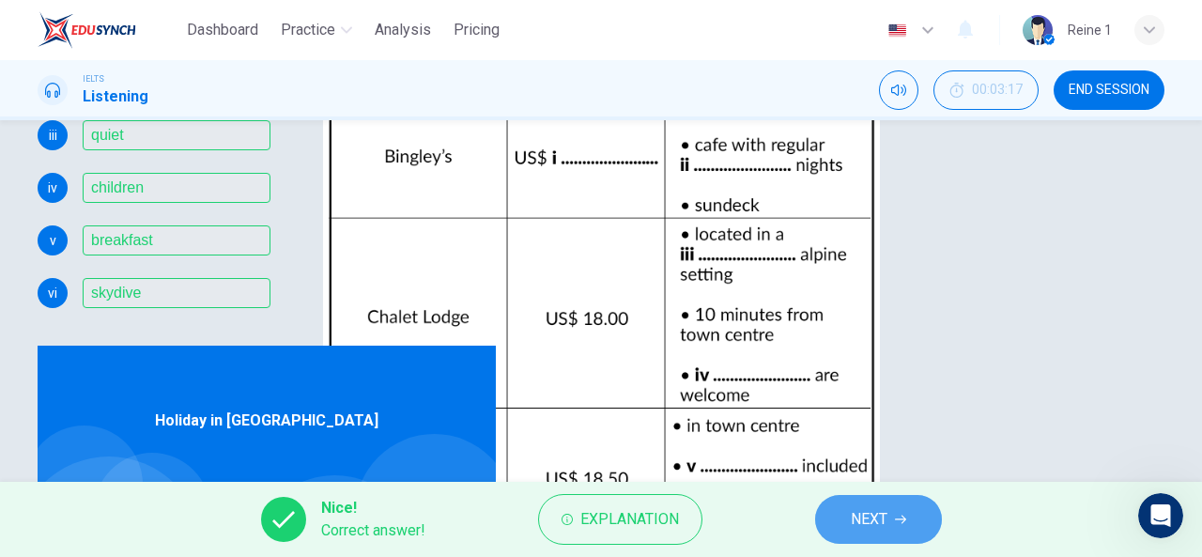
click at [883, 514] on span "NEXT" at bounding box center [869, 519] width 37 height 26
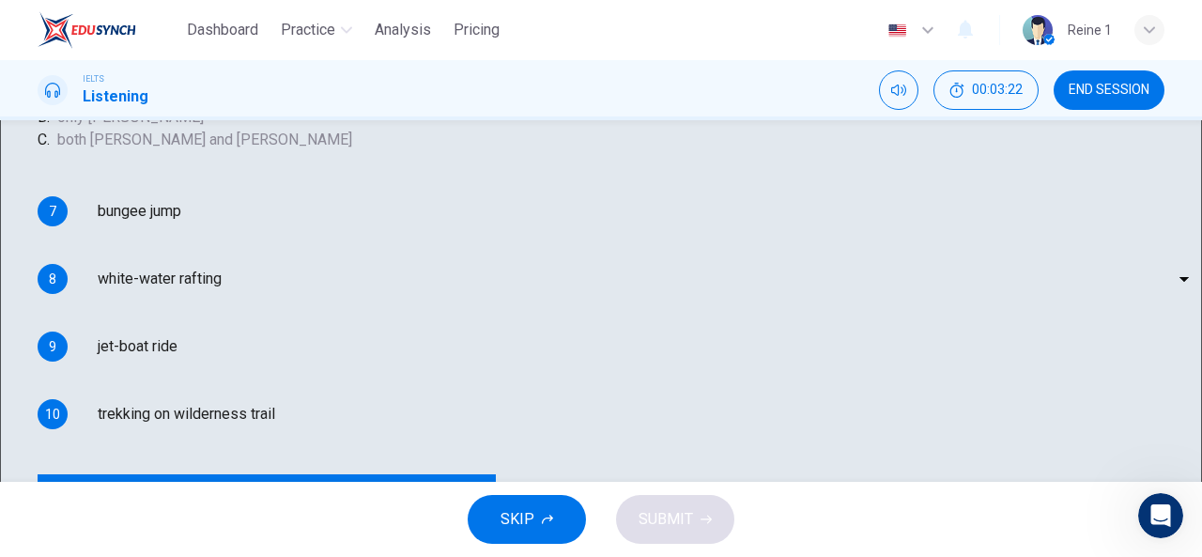
scroll to position [201, 0]
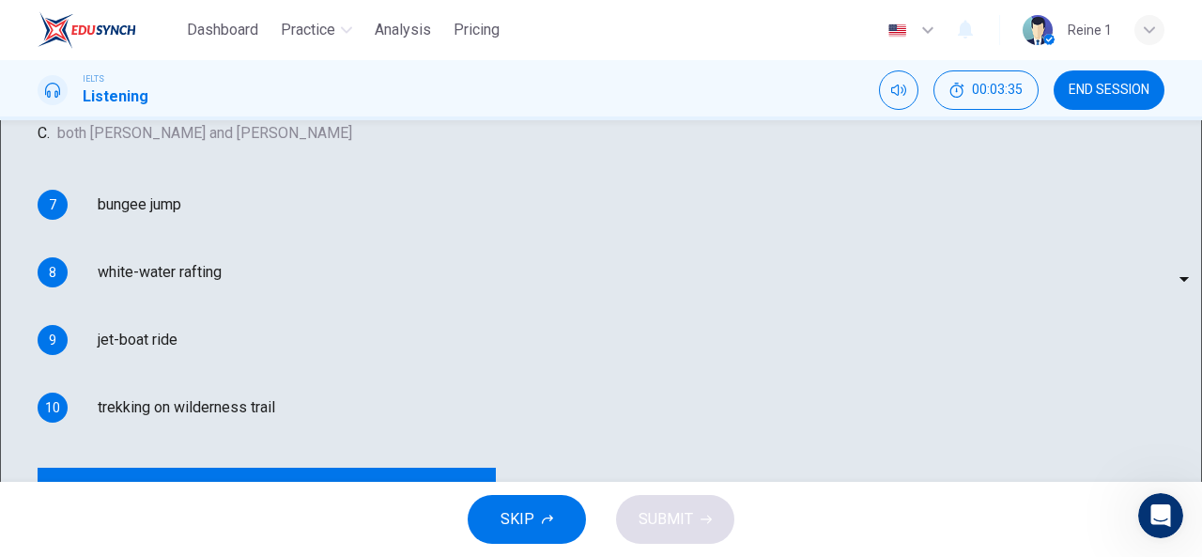
click at [667, 347] on body "Dashboard Practice Analysis Pricing English en ​ Reine 1 IELTS Listening 00:03:…" at bounding box center [601, 278] width 1202 height 557
click at [638, 556] on li "A" at bounding box center [601, 568] width 1202 height 23
type input "70"
type input "A"
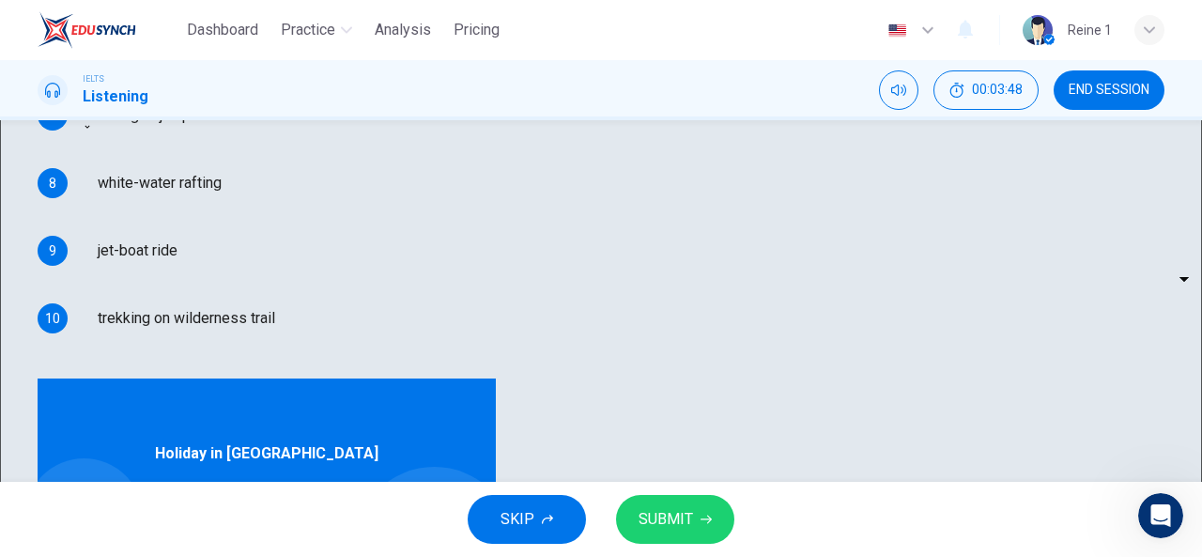
scroll to position [289, 0]
click at [669, 311] on body "Dashboard Practice Analysis Pricing English en ​ Reine 1 IELTS Listening 00:04:…" at bounding box center [601, 278] width 1202 height 557
type input "83"
type input "C"
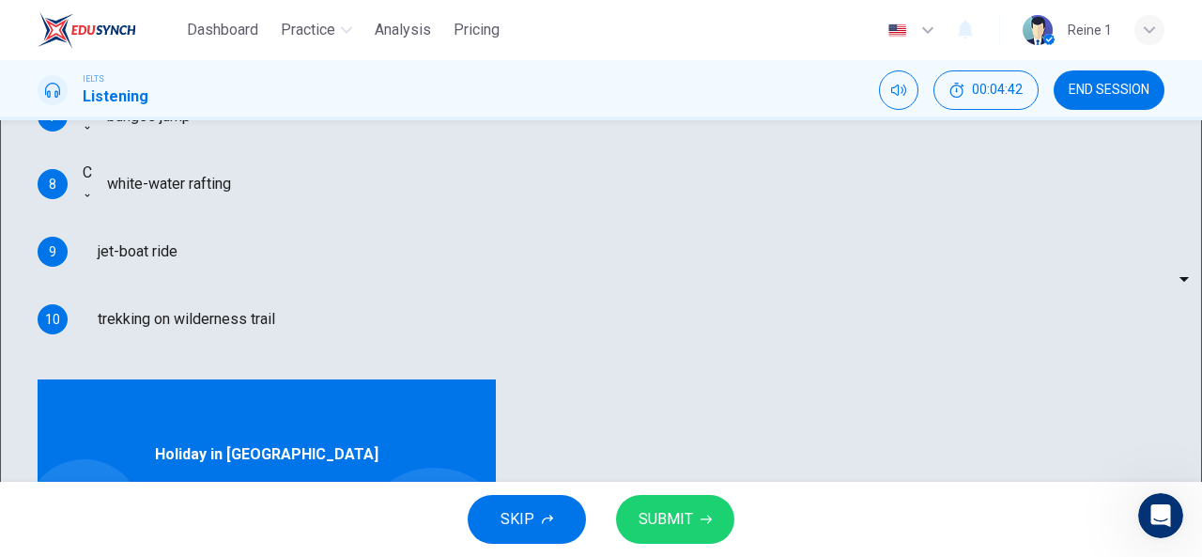
click at [659, 363] on body "Dashboard Practice Analysis Pricing English en ​ Reine 1 IELTS Listening 00:04:…" at bounding box center [601, 278] width 1202 height 557
type input "94"
type input "C"
click at [653, 421] on body "Dashboard Practice Analysis Pricing English en ​ Reine 1 IELTS Listening 00:04:…" at bounding box center [601, 278] width 1202 height 557
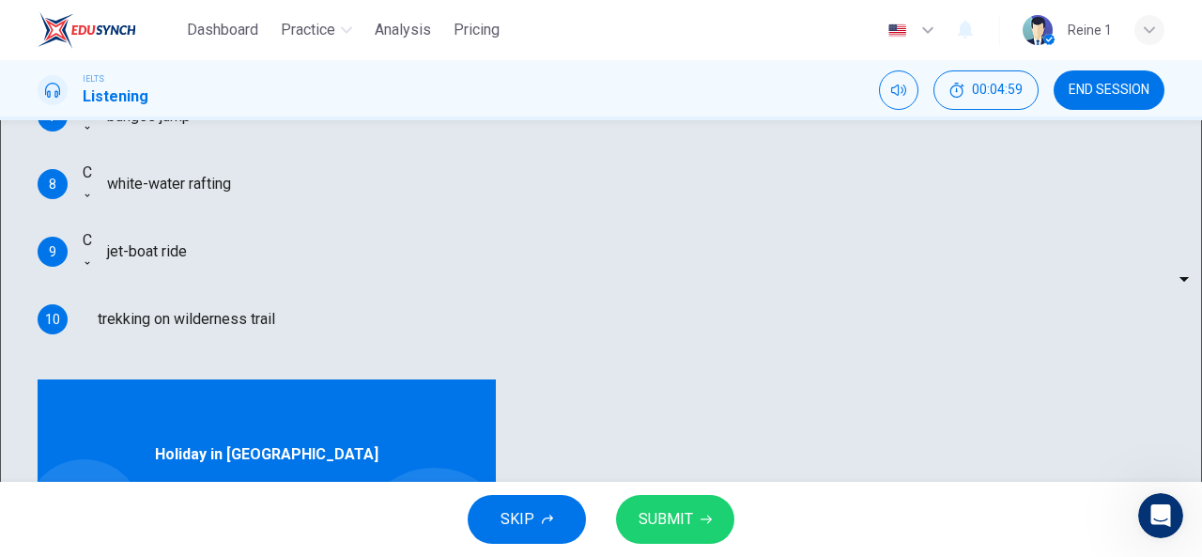
type input "97"
type input "C"
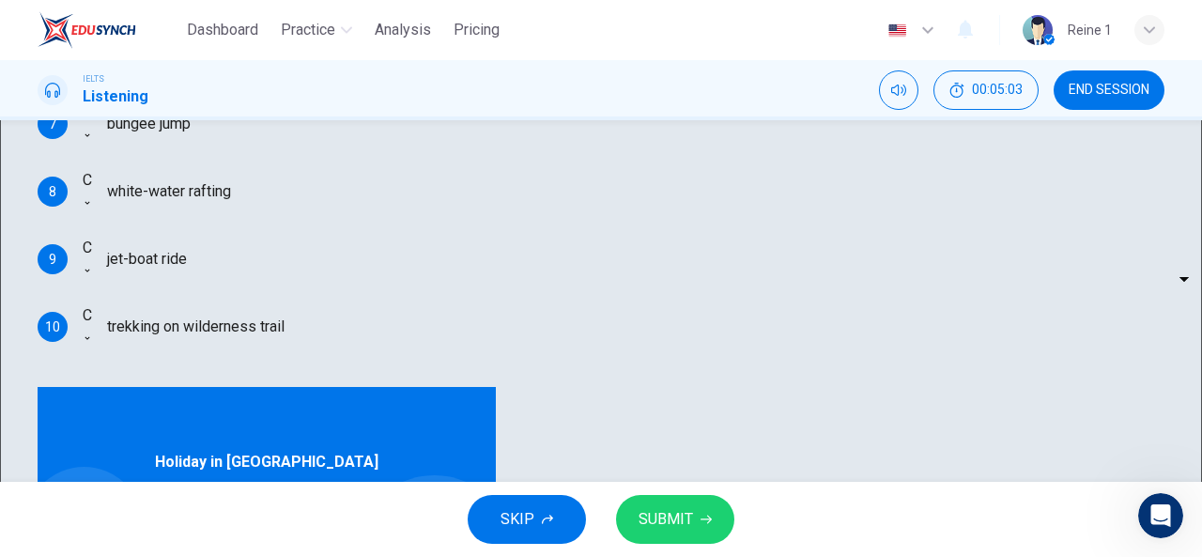
scroll to position [288, 0]
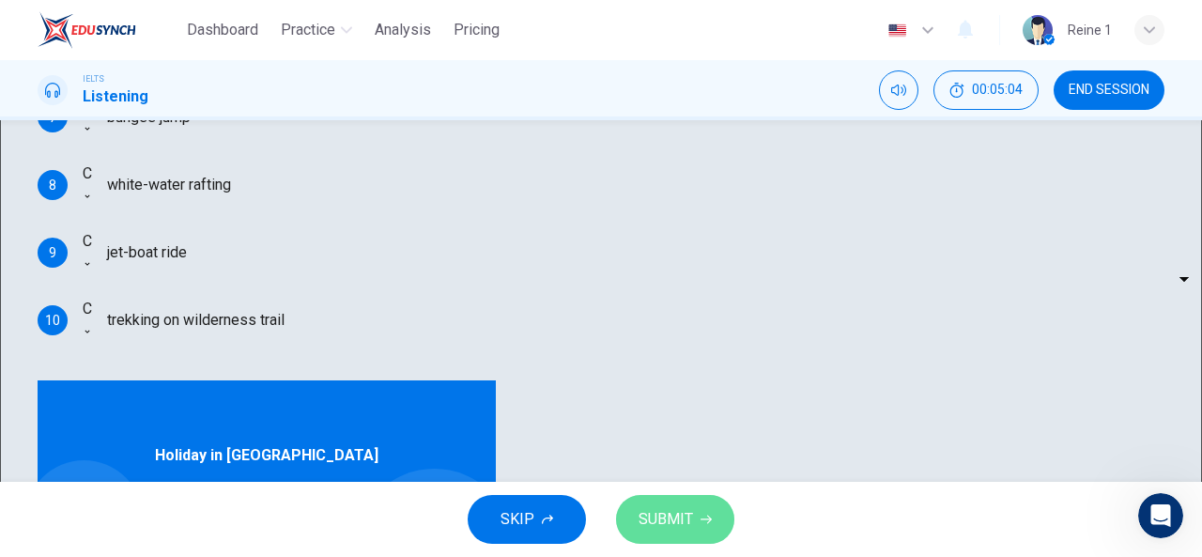
click at [706, 510] on button "SUBMIT" at bounding box center [675, 519] width 118 height 49
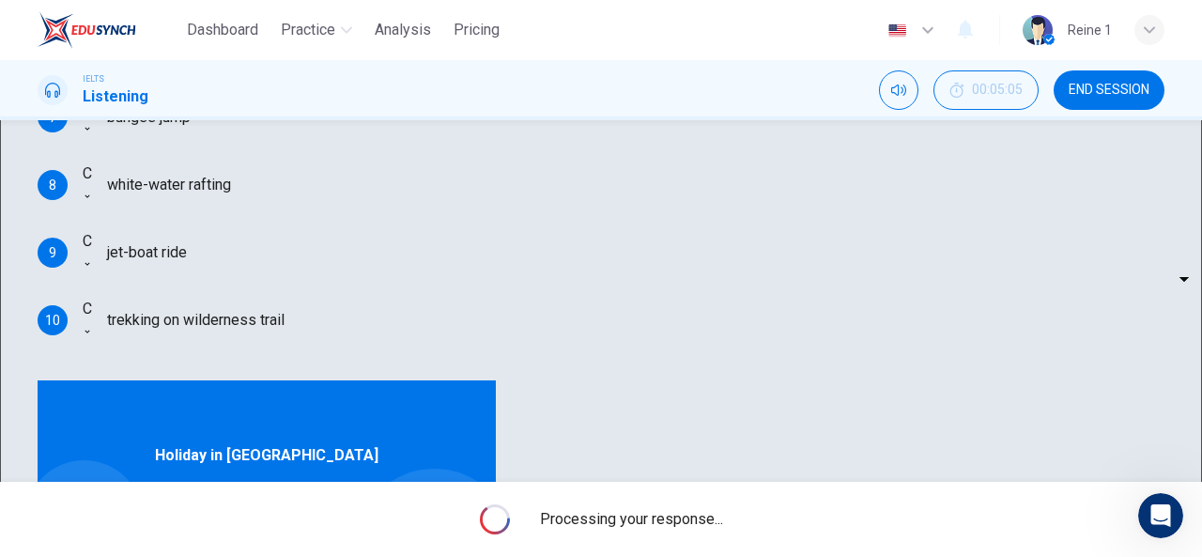
type input "0"
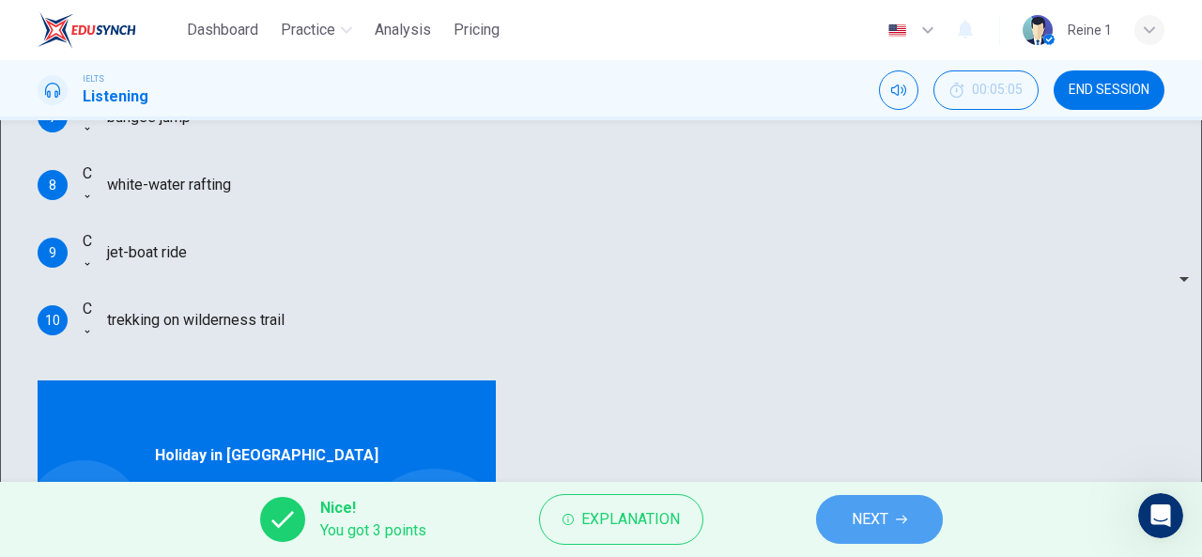
click at [856, 522] on span "NEXT" at bounding box center [869, 519] width 37 height 26
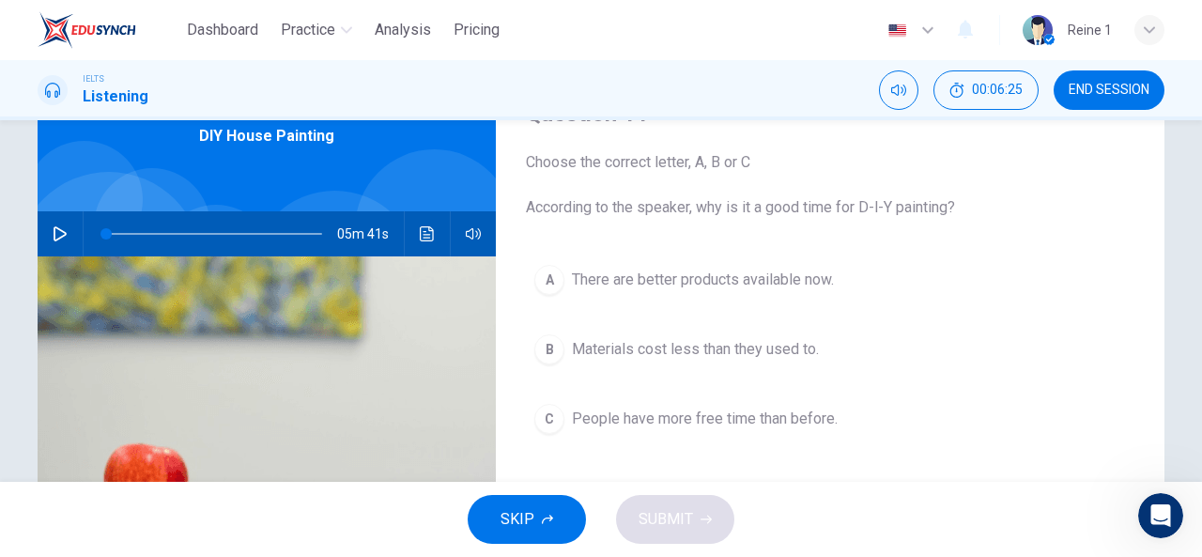
scroll to position [101, 0]
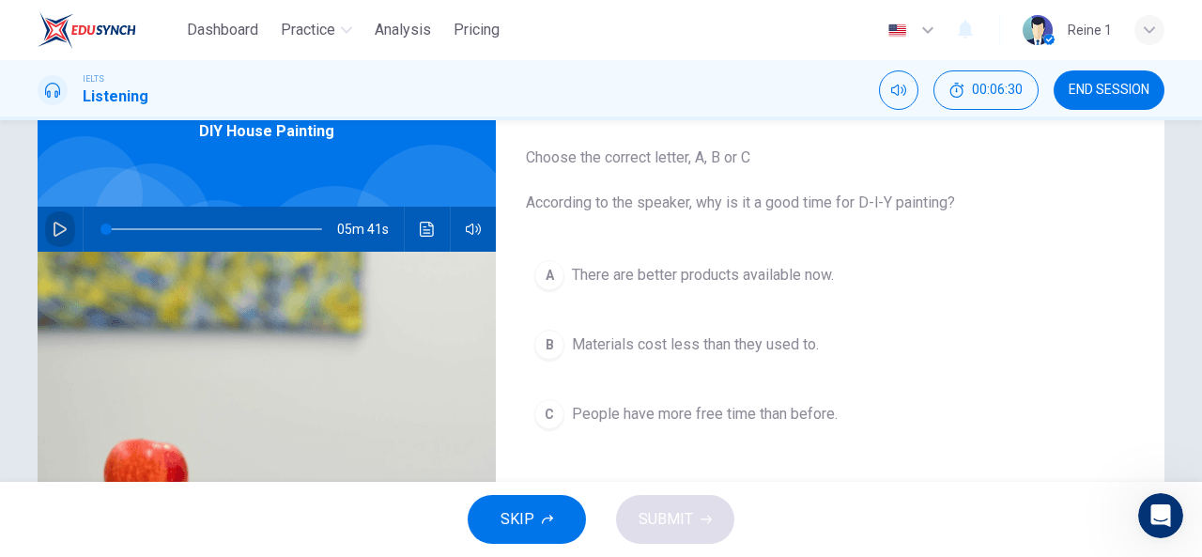
click at [53, 229] on icon "button" at bounding box center [60, 229] width 15 height 15
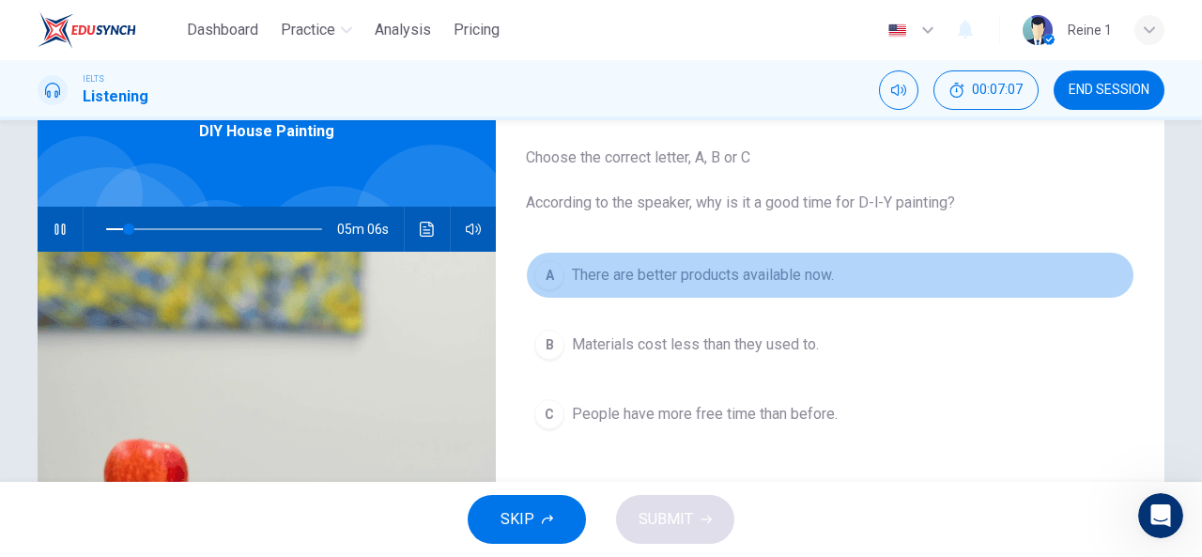
click at [585, 274] on span "There are better products available now." at bounding box center [703, 275] width 262 height 23
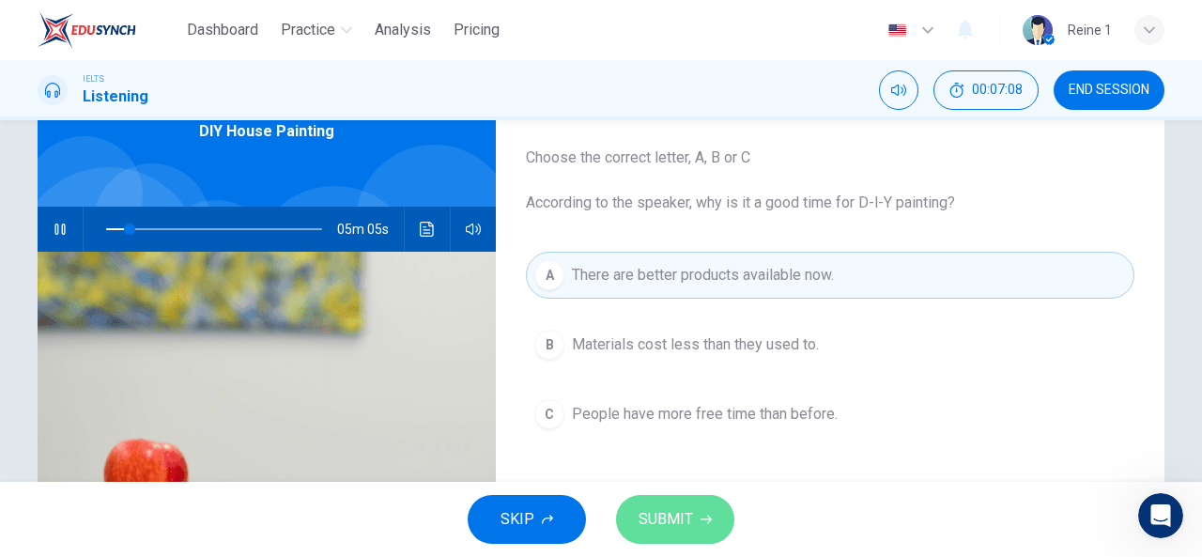
click at [674, 512] on span "SUBMIT" at bounding box center [665, 519] width 54 height 26
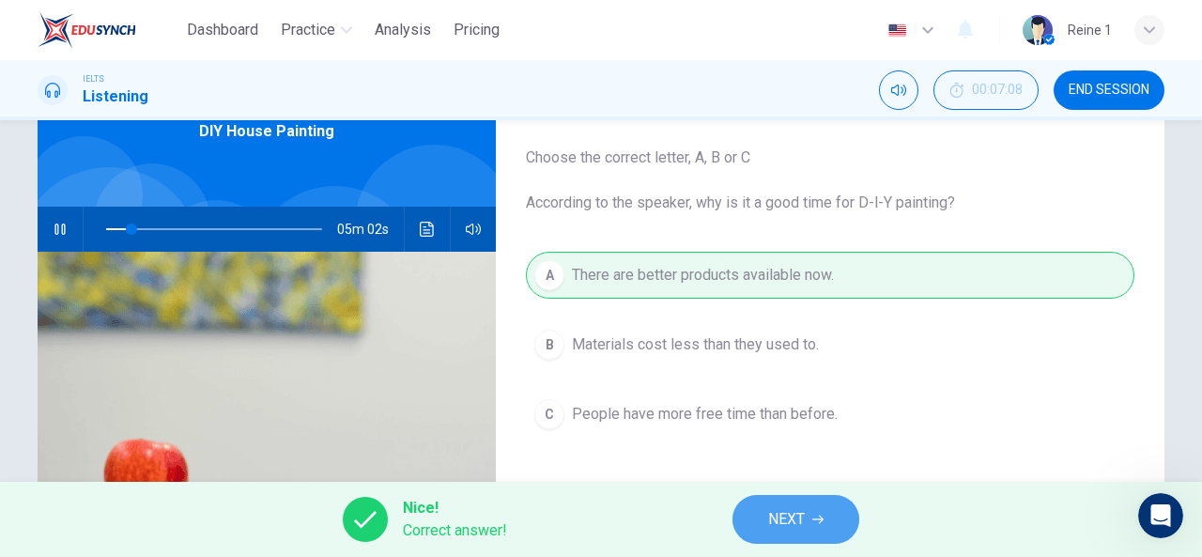
click at [814, 516] on icon "button" at bounding box center [817, 519] width 11 height 11
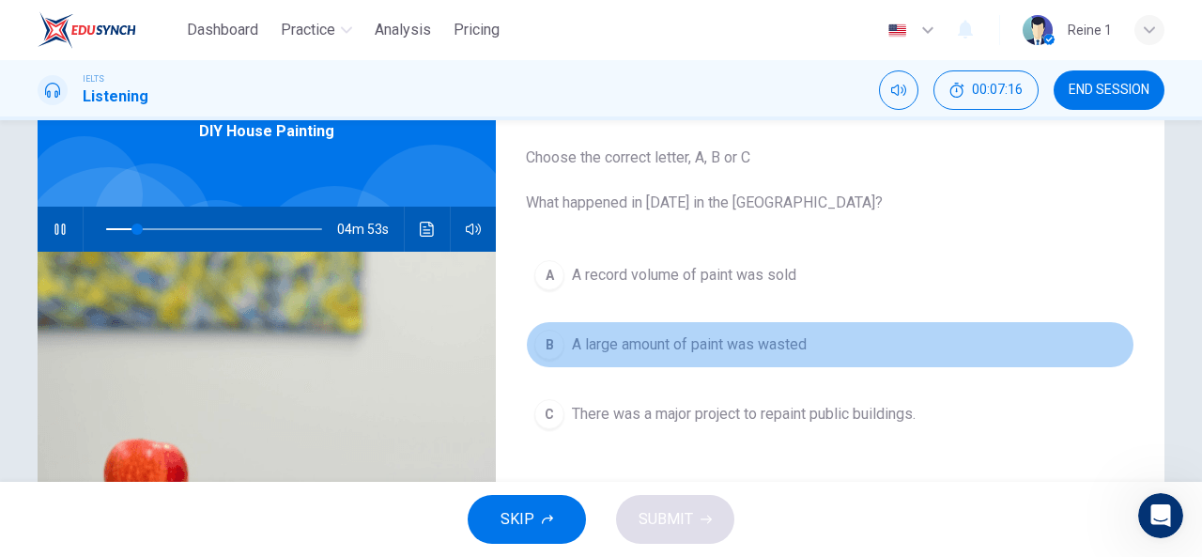
click at [771, 349] on span "A large amount of paint was wasted" at bounding box center [689, 344] width 235 height 23
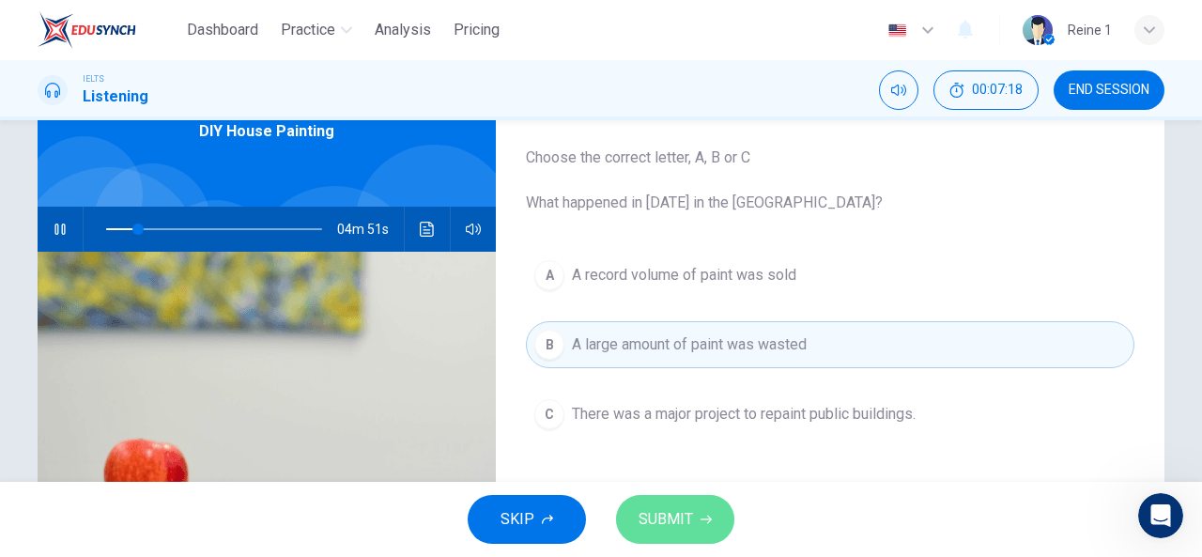
click at [697, 530] on button "SUBMIT" at bounding box center [675, 519] width 118 height 49
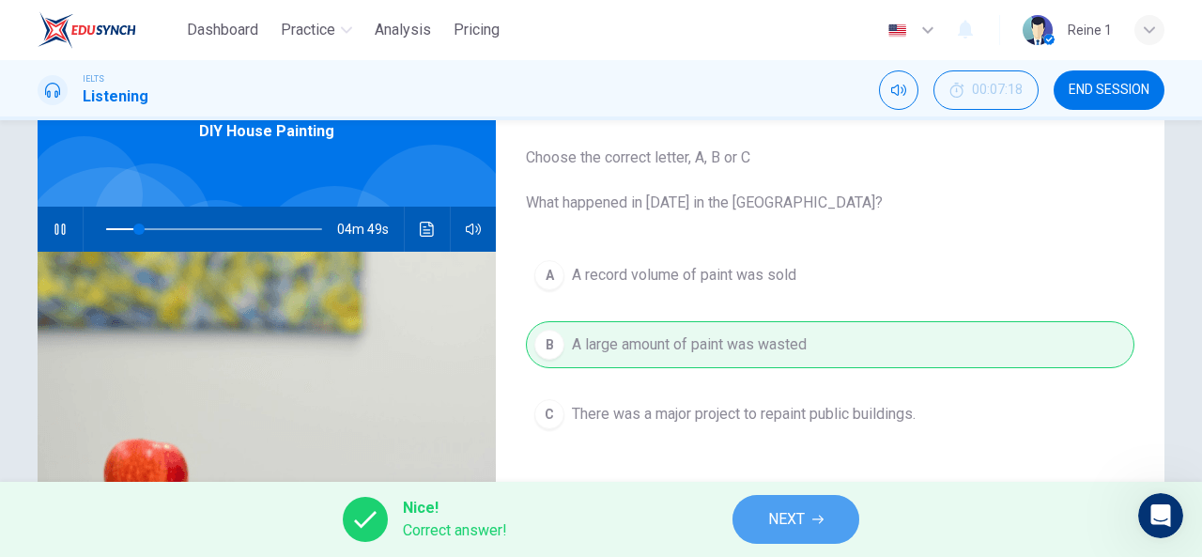
click at [783, 524] on span "NEXT" at bounding box center [786, 519] width 37 height 26
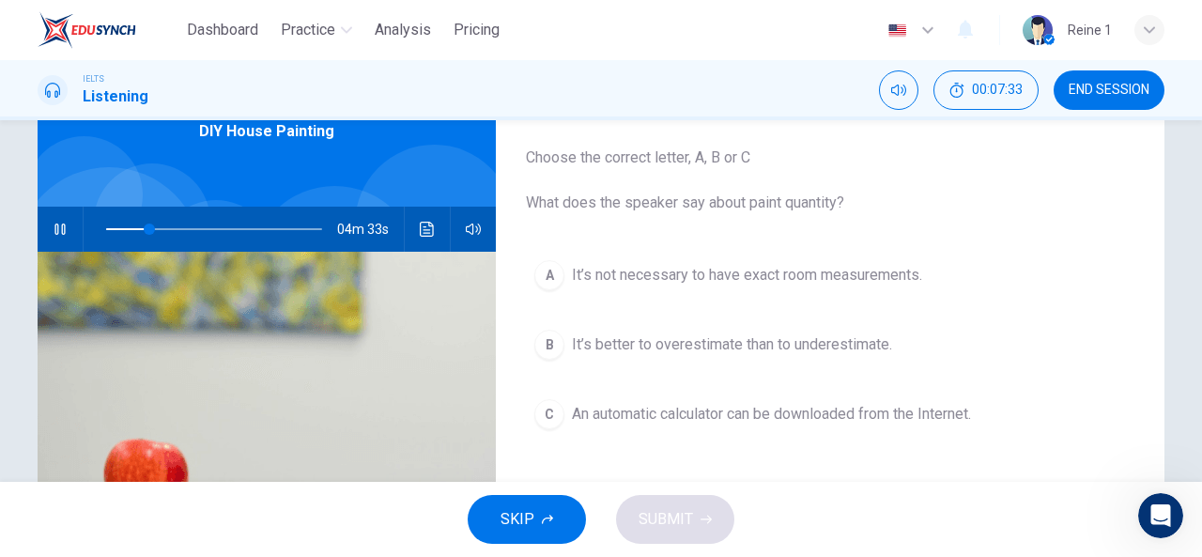
click at [816, 421] on span "An automatic calculator can be downloaded from the Internet." at bounding box center [771, 414] width 399 height 23
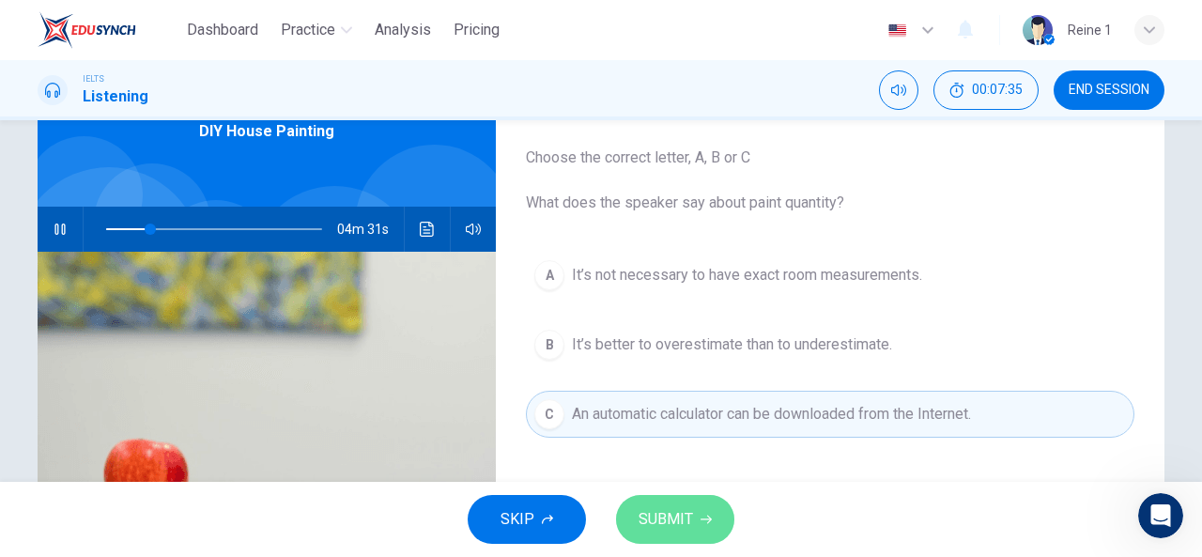
click at [712, 518] on button "SUBMIT" at bounding box center [675, 519] width 118 height 49
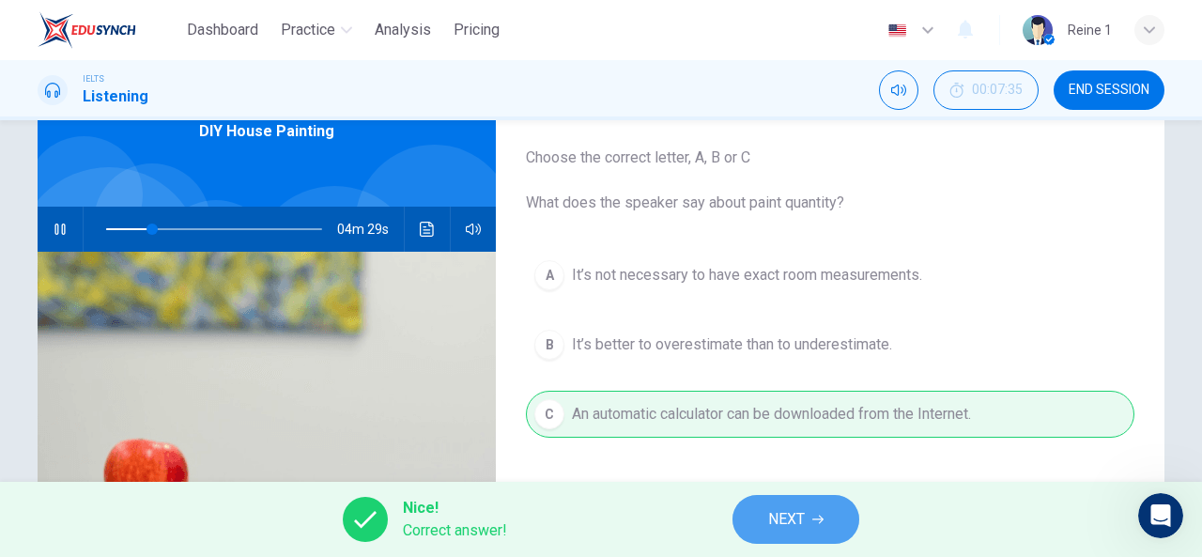
click at [795, 511] on span "NEXT" at bounding box center [786, 519] width 37 height 26
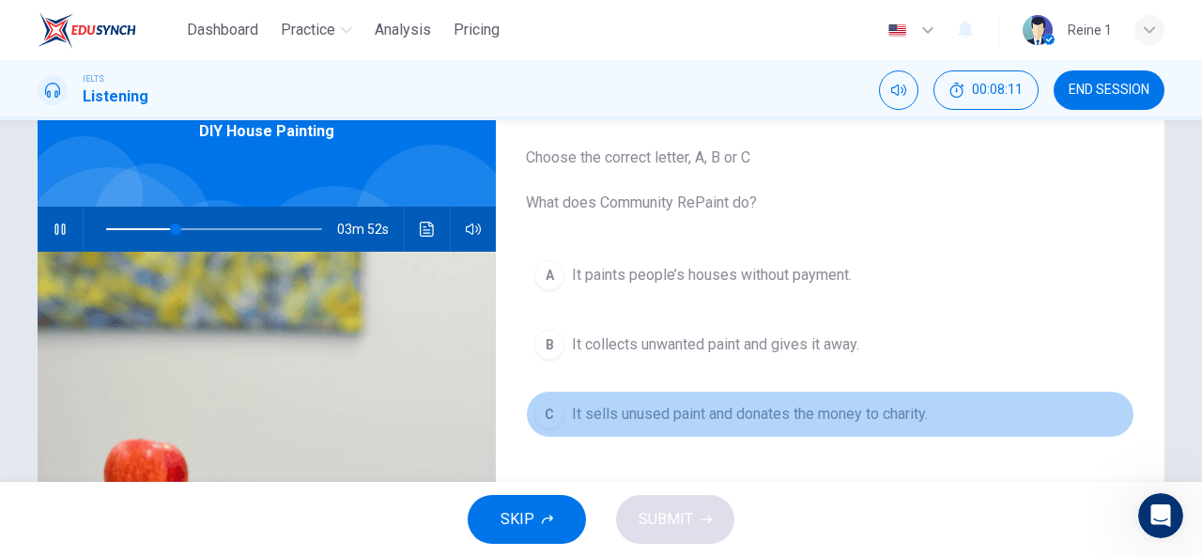
click at [836, 420] on span "It sells unused paint and donates the money to charity." at bounding box center [750, 414] width 356 height 23
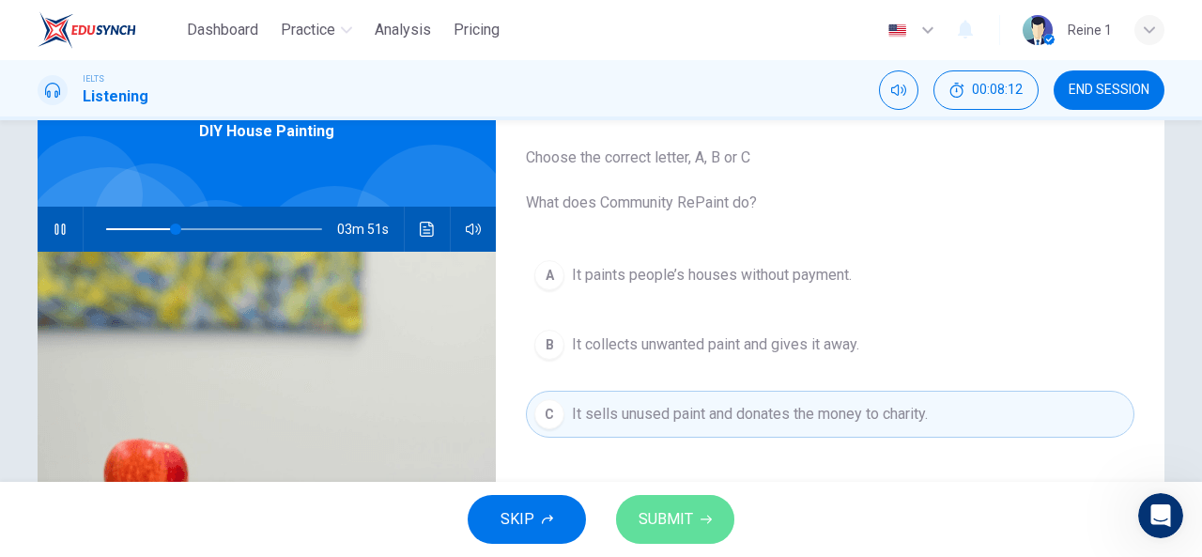
click at [695, 514] on button "SUBMIT" at bounding box center [675, 519] width 118 height 49
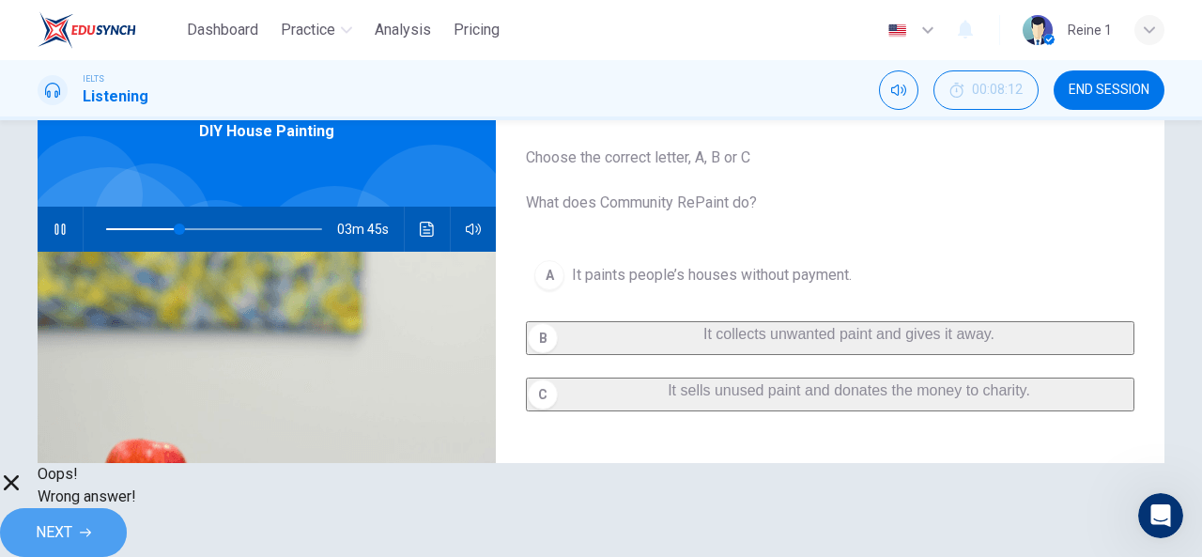
click at [72, 530] on span "NEXT" at bounding box center [54, 532] width 37 height 26
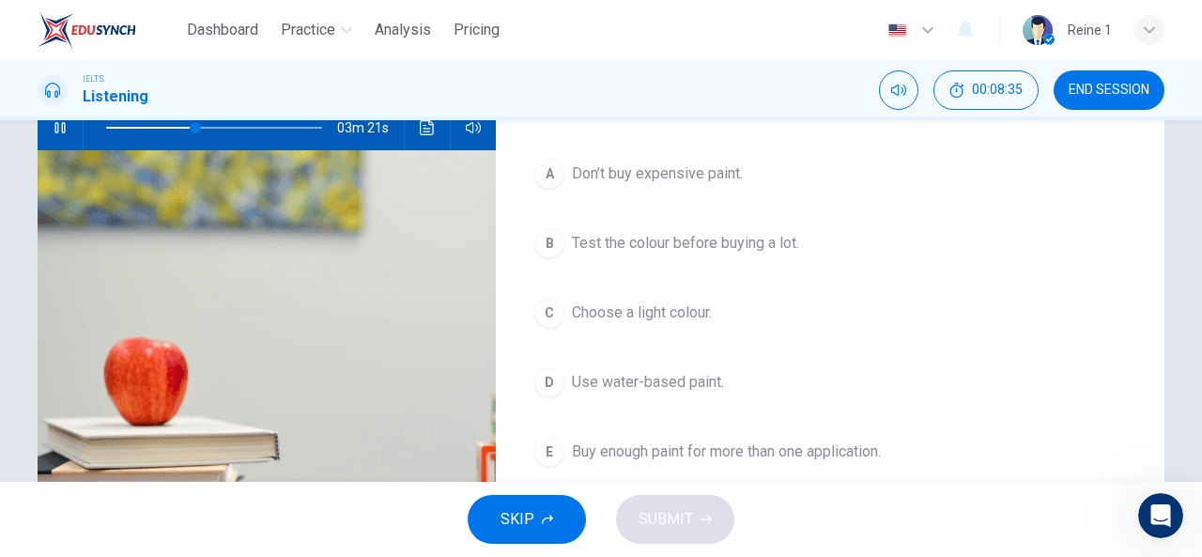
scroll to position [205, 0]
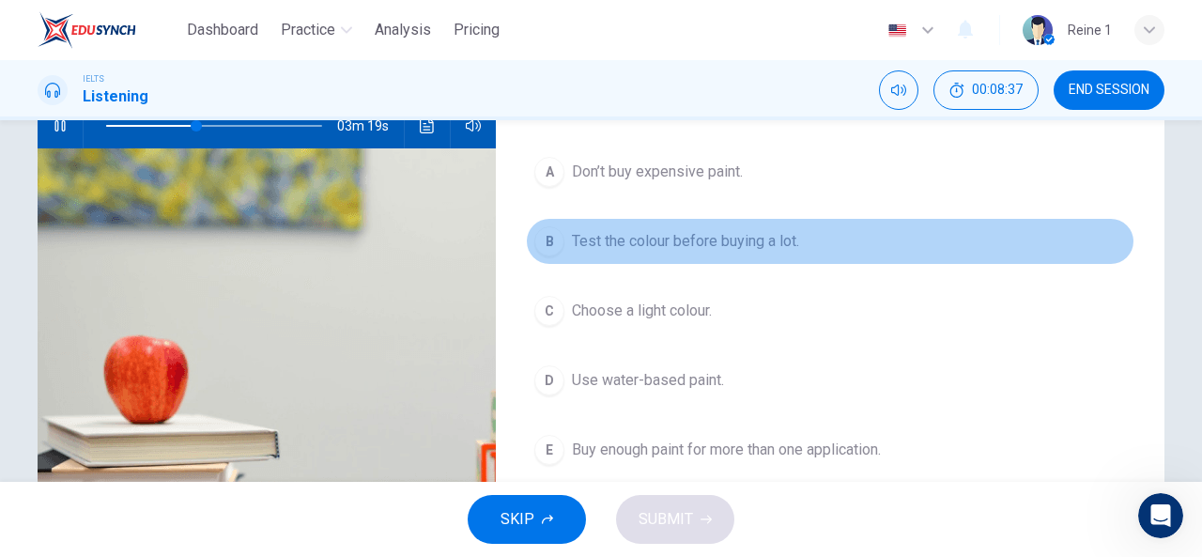
click at [739, 239] on span "Test the colour before buying a lot." at bounding box center [685, 241] width 227 height 23
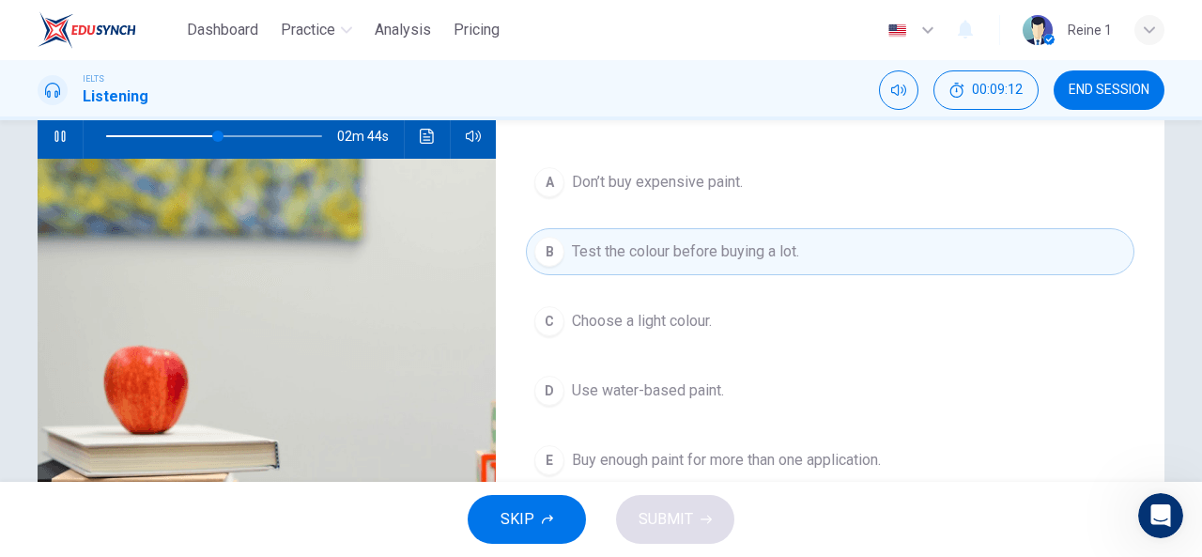
scroll to position [199, 0]
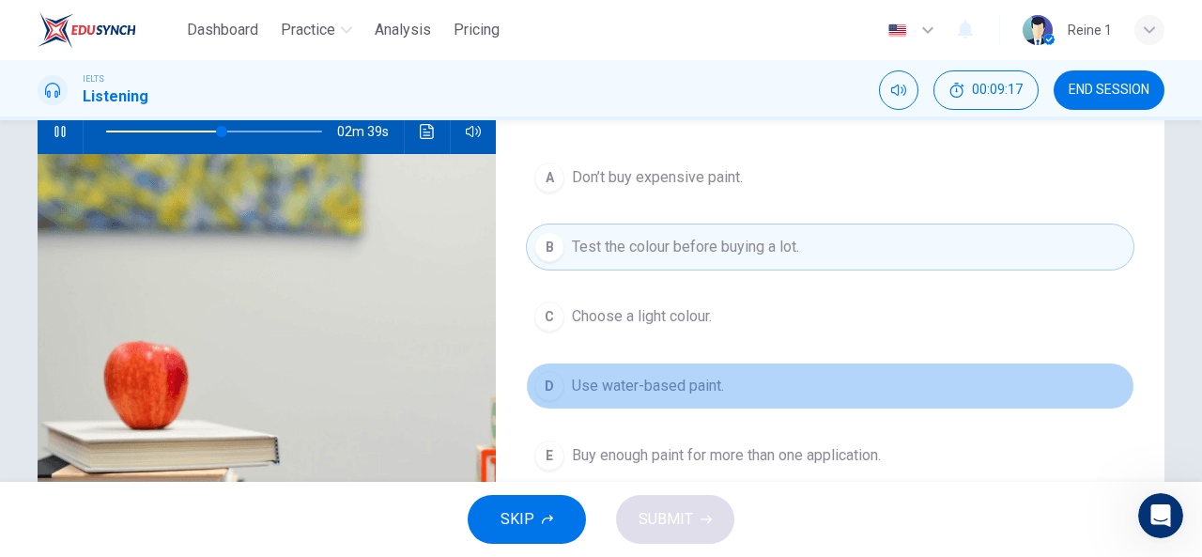
click at [672, 388] on span "Use water-based paint." at bounding box center [648, 386] width 152 height 23
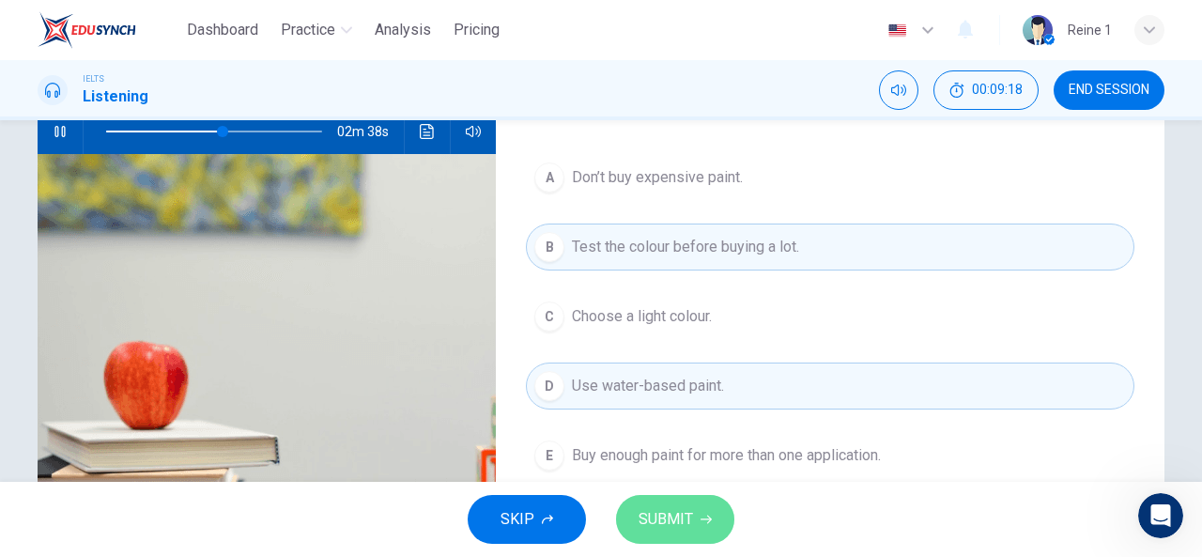
click at [691, 519] on span "SUBMIT" at bounding box center [665, 519] width 54 height 26
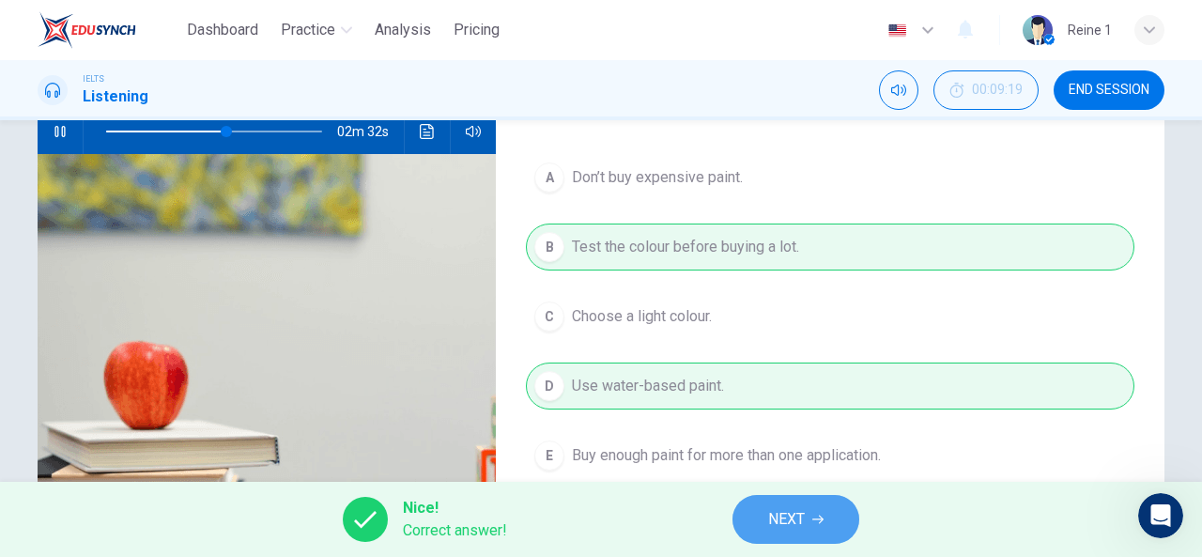
click at [797, 513] on span "NEXT" at bounding box center [786, 519] width 37 height 26
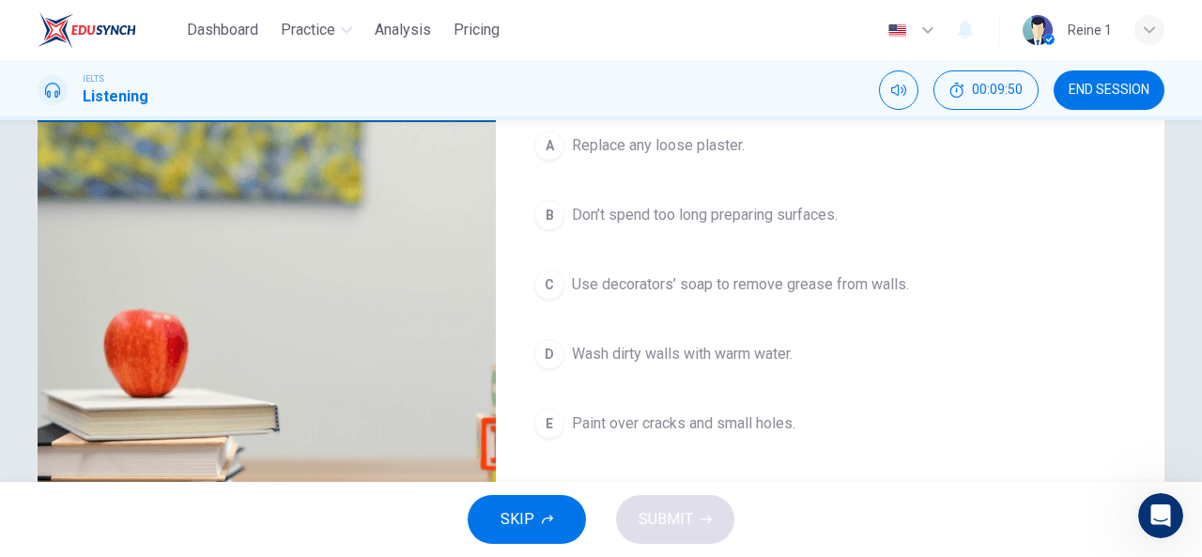
scroll to position [233, 0]
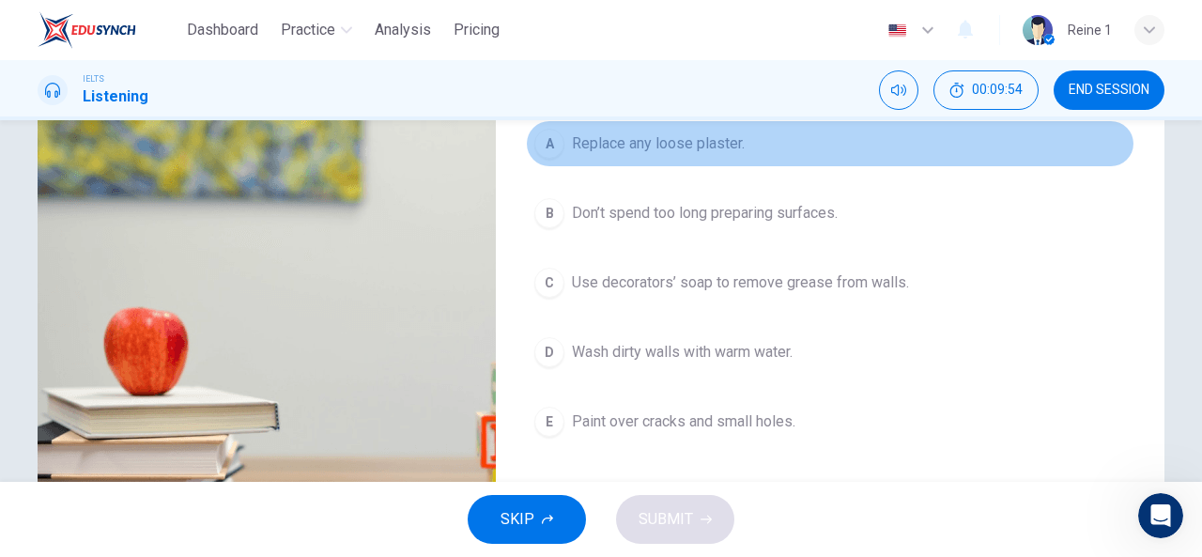
click at [696, 149] on span "Replace any loose plaster." at bounding box center [658, 143] width 173 height 23
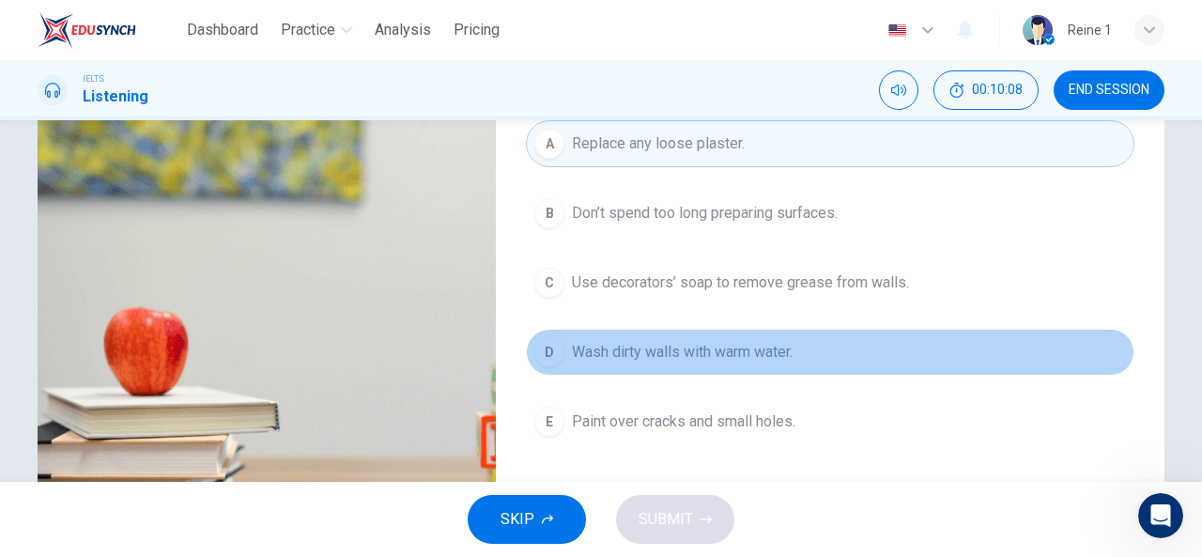
click at [745, 358] on span "Wash dirty walls with warm water." at bounding box center [682, 352] width 221 height 23
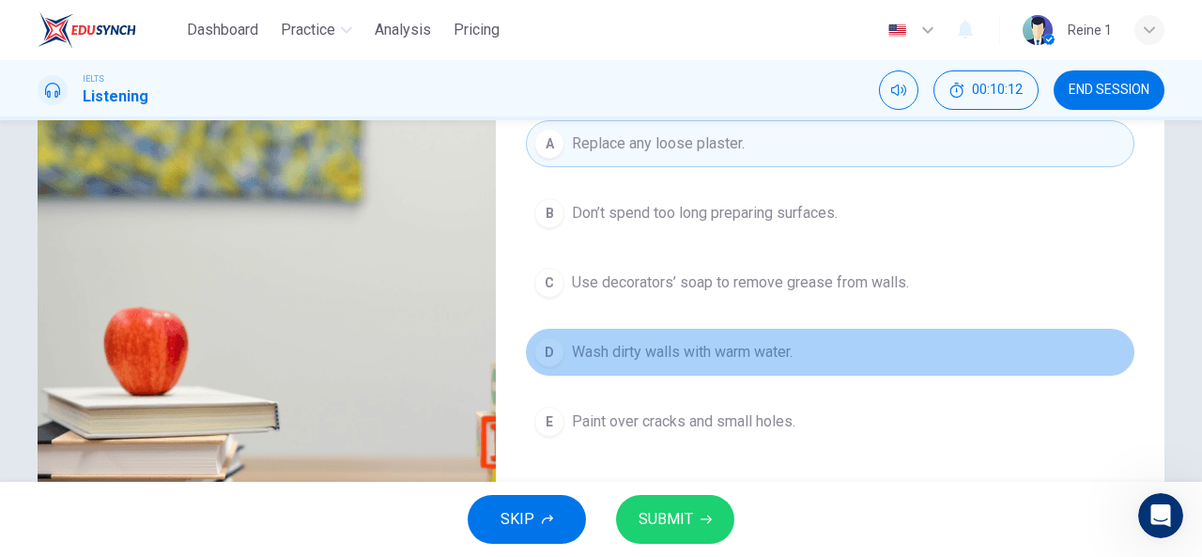
click at [650, 350] on span "Wash dirty walls with warm water." at bounding box center [682, 352] width 221 height 23
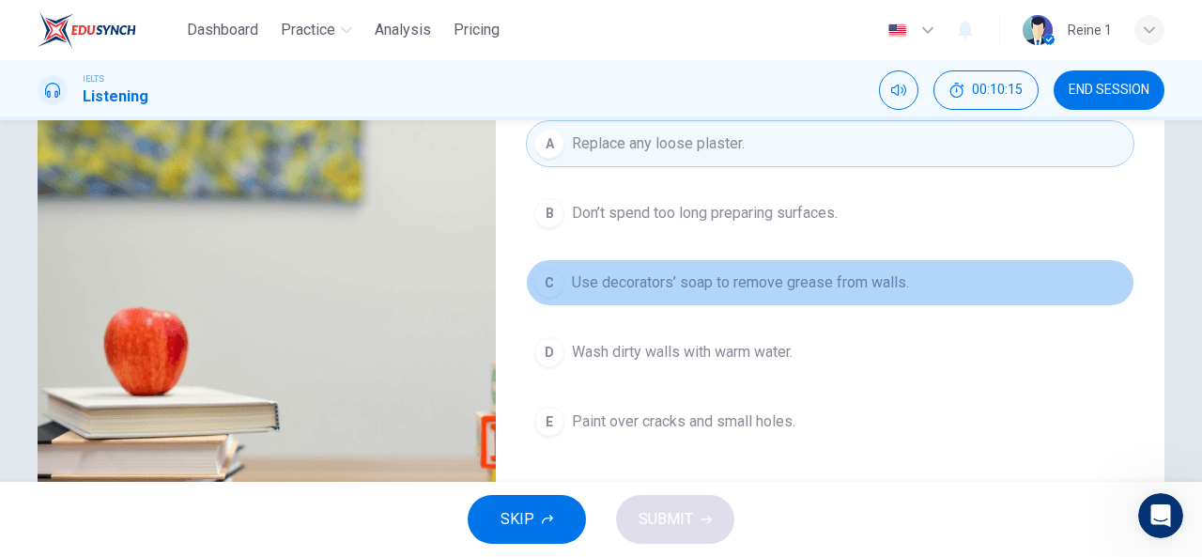
click at [647, 284] on span "Use decorators’ soap to remove grease from walls." at bounding box center [740, 282] width 337 height 23
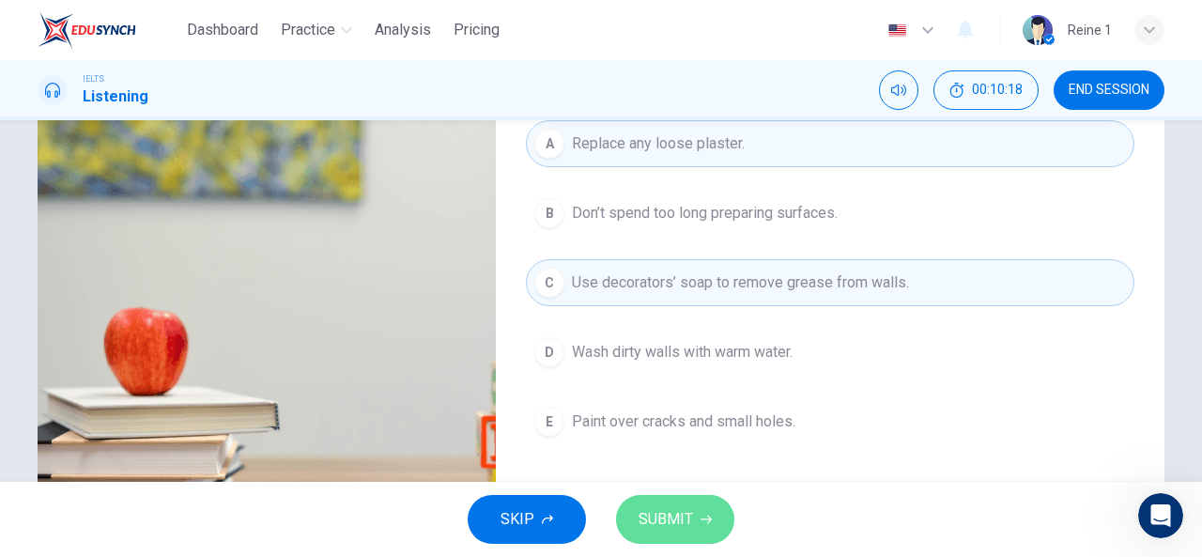
click at [710, 519] on icon "button" at bounding box center [705, 519] width 11 height 11
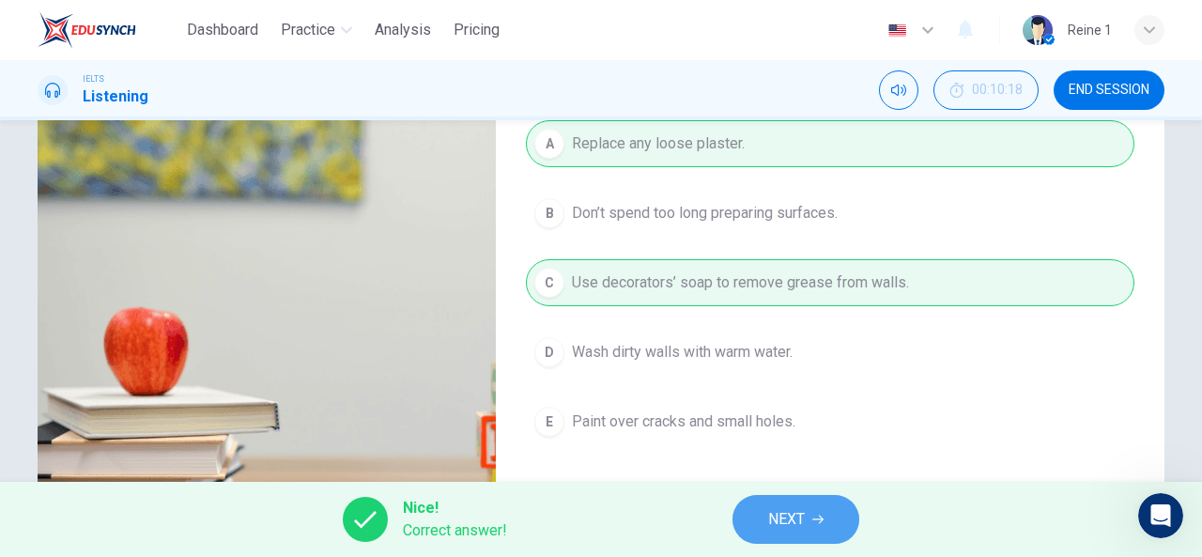
click at [788, 522] on span "NEXT" at bounding box center [786, 519] width 37 height 26
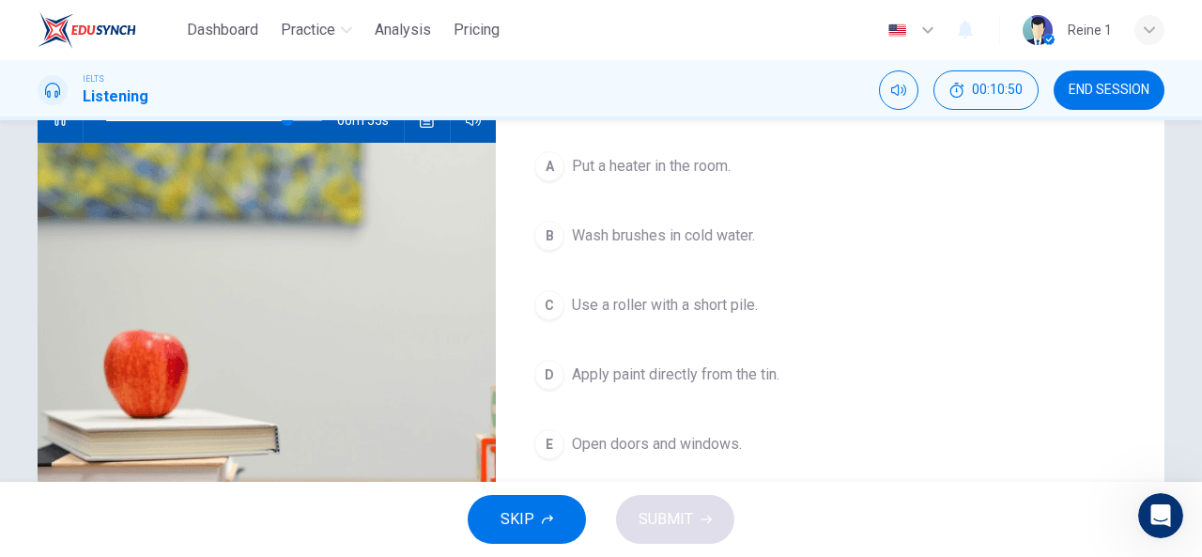
scroll to position [215, 0]
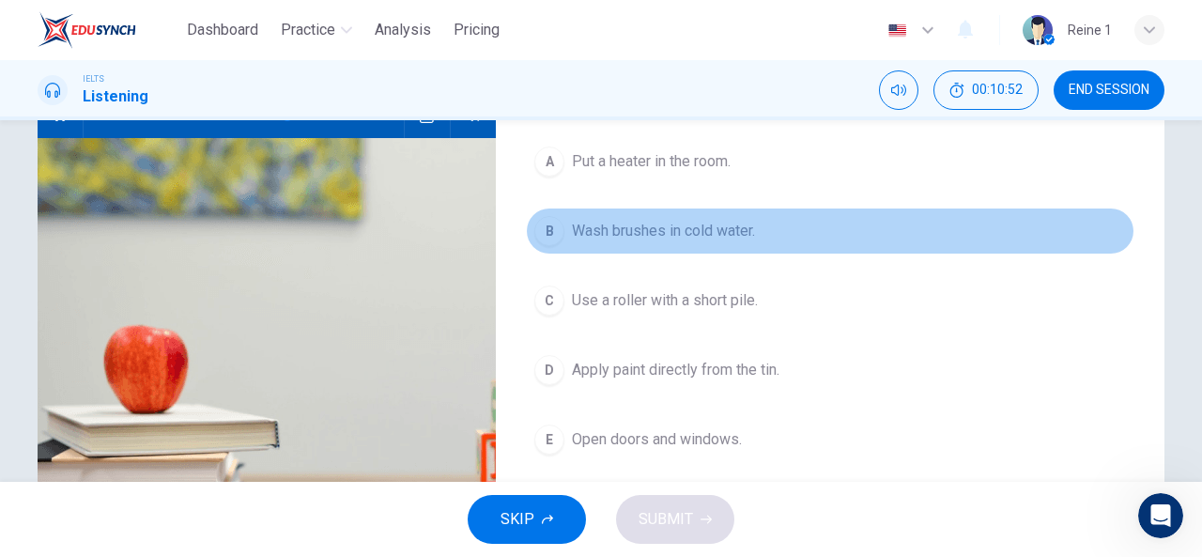
click at [693, 222] on span "Wash brushes in cold water." at bounding box center [663, 231] width 183 height 23
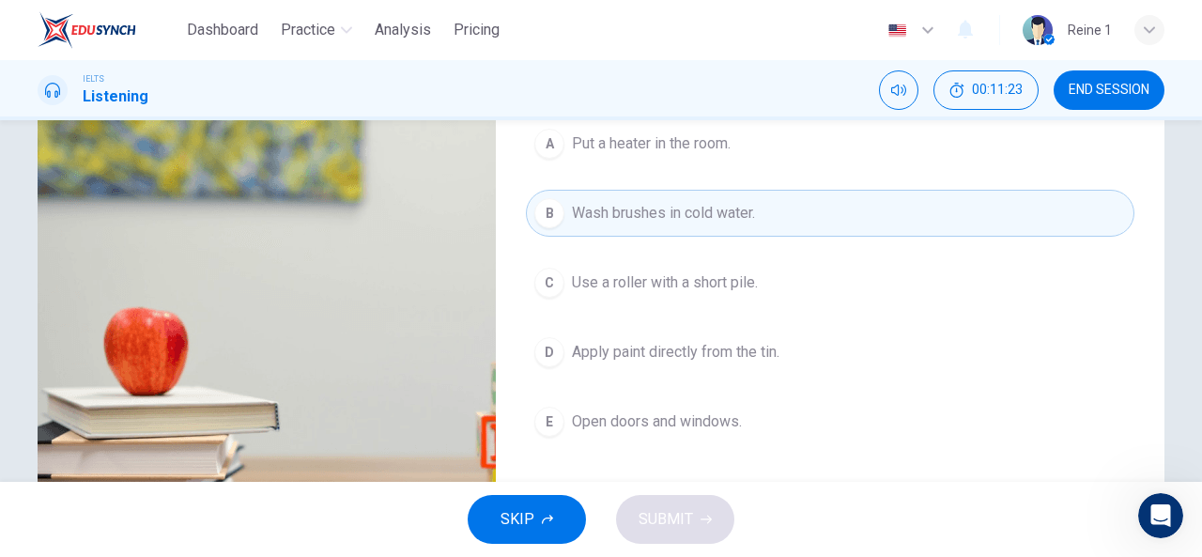
scroll to position [225, 0]
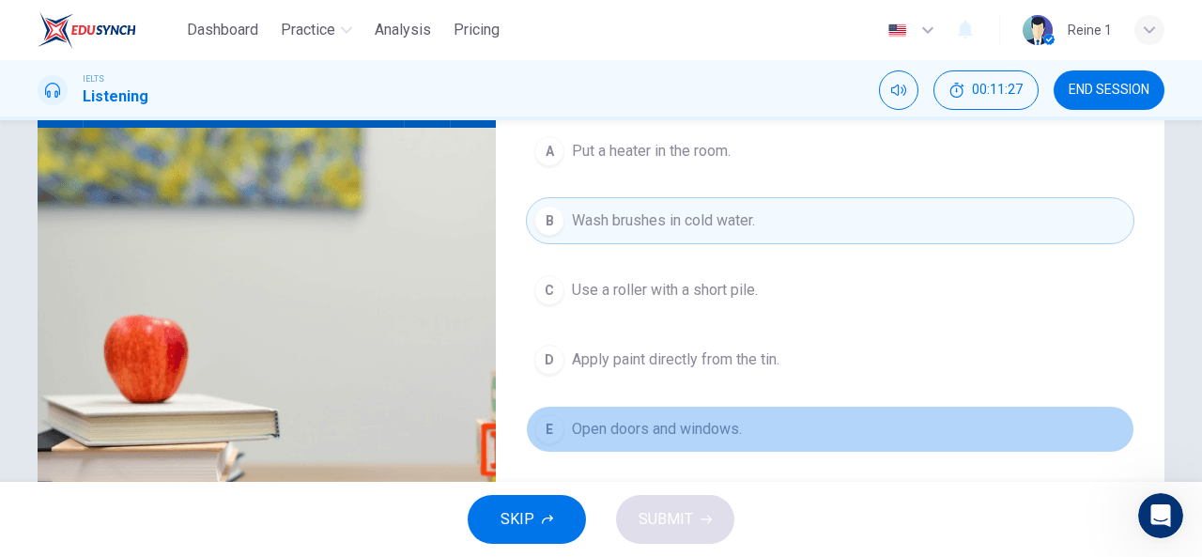
click at [673, 433] on span "Open doors and windows." at bounding box center [657, 429] width 170 height 23
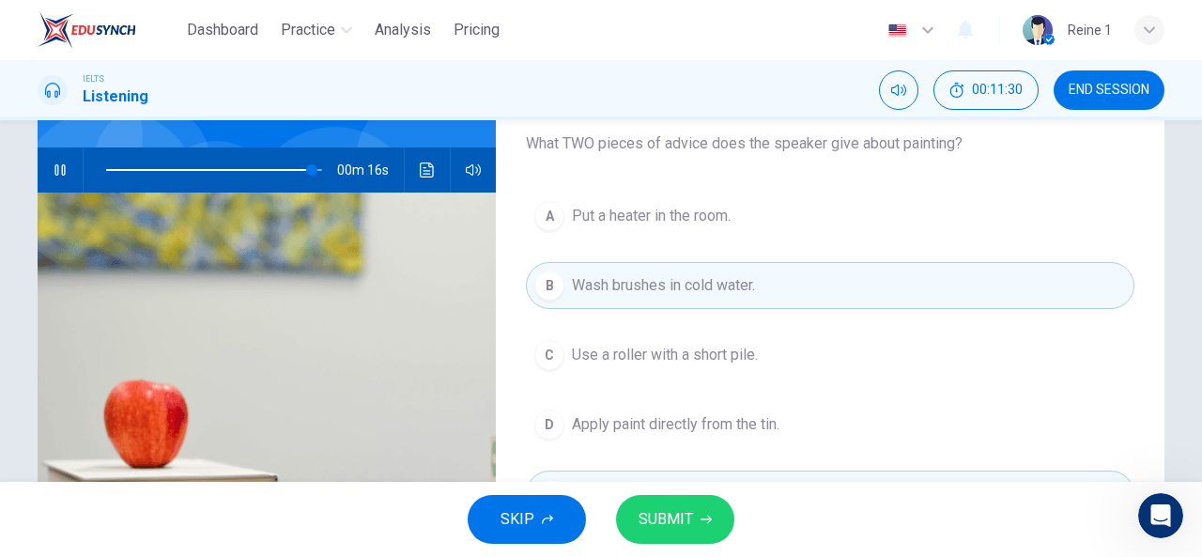
scroll to position [194, 0]
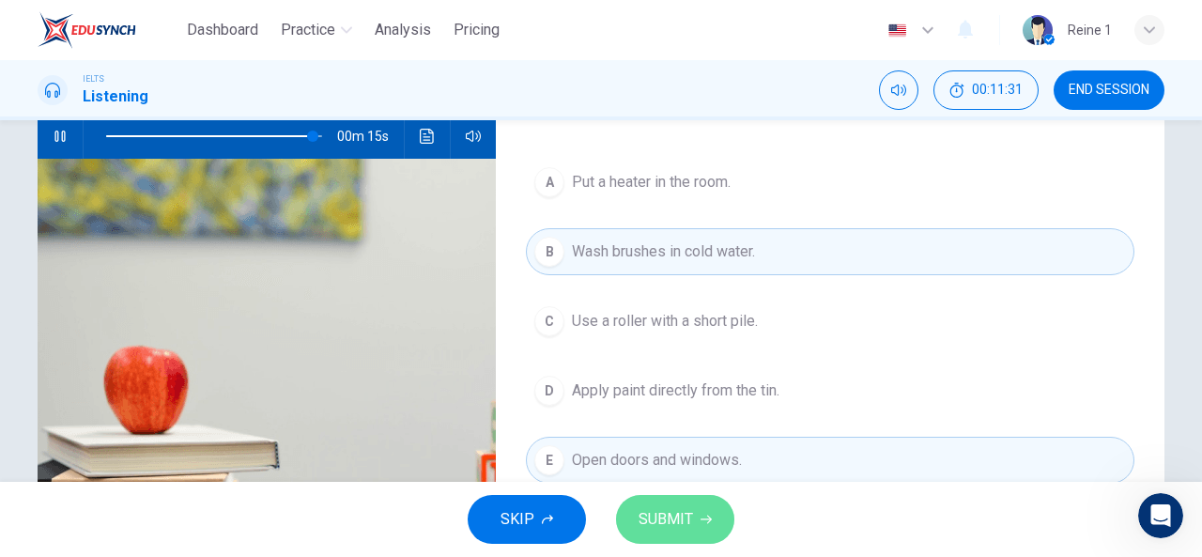
click at [697, 523] on button "SUBMIT" at bounding box center [675, 519] width 118 height 49
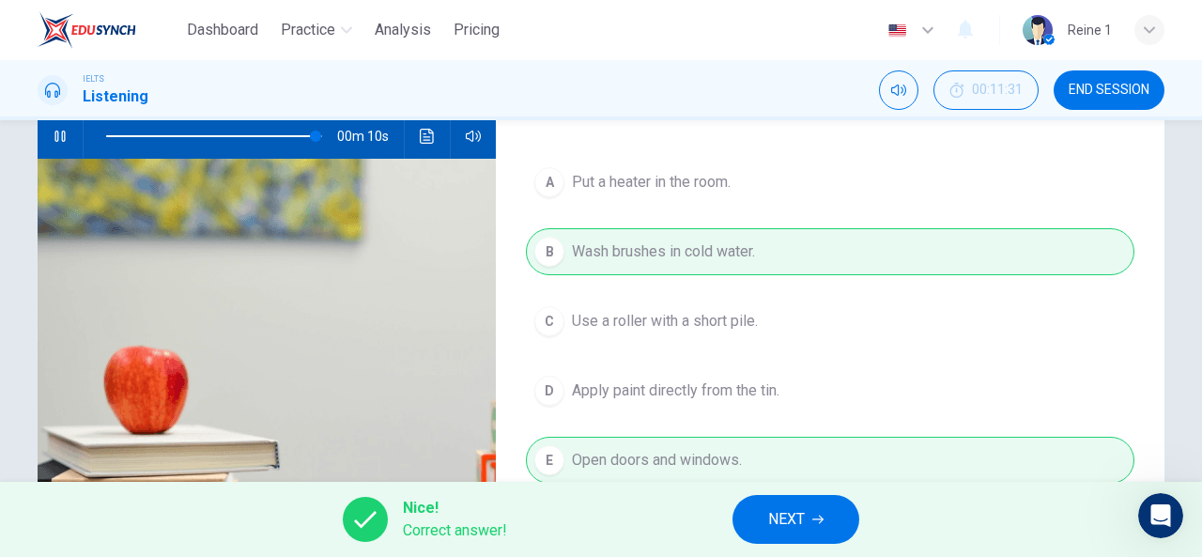
type input "97"
click at [775, 523] on span "NEXT" at bounding box center [786, 519] width 37 height 26
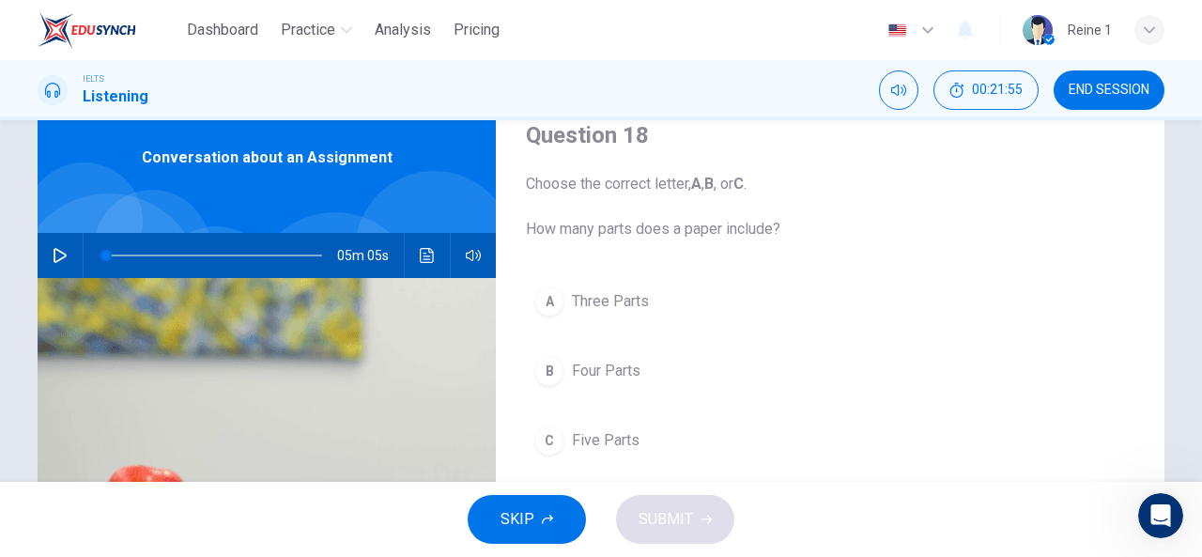
scroll to position [81, 0]
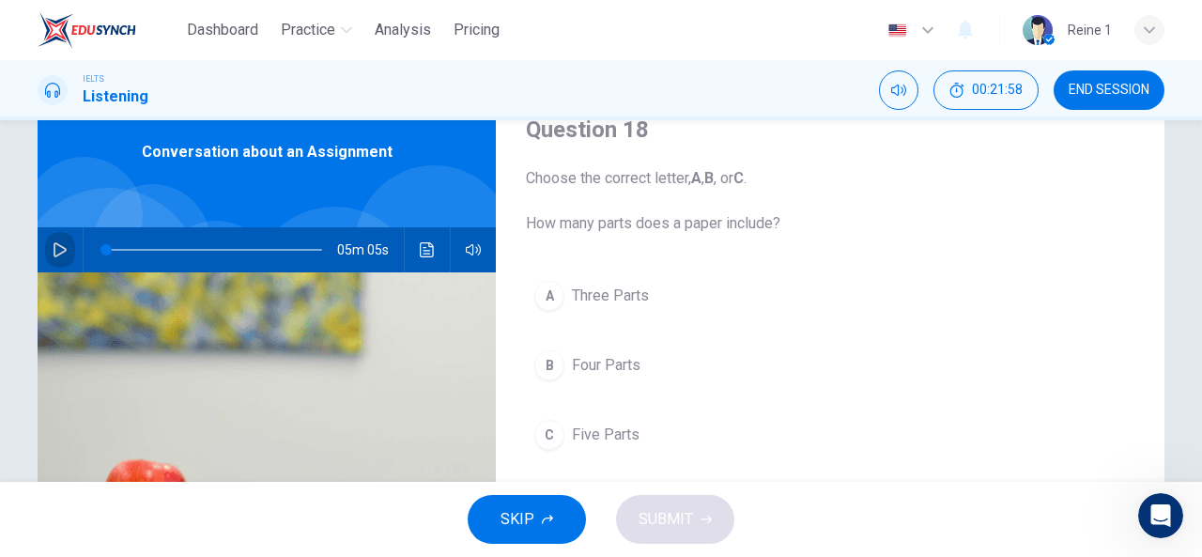
click at [54, 254] on icon "button" at bounding box center [60, 249] width 15 height 15
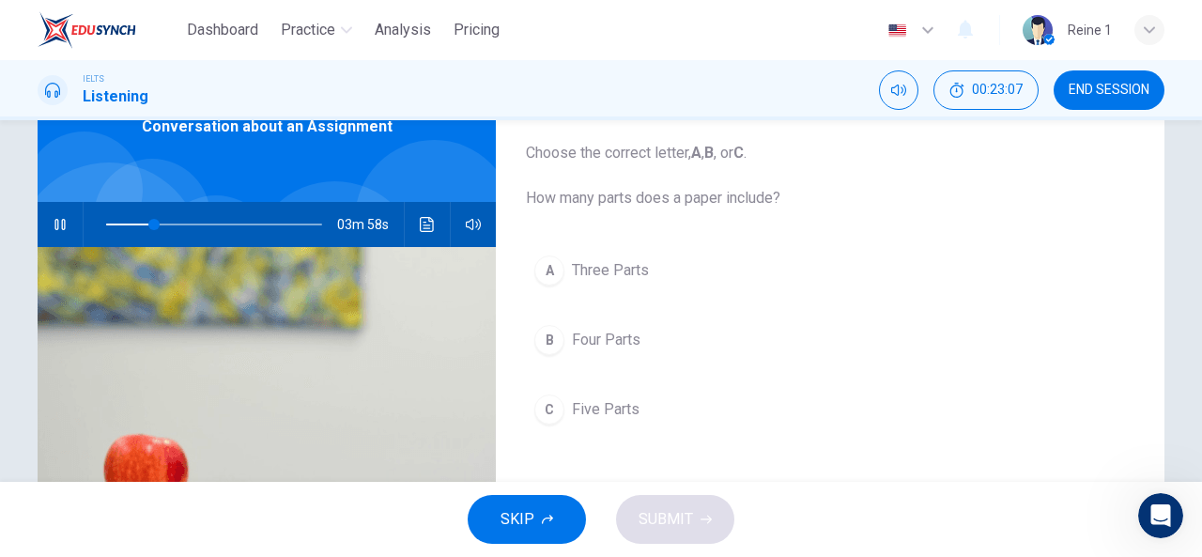
scroll to position [105, 0]
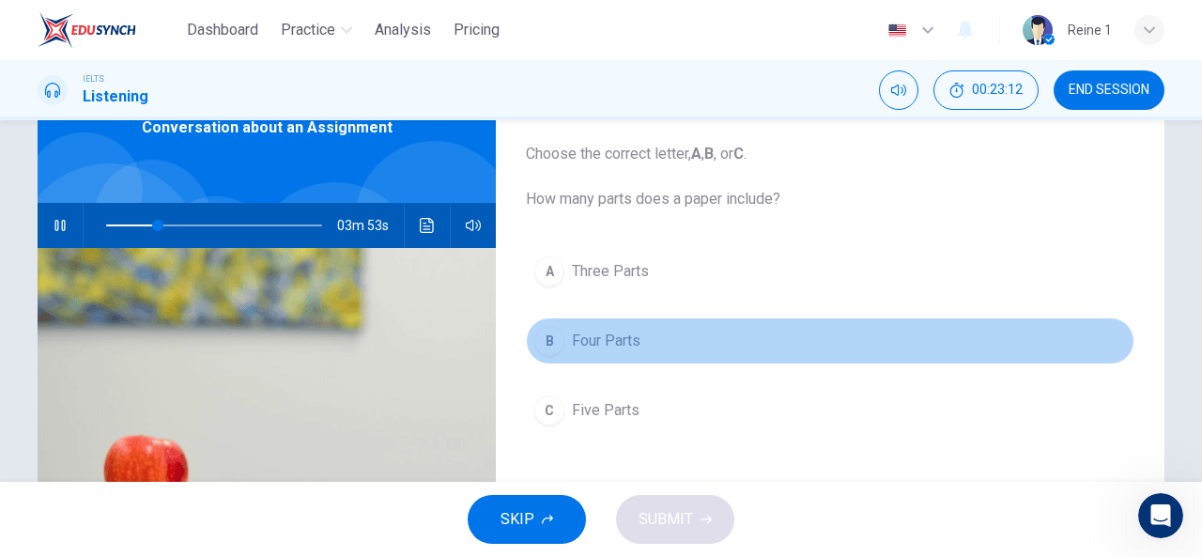
click at [612, 340] on span "Four Parts" at bounding box center [606, 341] width 69 height 23
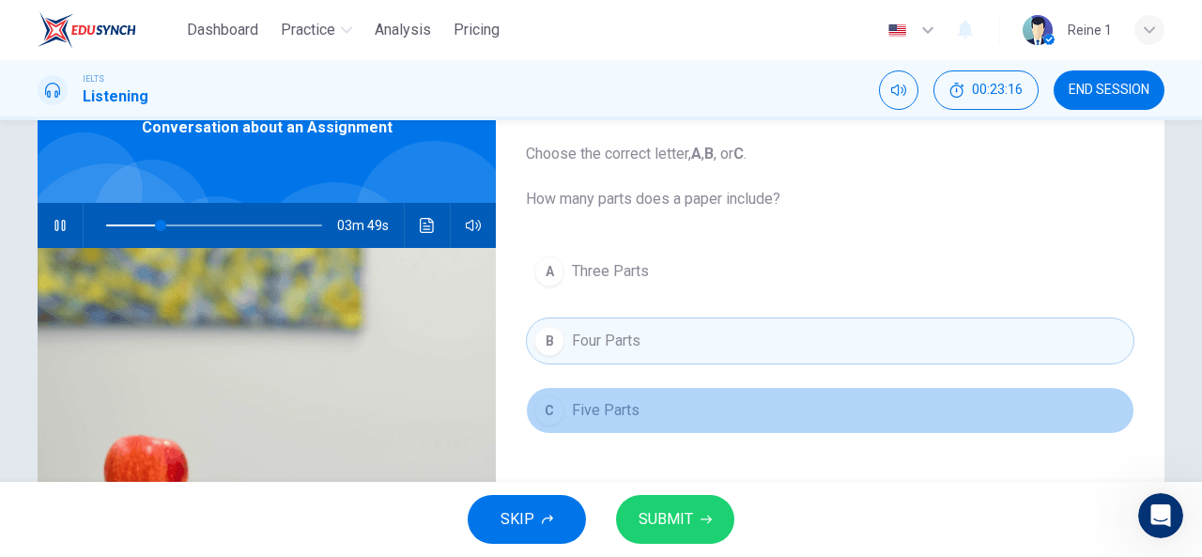
click at [612, 410] on span "Five Parts" at bounding box center [606, 410] width 68 height 23
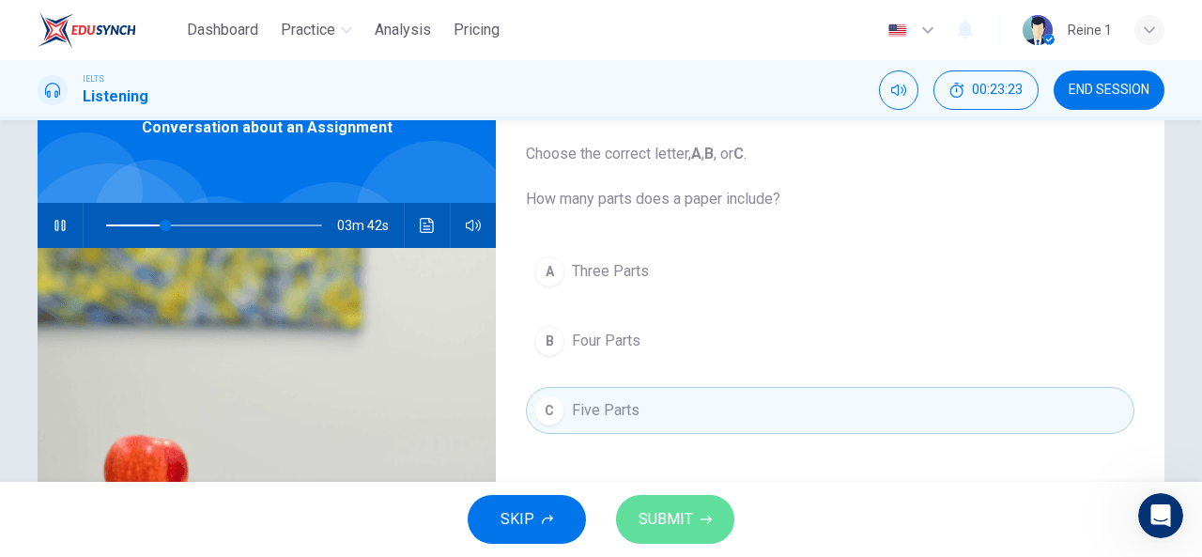
click at [690, 520] on span "SUBMIT" at bounding box center [665, 519] width 54 height 26
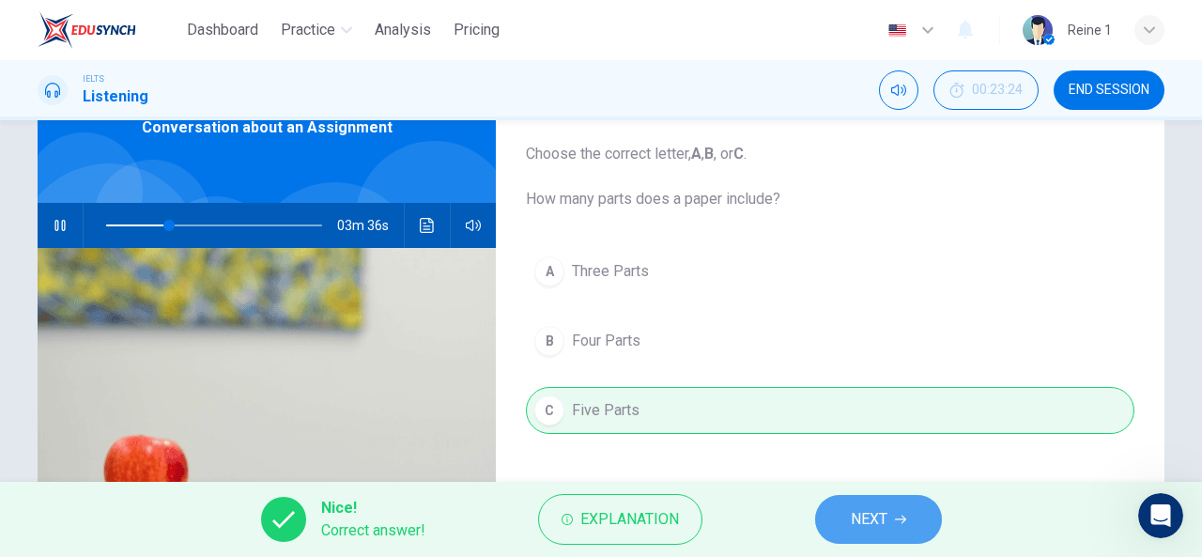
click at [871, 524] on span "NEXT" at bounding box center [869, 519] width 37 height 26
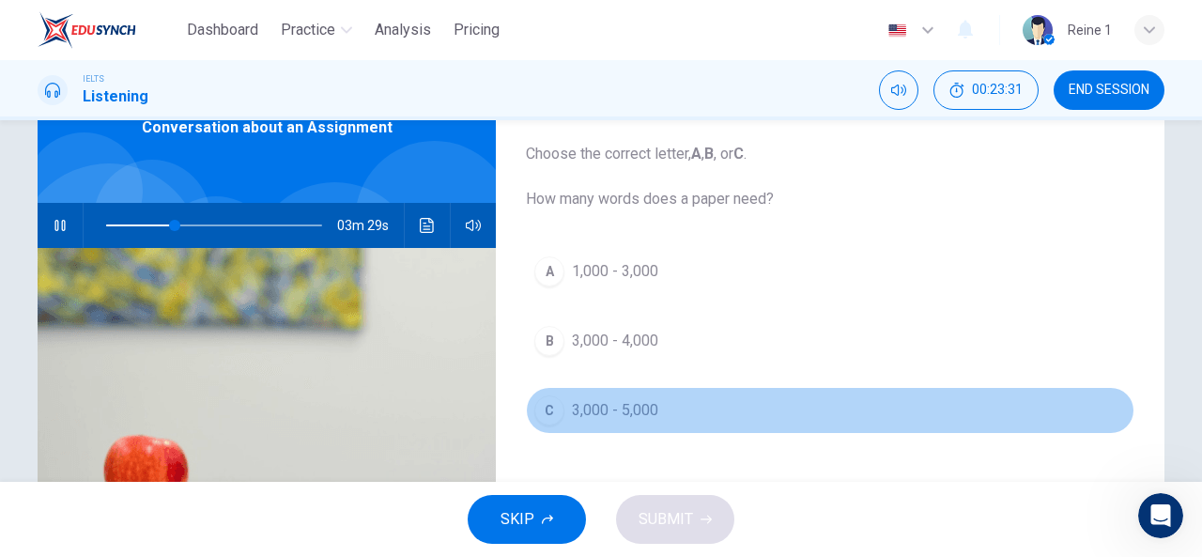
click at [634, 406] on span "3,000 - 5,000" at bounding box center [615, 410] width 86 height 23
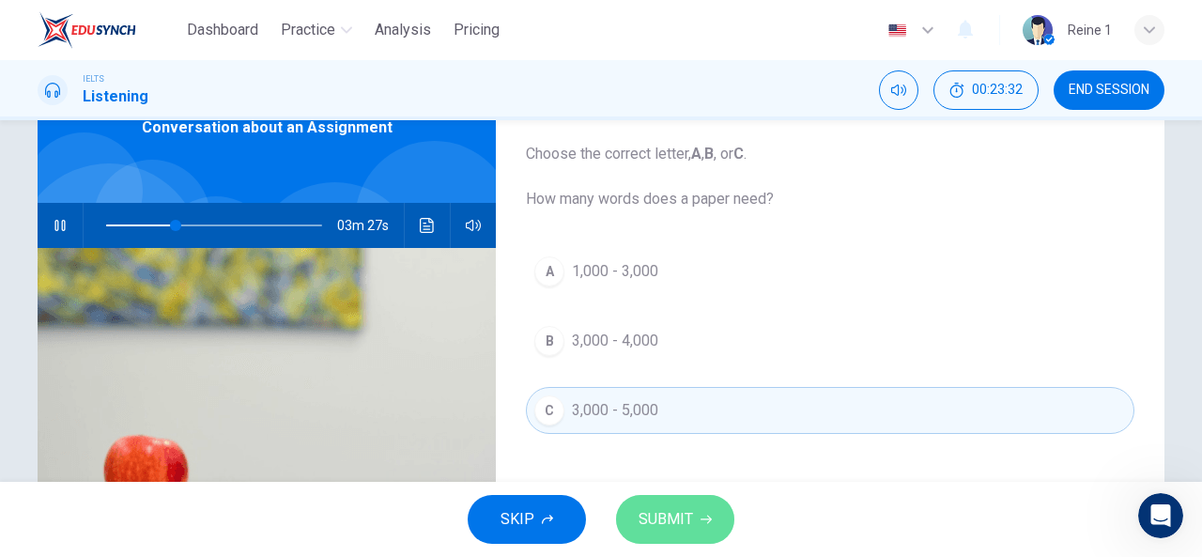
click at [682, 517] on span "SUBMIT" at bounding box center [665, 519] width 54 height 26
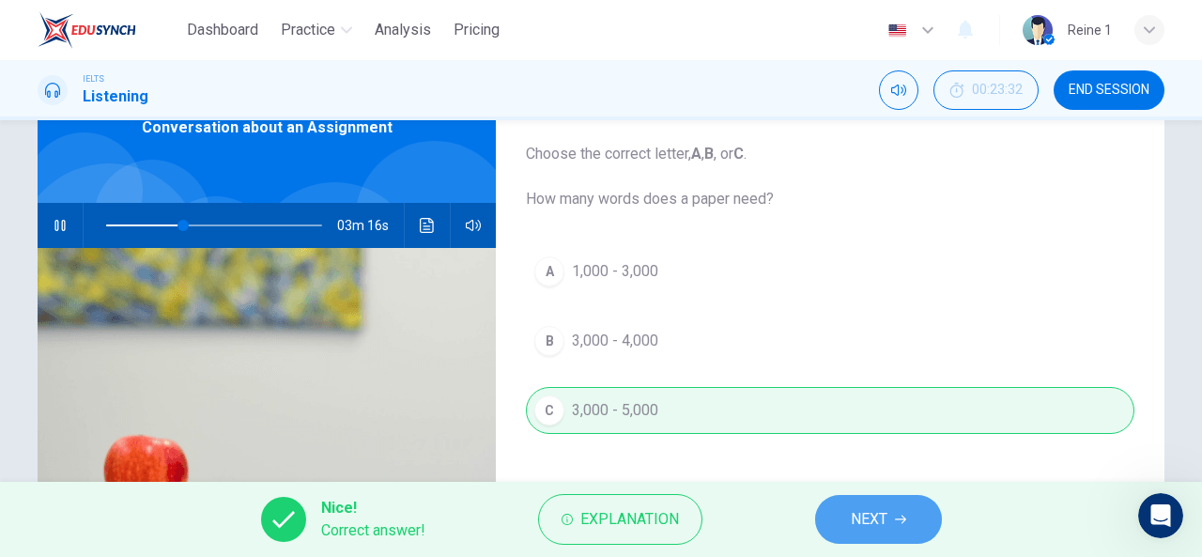
click at [870, 536] on button "NEXT" at bounding box center [878, 519] width 127 height 49
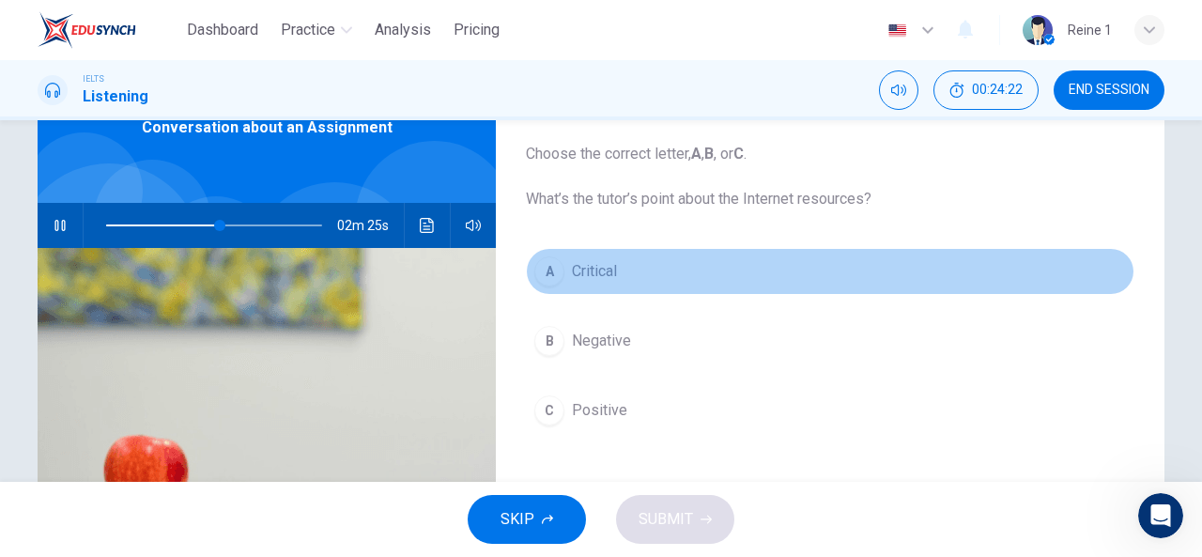
click at [598, 275] on span "Critical" at bounding box center [594, 271] width 45 height 23
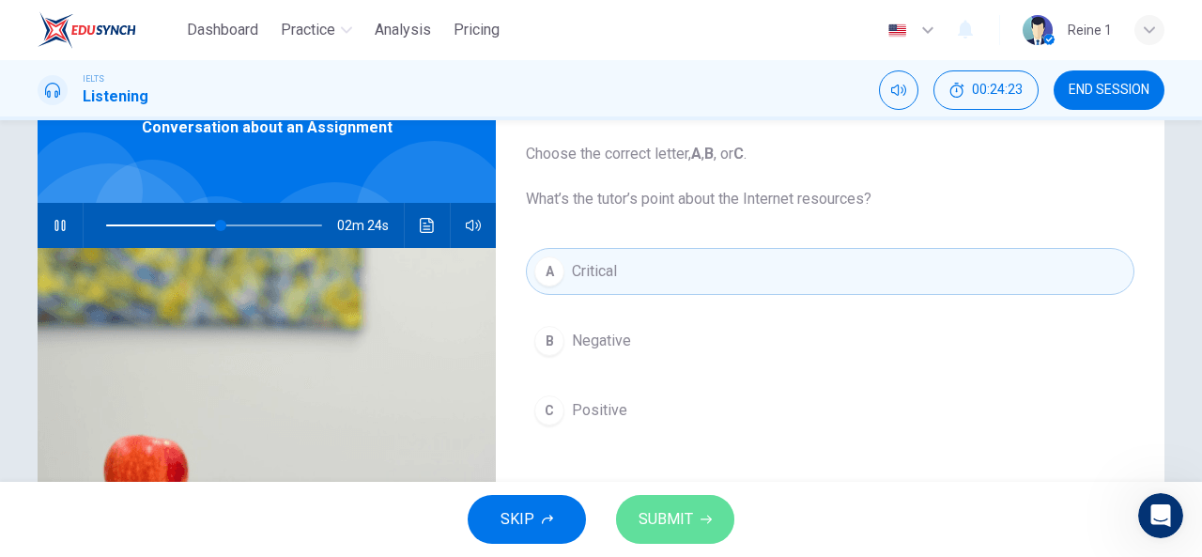
click at [702, 531] on button "SUBMIT" at bounding box center [675, 519] width 118 height 49
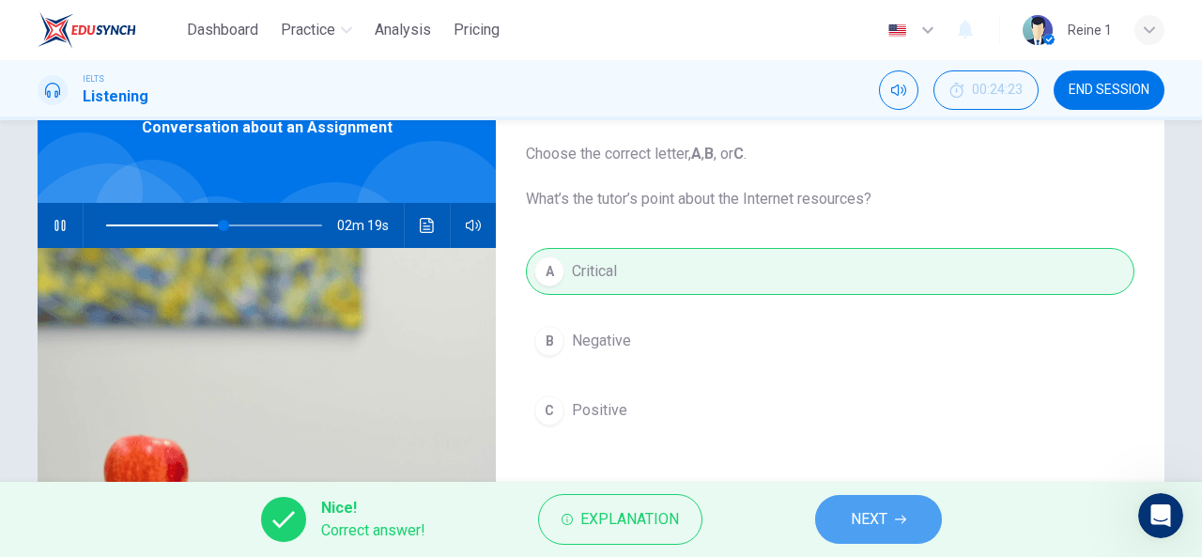
click at [896, 519] on icon "button" at bounding box center [900, 519] width 11 height 8
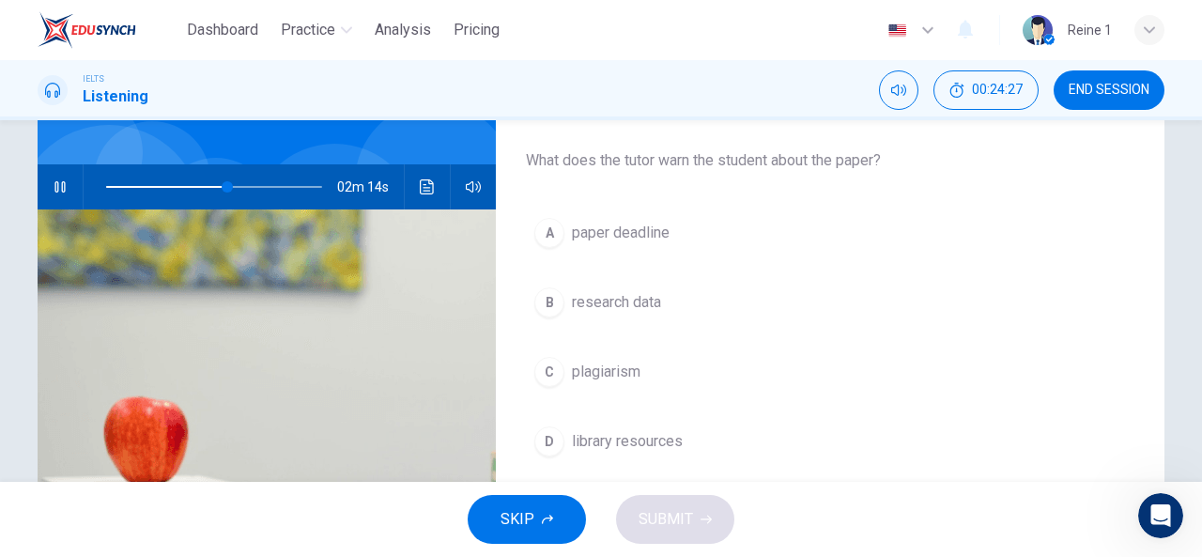
scroll to position [145, 0]
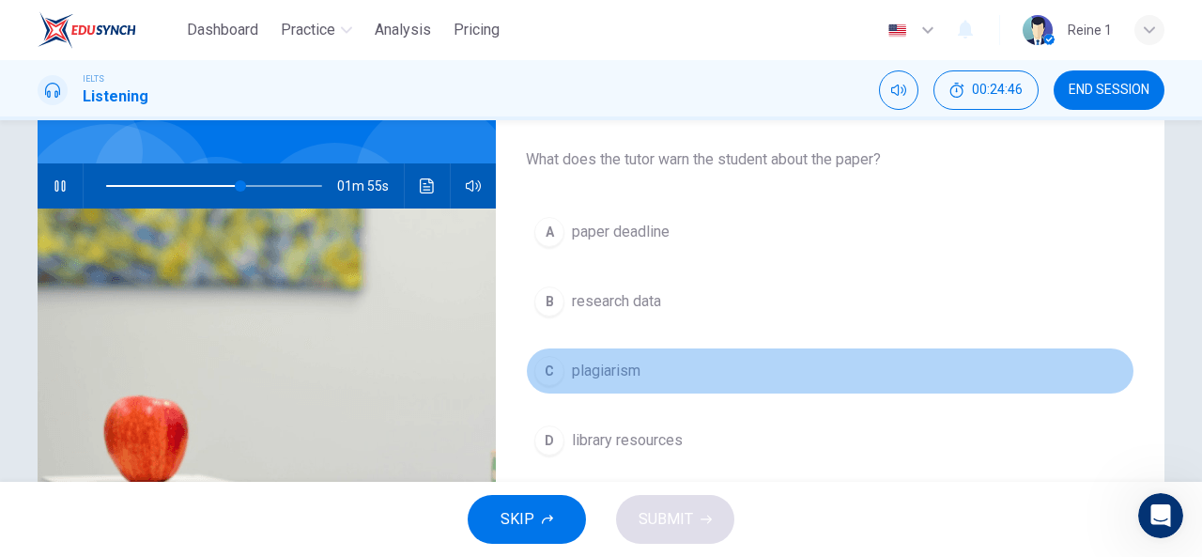
click at [595, 375] on span "plagiarism" at bounding box center [606, 371] width 69 height 23
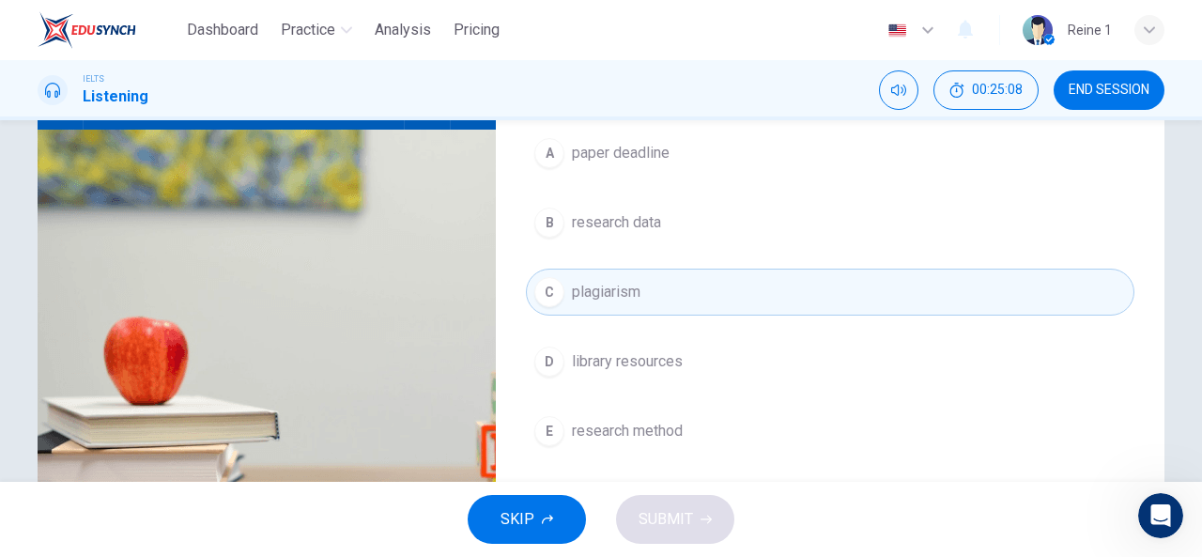
scroll to position [225, 0]
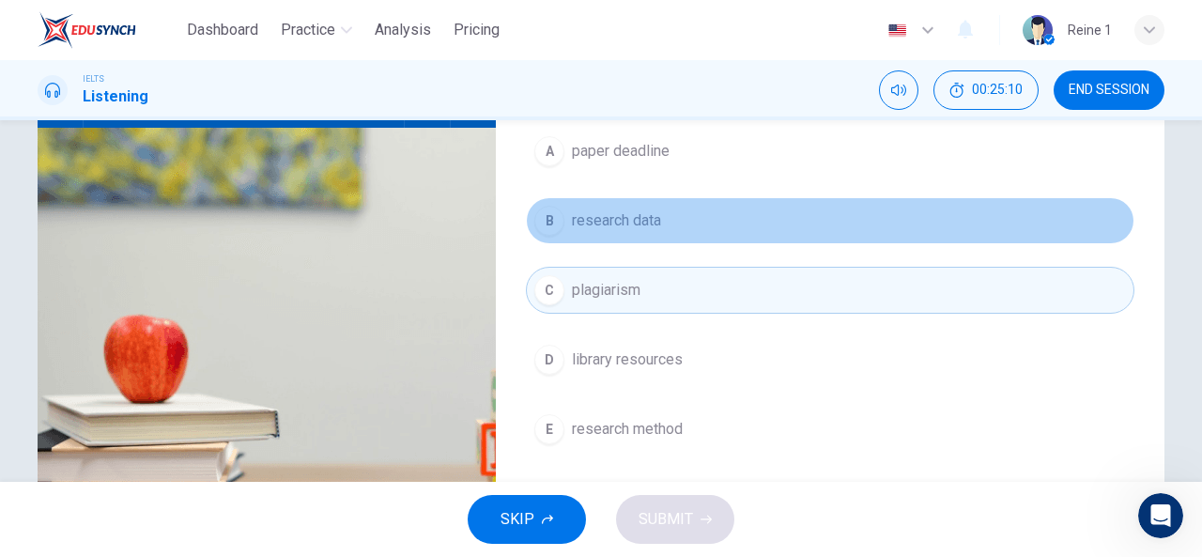
click at [625, 222] on span "research data" at bounding box center [616, 220] width 89 height 23
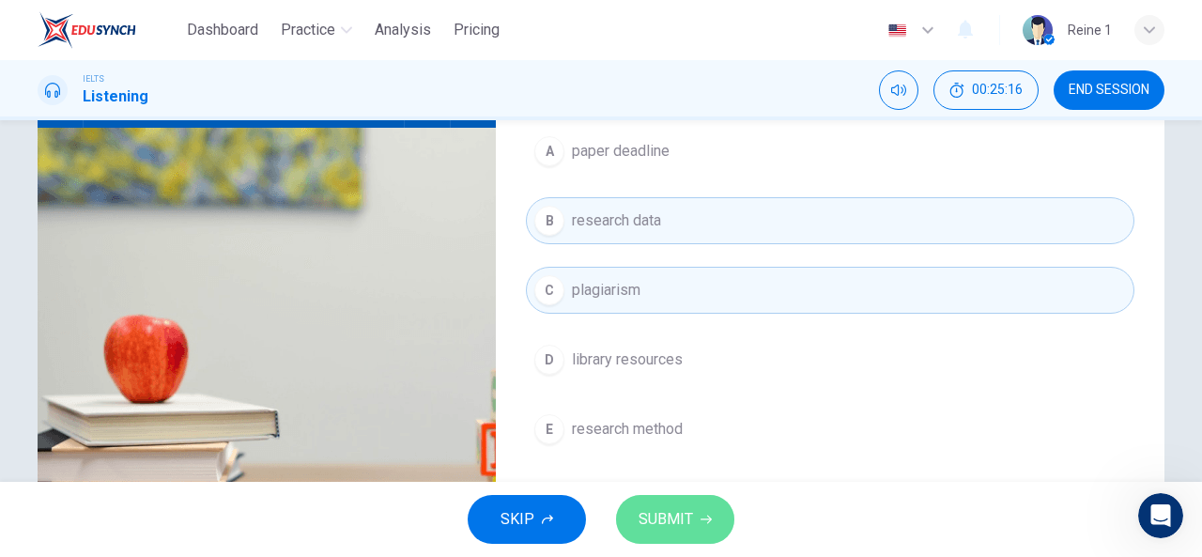
click at [689, 530] on span "SUBMIT" at bounding box center [665, 519] width 54 height 26
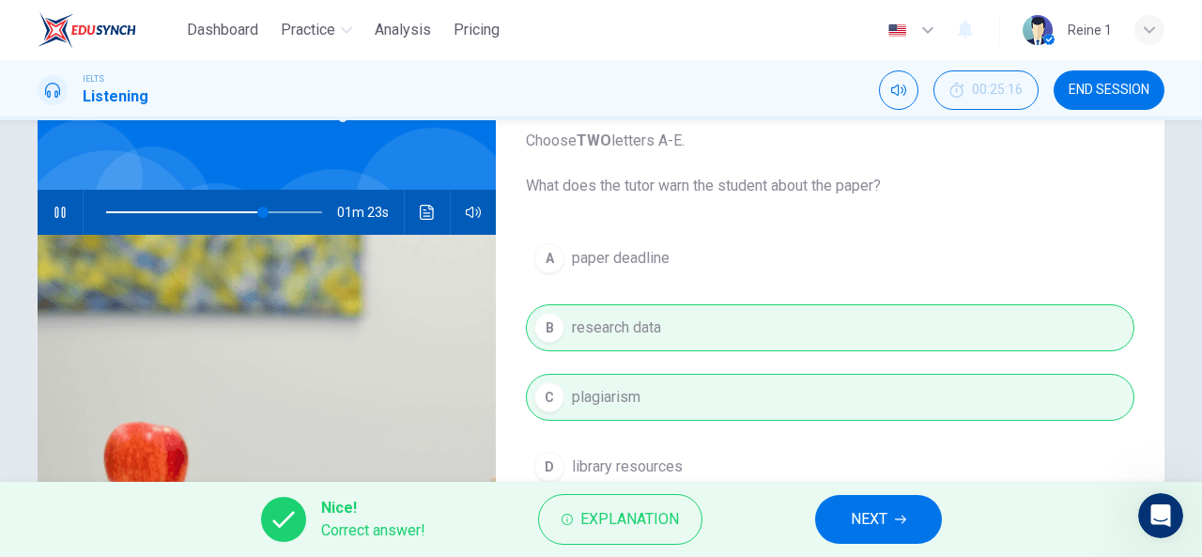
scroll to position [111, 0]
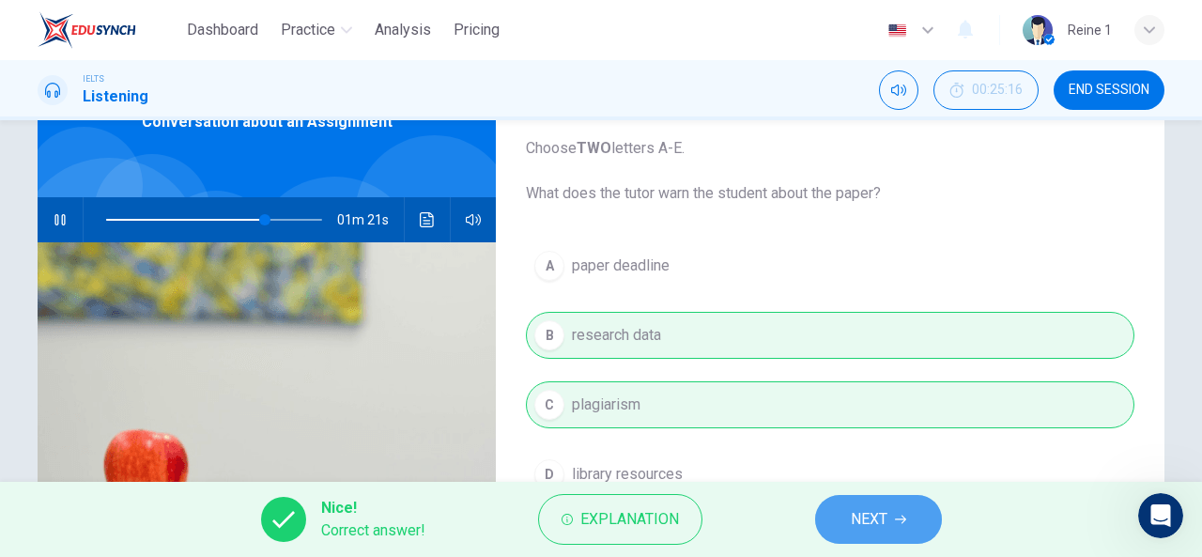
click at [913, 525] on button "NEXT" at bounding box center [878, 519] width 127 height 49
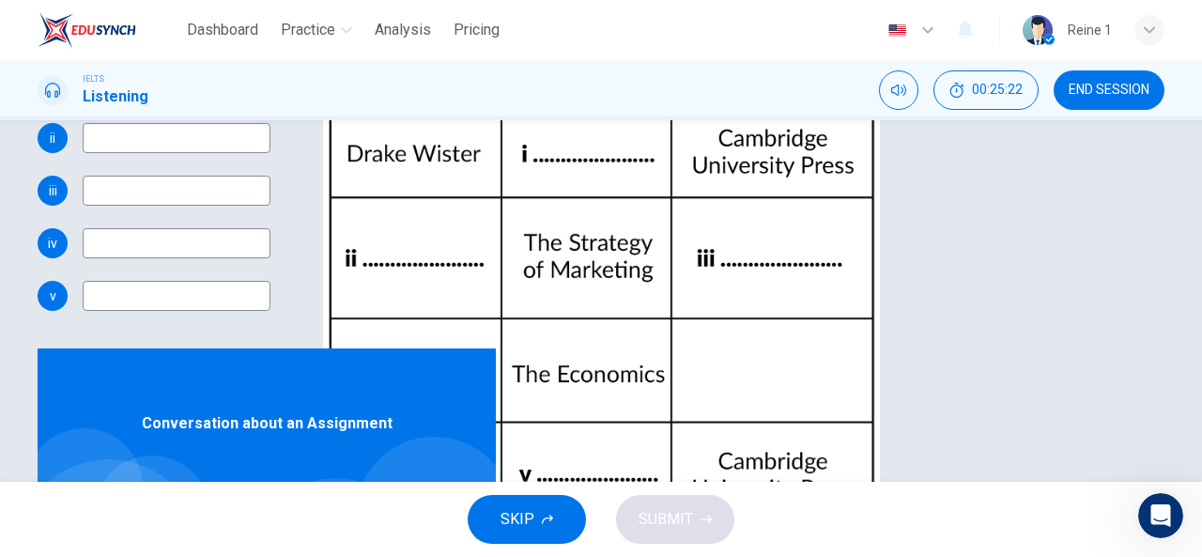
scroll to position [366, 0]
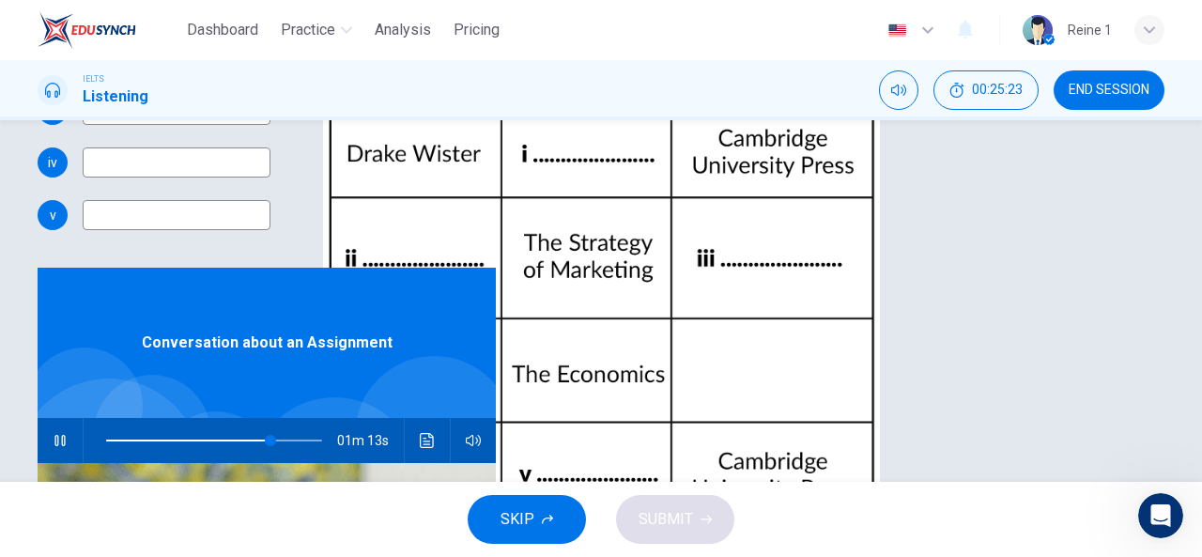
click at [270, 20] on input at bounding box center [177, 5] width 188 height 30
type input "76"
type input "Glob"
type input "77"
type input "Global E"
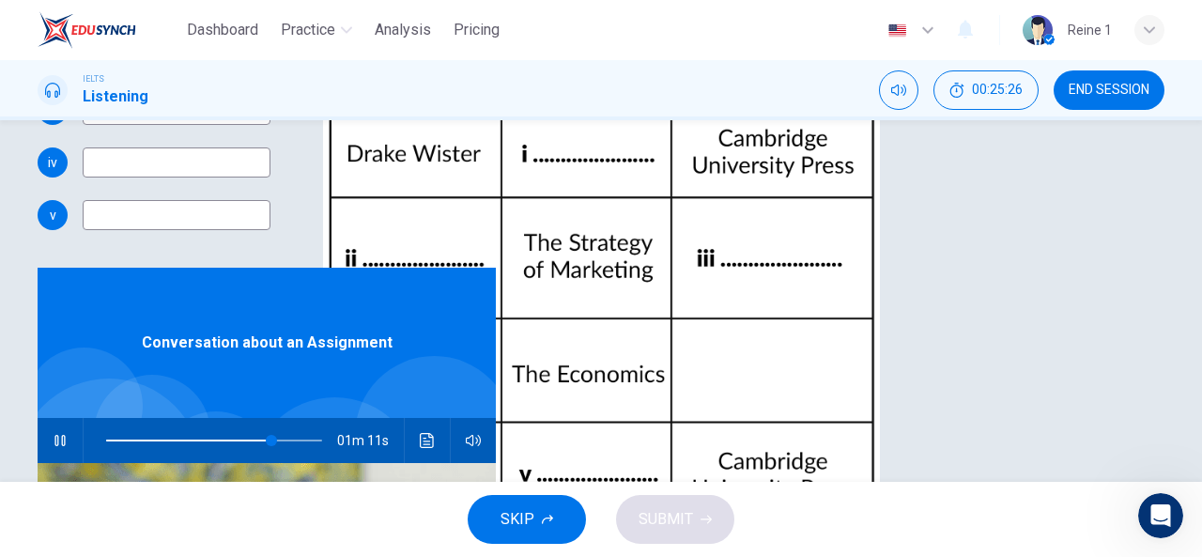
type input "77"
type input "Global Ecoo"
type input "77"
type input "Global Economy"
type input "79"
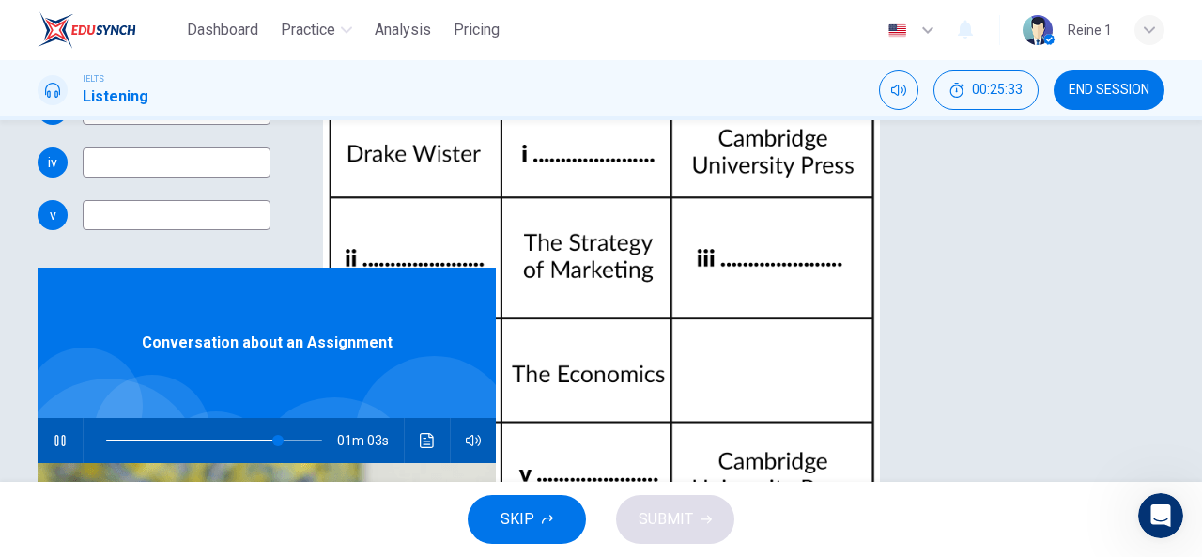
type input "Global Economy"
click at [270, 72] on input at bounding box center [177, 57] width 188 height 30
type input "80"
type input "Vic"
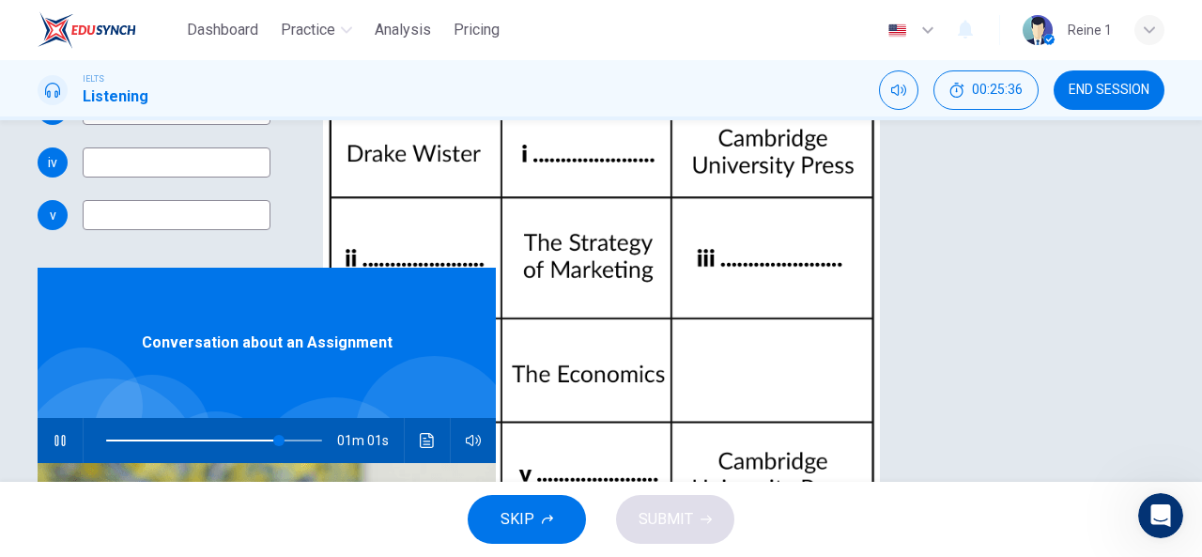
type input "80"
type input "Vict"
type input "81"
type input "Victoria"
type input "81"
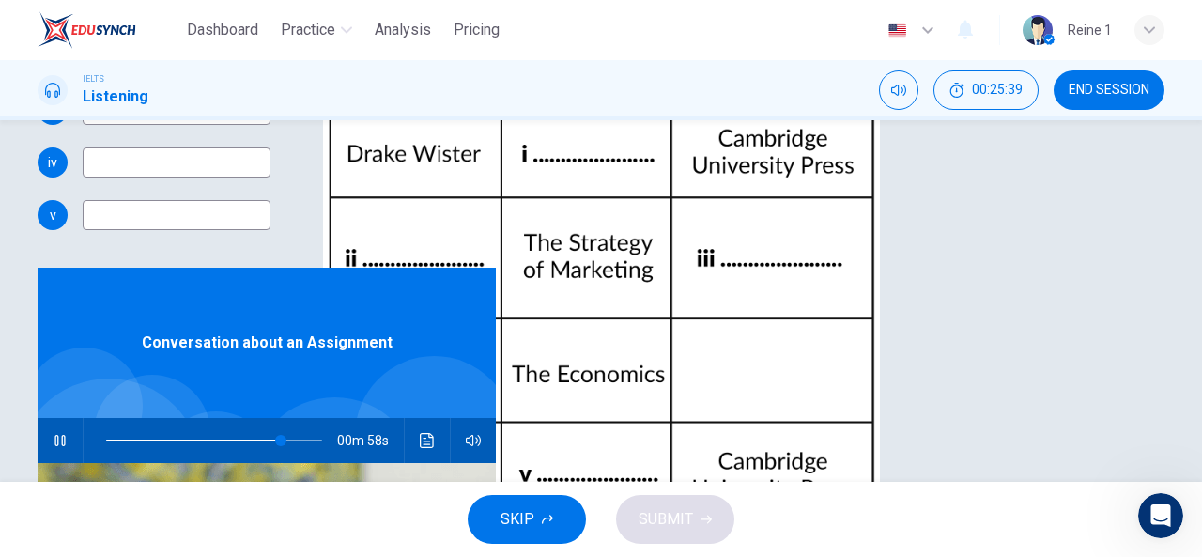
type input "Victoria Smi"
type input "81"
type input "Victoria Smith"
type input "82"
type input "Victoria Smith"
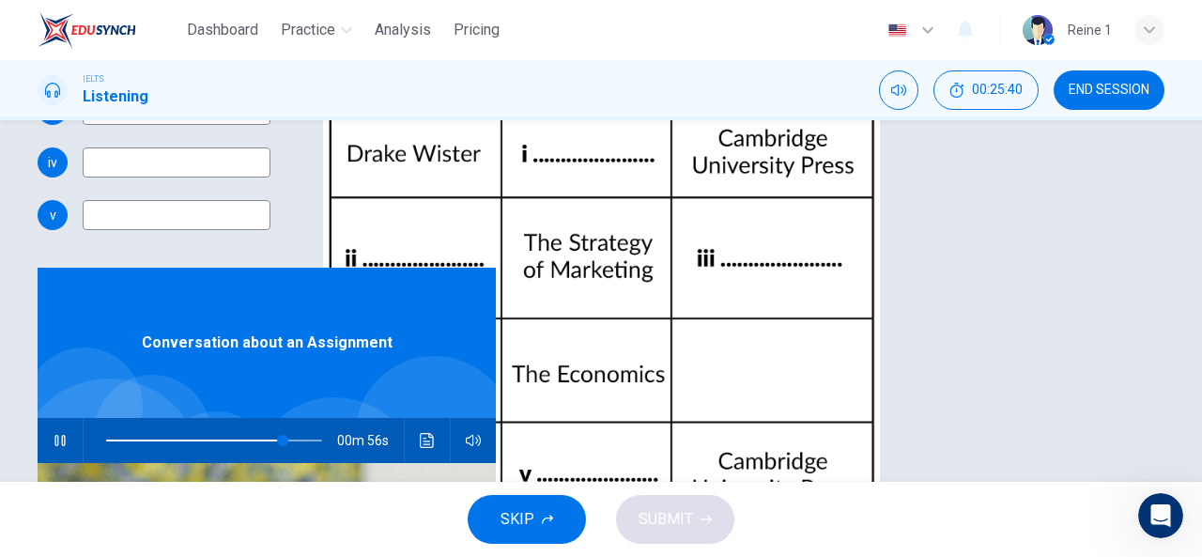
scroll to position [216, 0]
type input "82"
type input "London"
type input "82"
type input "London Pre"
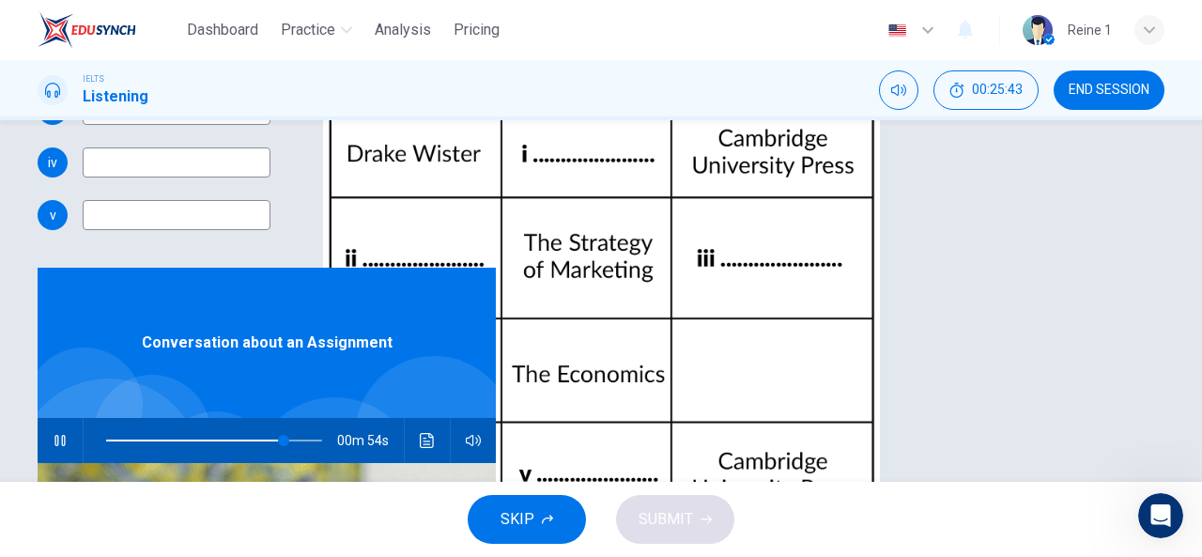
type input "83"
type input "London Press"
type input "83"
type input "London Press"
click at [270, 177] on input at bounding box center [177, 162] width 188 height 30
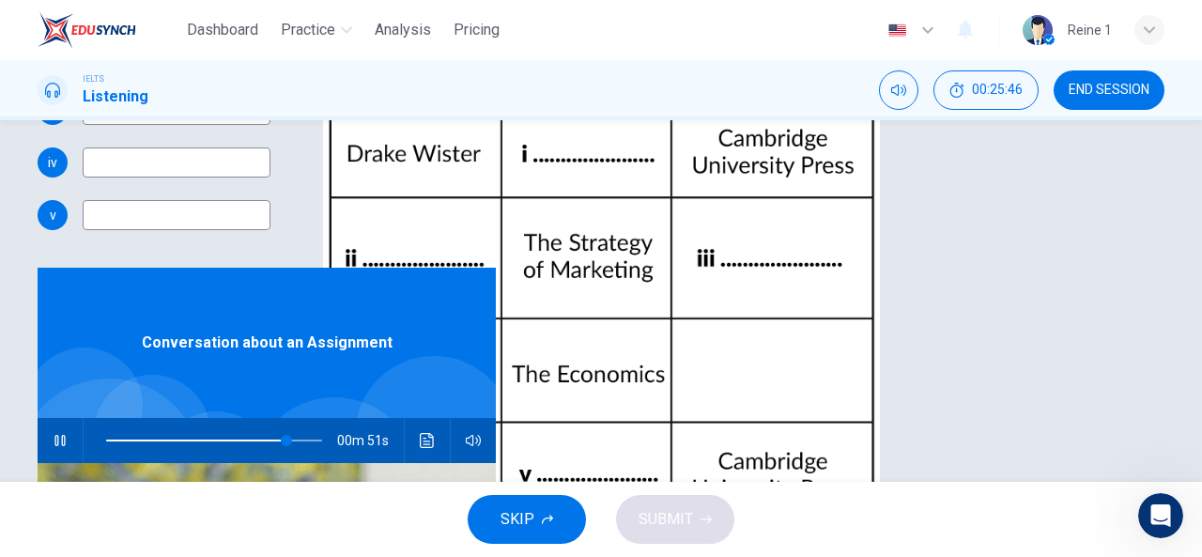
type input "84"
type input "Econo"
type input "84"
type input "Economics"
type input "84"
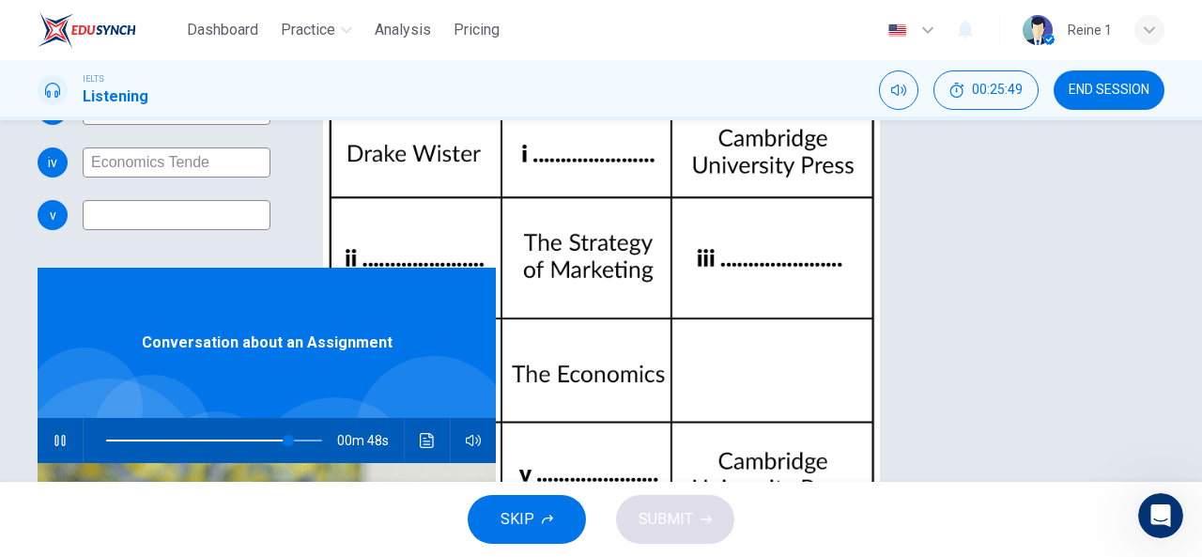
type input "Economics Tenden"
type input "85"
type input "Economics Tendency"
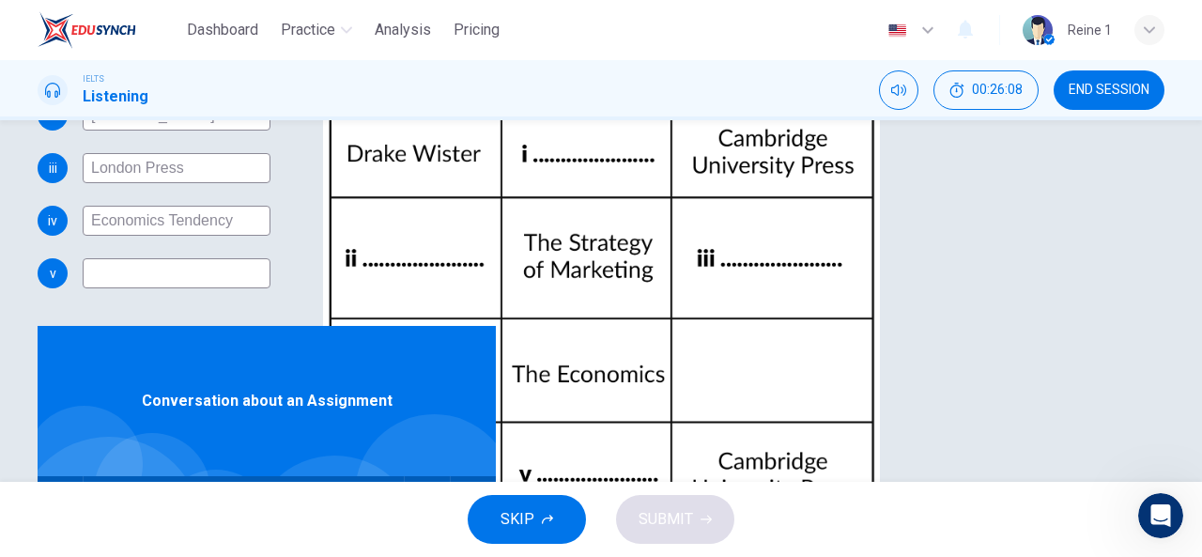
scroll to position [352, 0]
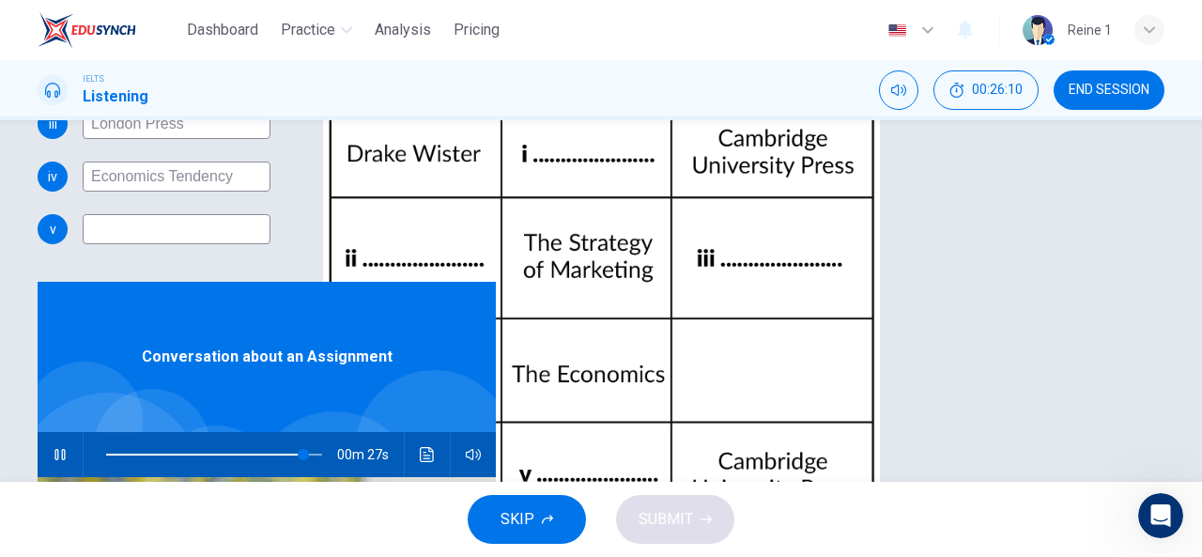
drag, startPoint x: 729, startPoint y: 358, endPoint x: 366, endPoint y: 357, distance: 363.3
click at [366, 357] on div "Questions 22 - 26 Complete the table below. Write NO MORE THAN THREE WORDS AND/…" at bounding box center [601, 370] width 1127 height 1128
type input "91"
type input "W"
type input "92"
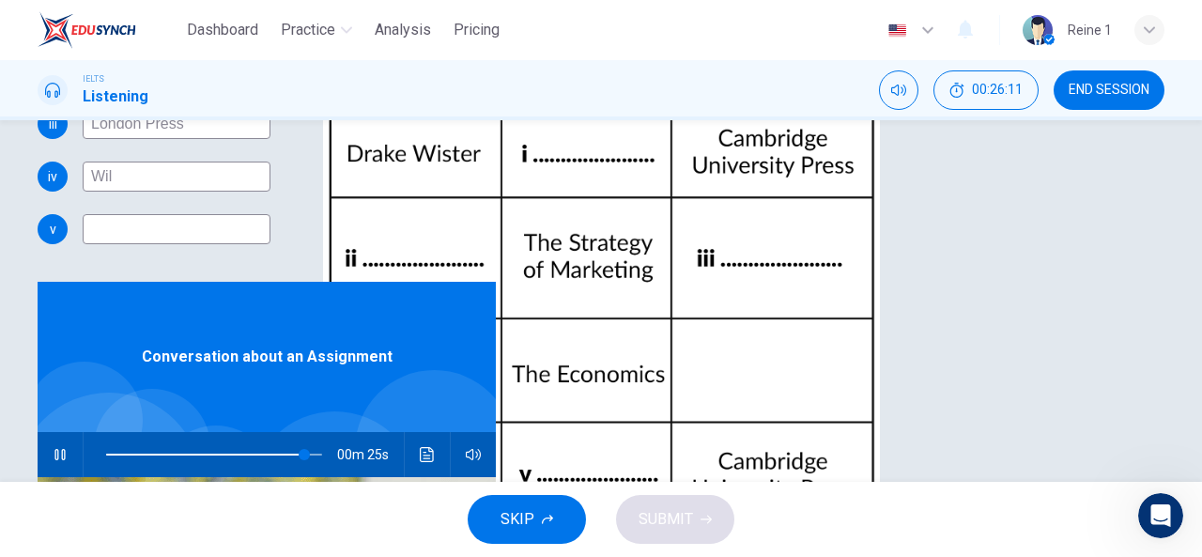
type input "Will"
type input "92"
type input "William"
type input "92"
type input "William Hanna"
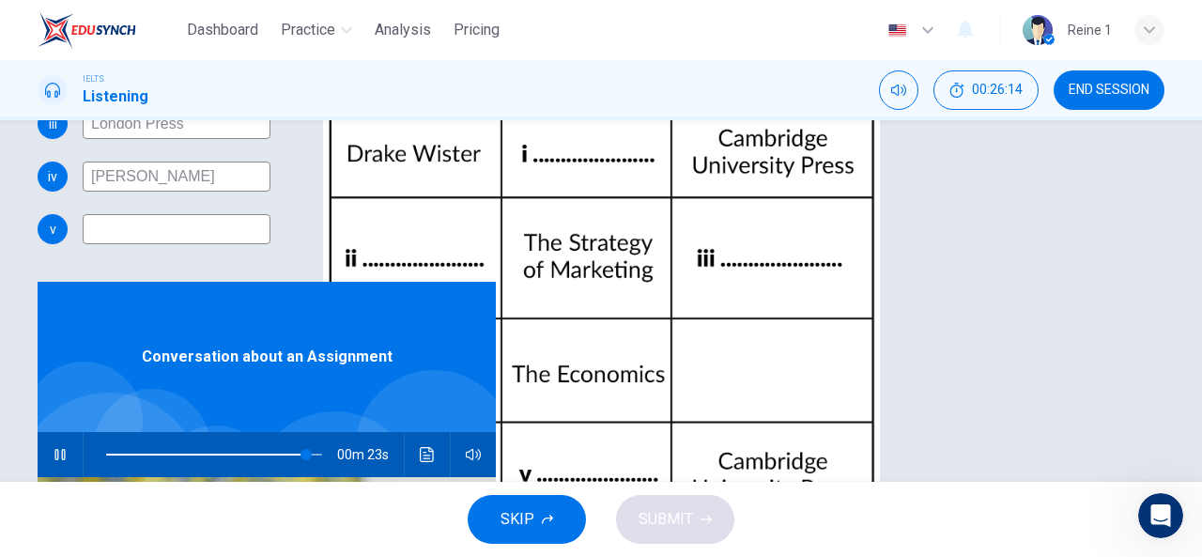
type input "93"
type input "William Hannah"
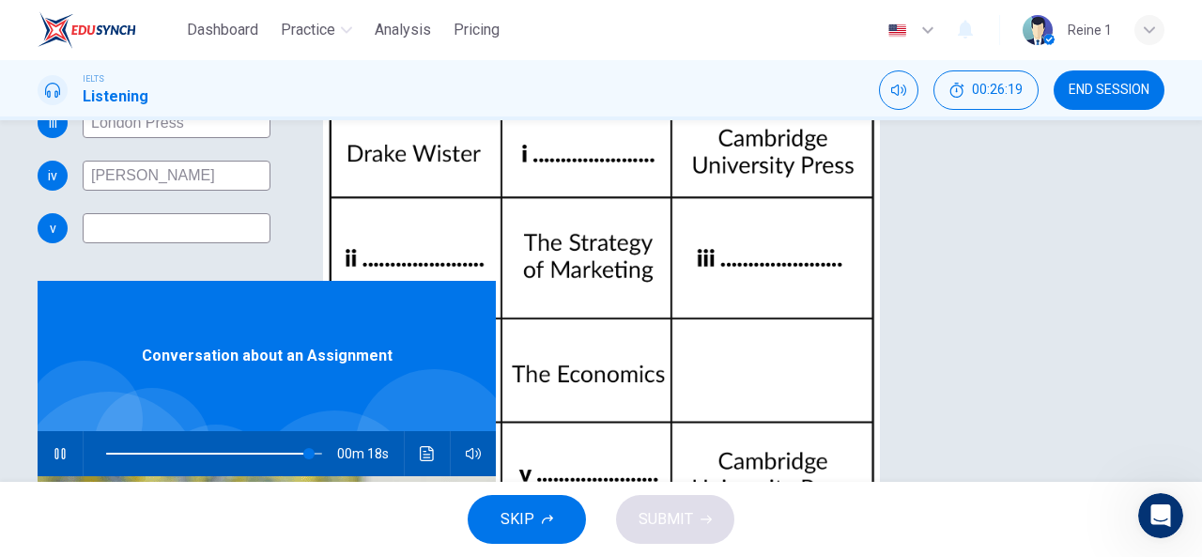
scroll to position [366, 0]
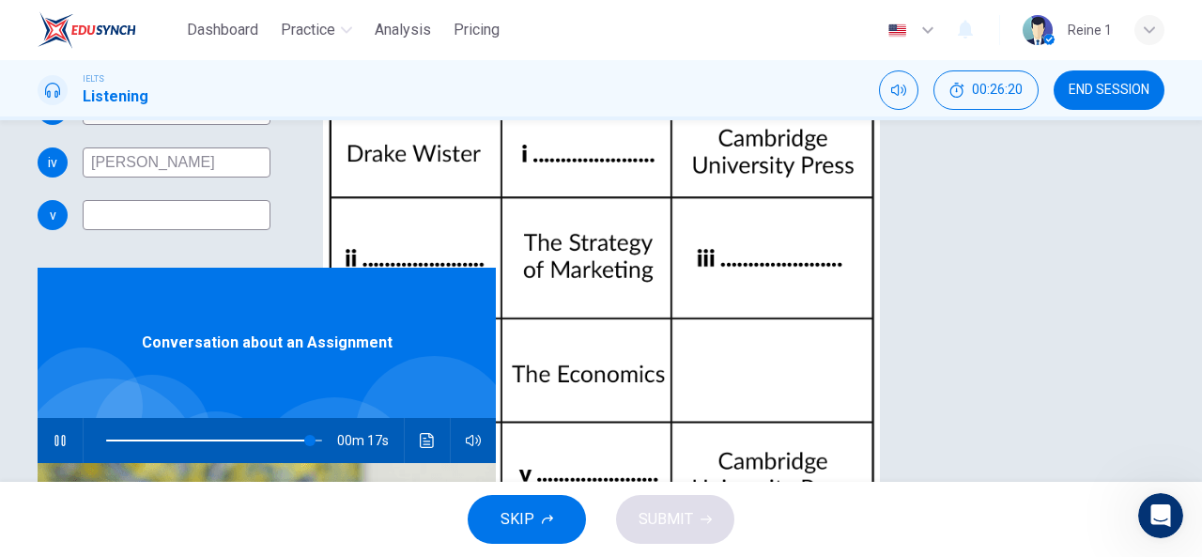
type input "95"
type input "William Hannah"
click at [270, 230] on input at bounding box center [177, 215] width 188 height 30
type input "B"
type input "95"
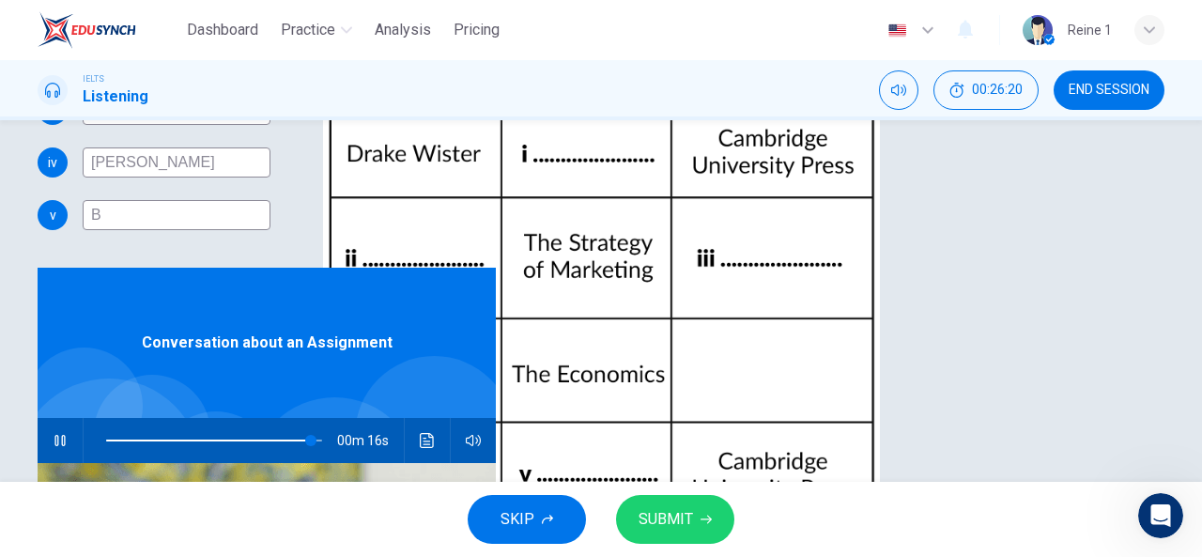
type input "Bu"
type input "95"
type input "Bus"
type input "95"
type input "Busi"
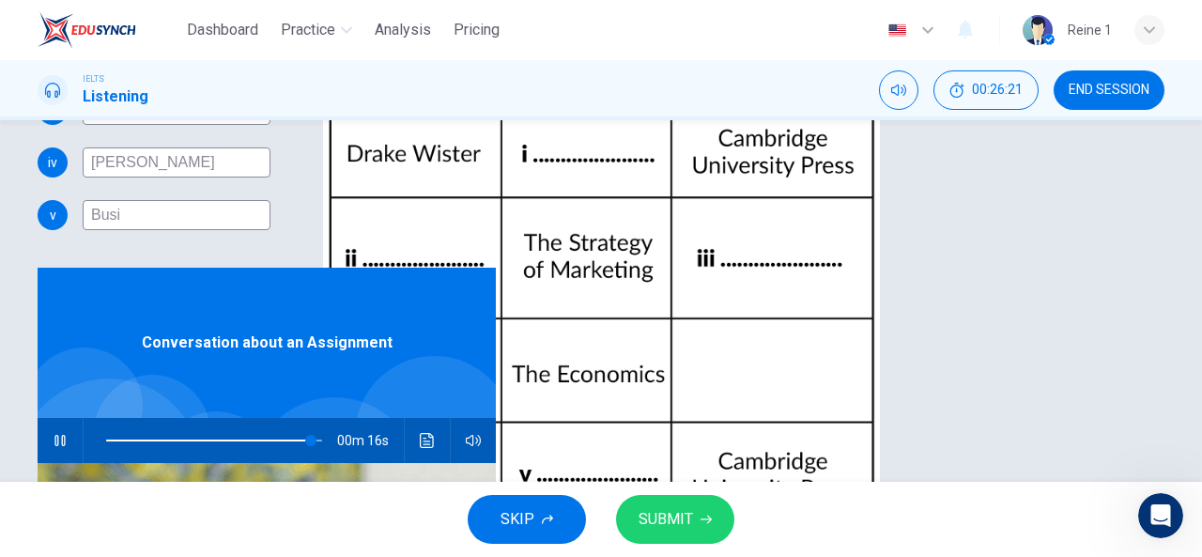
type input "95"
type input "Busin"
type input "95"
type input "Busine"
type input "95"
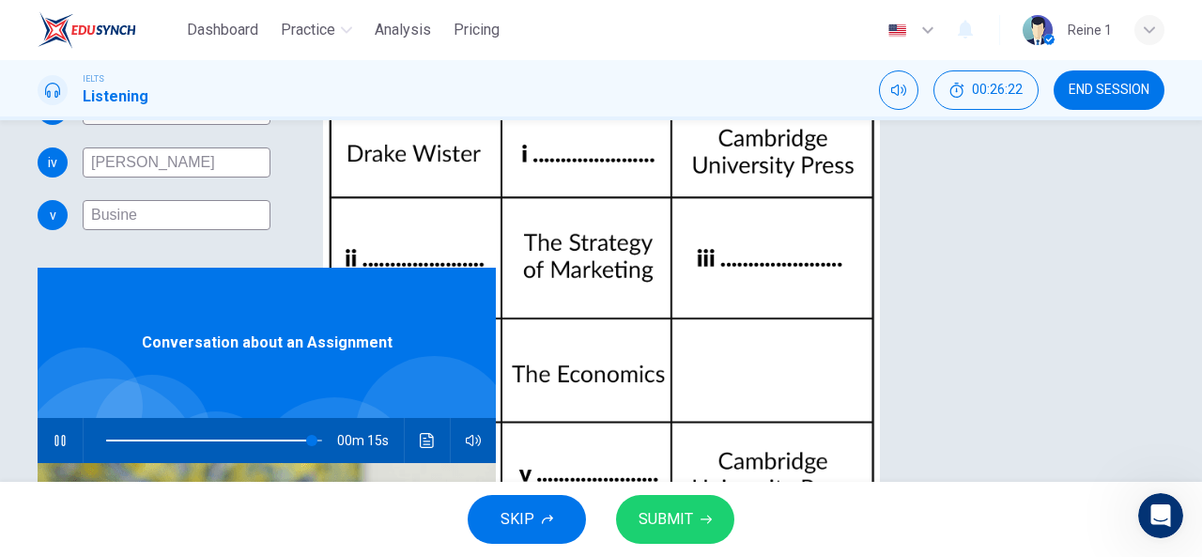
type input "Busines"
type input "95"
type input "Business"
type input "95"
type input "Business"
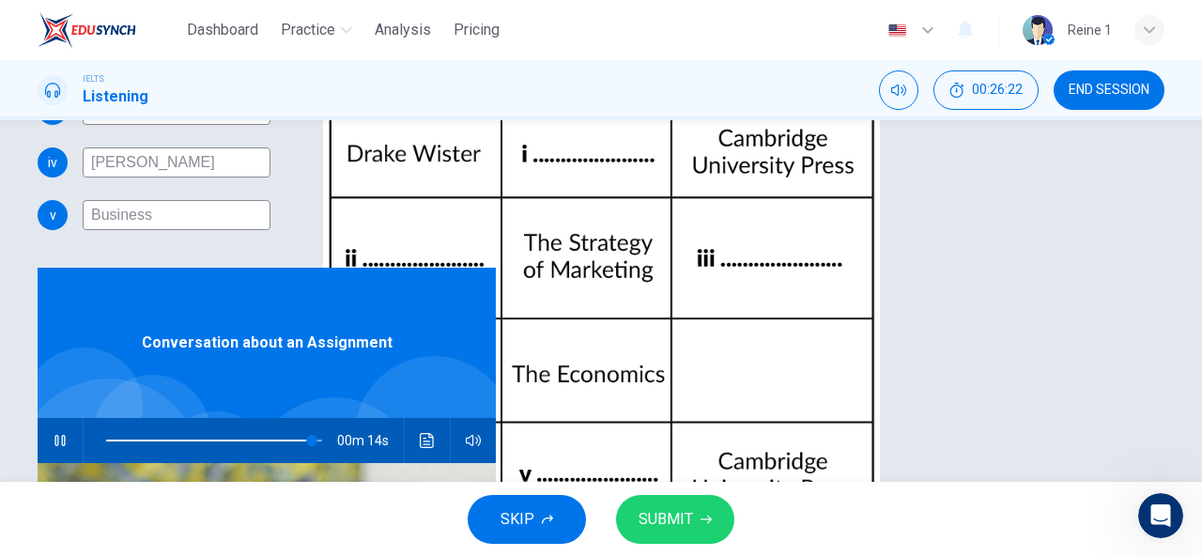
type input "95"
type input "Business M"
type input "95"
type input "Business Ma"
type input "95"
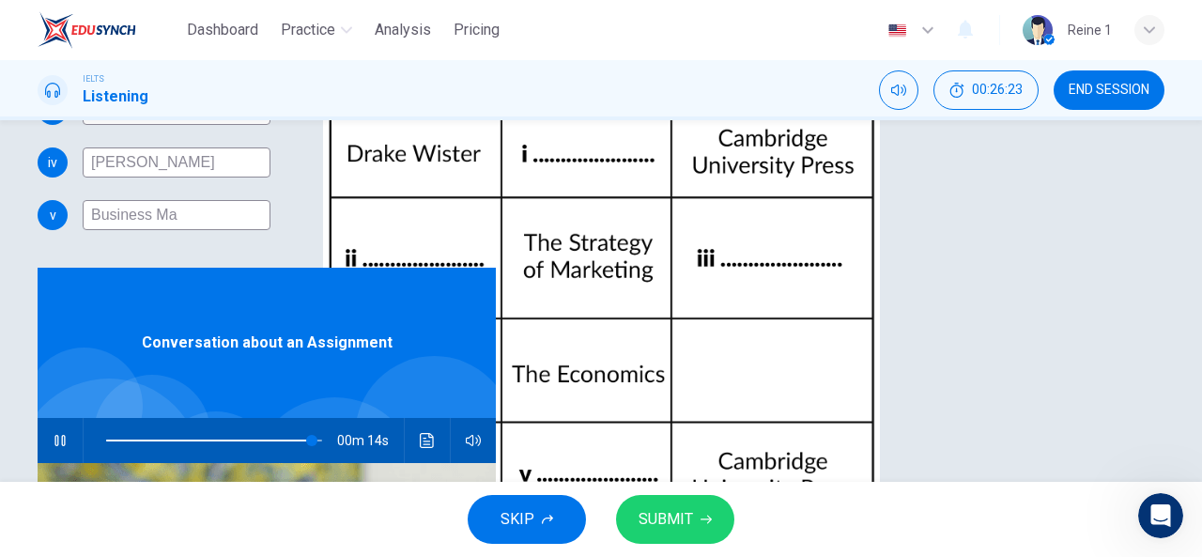
type input "Business Man"
type input "96"
type input "Business Mana"
type input "96"
type input "Business Manag"
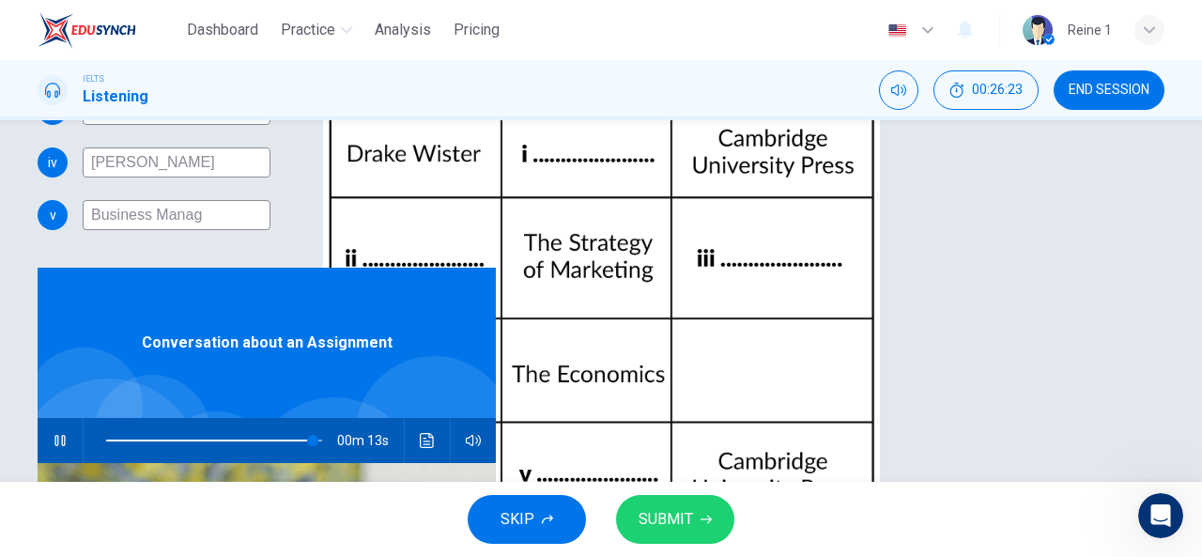
type input "96"
type input "Business Manage"
type input "96"
type input "Business Managem"
type input "96"
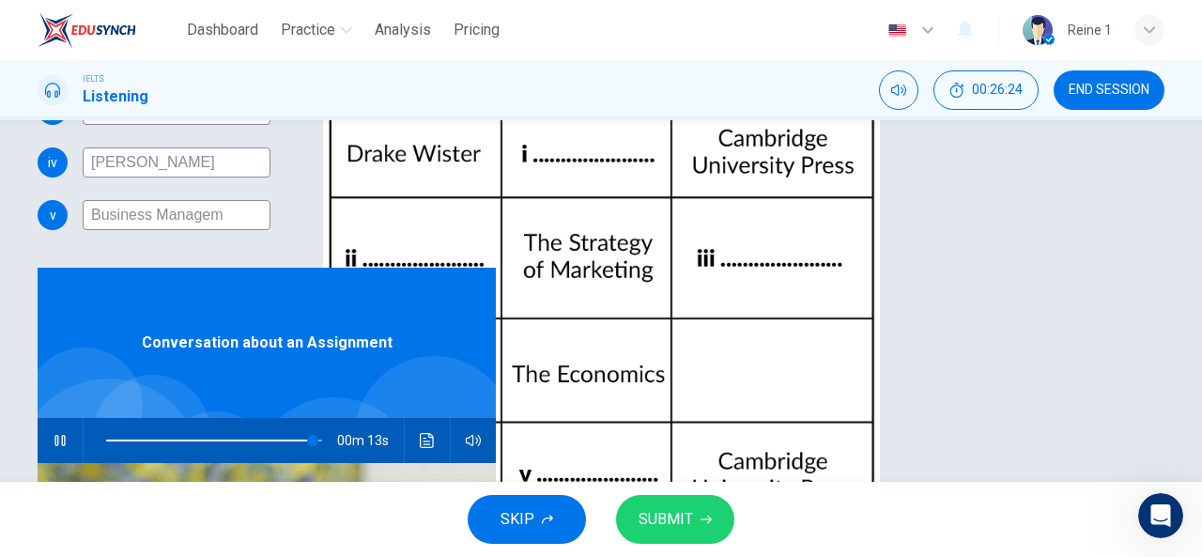
type input "Business Manageme"
type input "96"
type input "Business Managemen"
type input "96"
type input "Business Management"
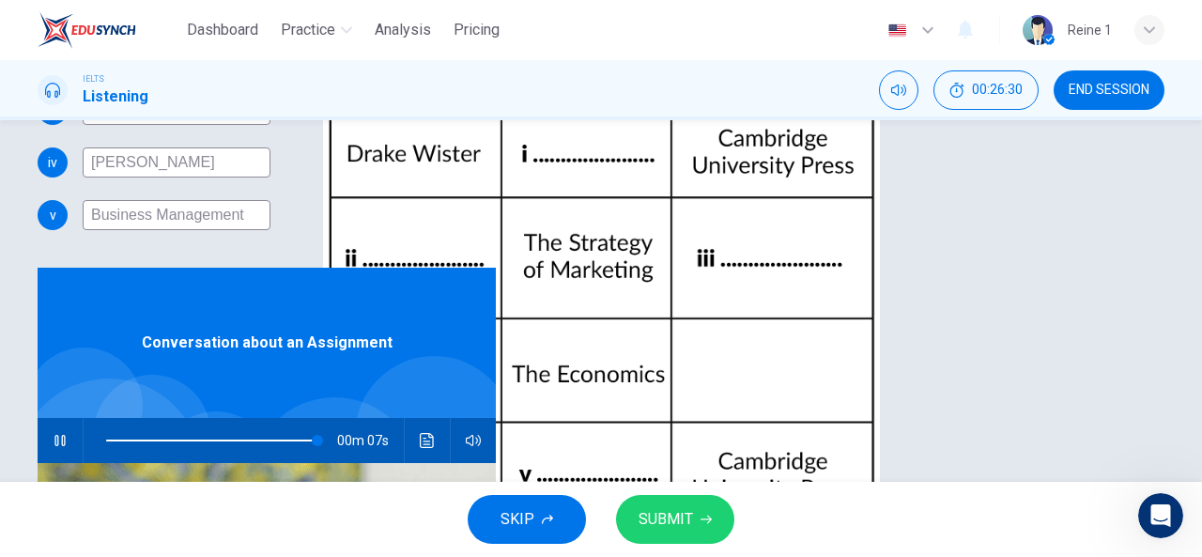
type input "98"
type input "Business Management"
click at [694, 513] on button "SUBMIT" at bounding box center [675, 519] width 118 height 49
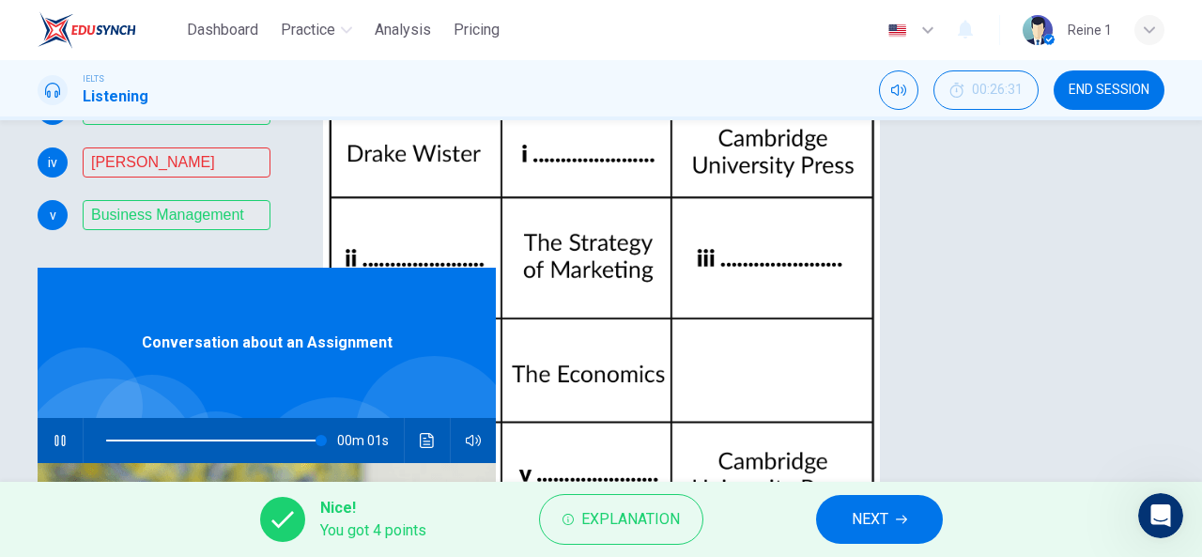
type input "0"
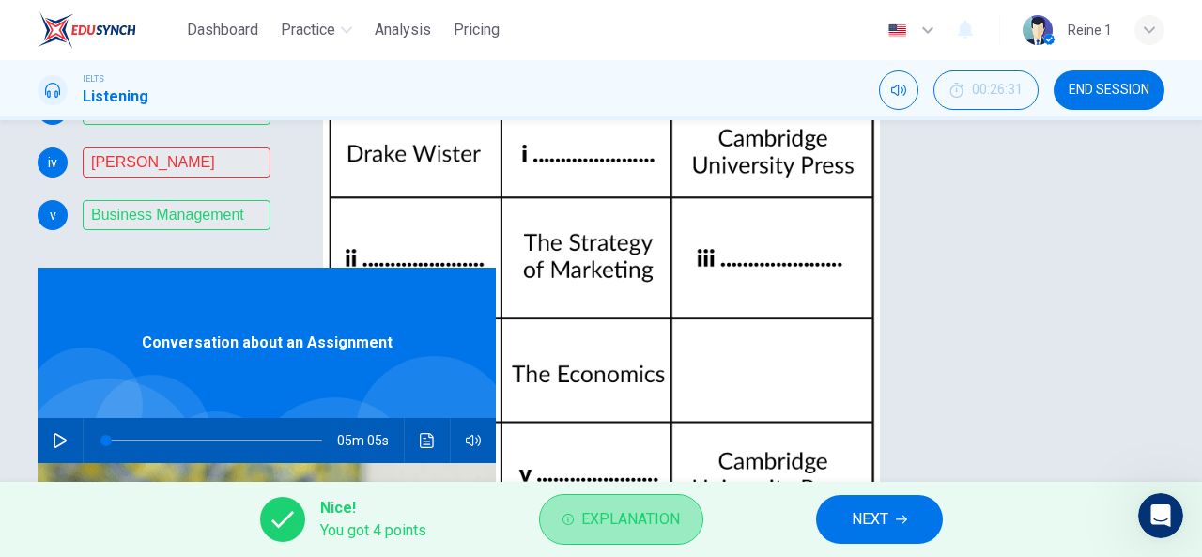
click at [686, 529] on button "Explanation" at bounding box center [621, 519] width 164 height 51
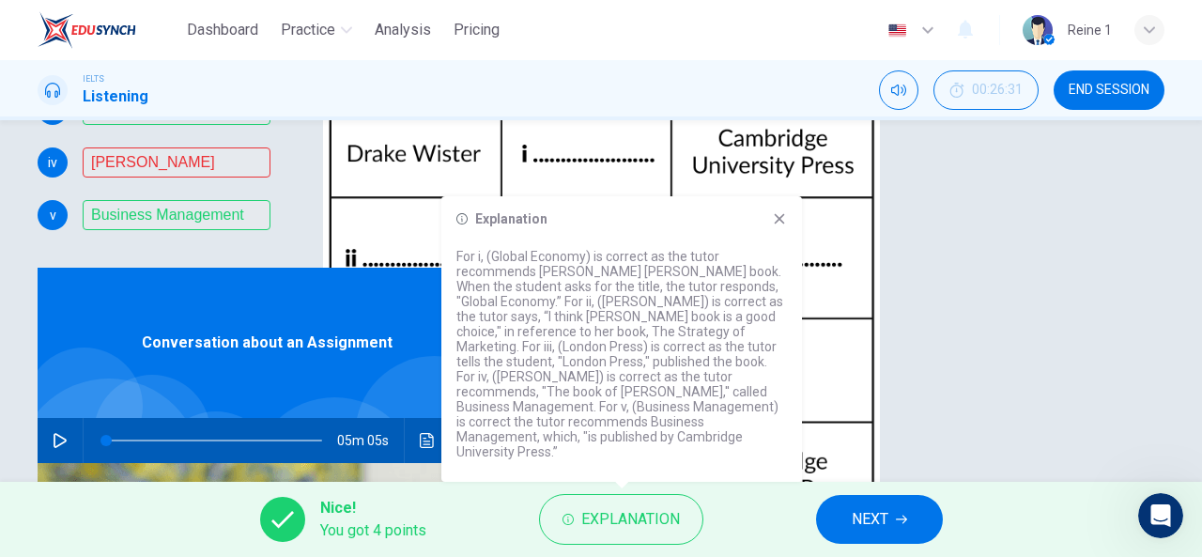
click at [775, 224] on icon at bounding box center [779, 219] width 10 height 10
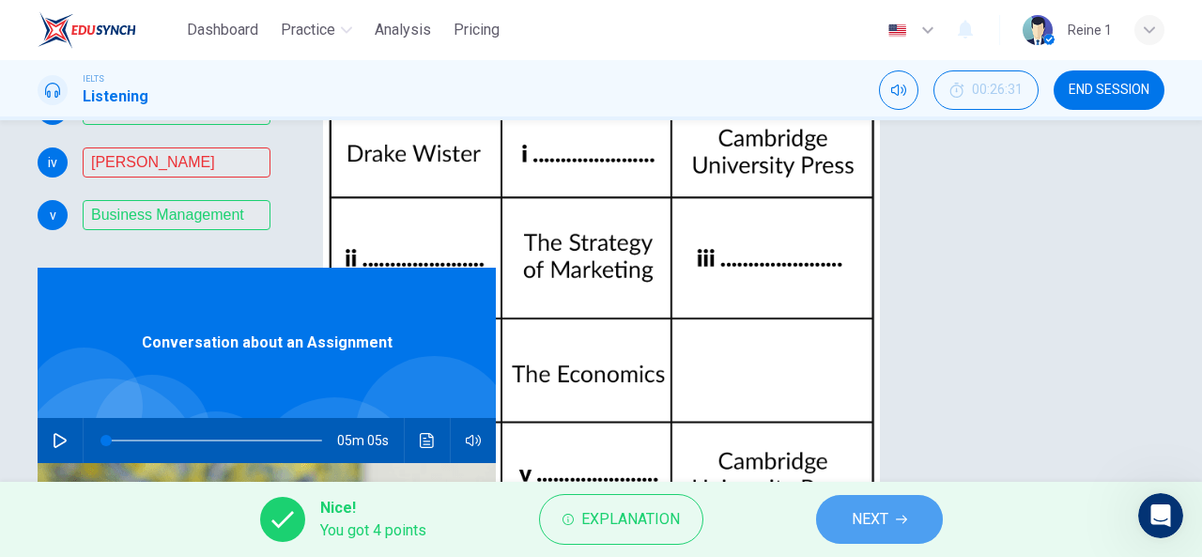
click at [860, 532] on span "NEXT" at bounding box center [869, 519] width 37 height 26
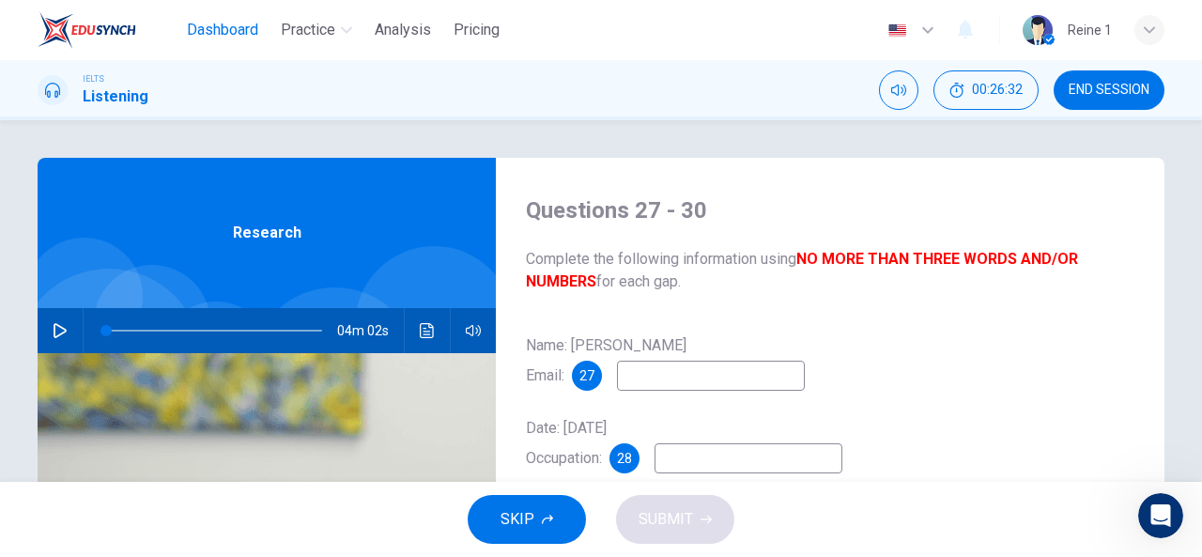
click at [253, 35] on span "Dashboard" at bounding box center [222, 30] width 71 height 23
click at [1127, 95] on span "END SESSION" at bounding box center [1108, 90] width 81 height 15
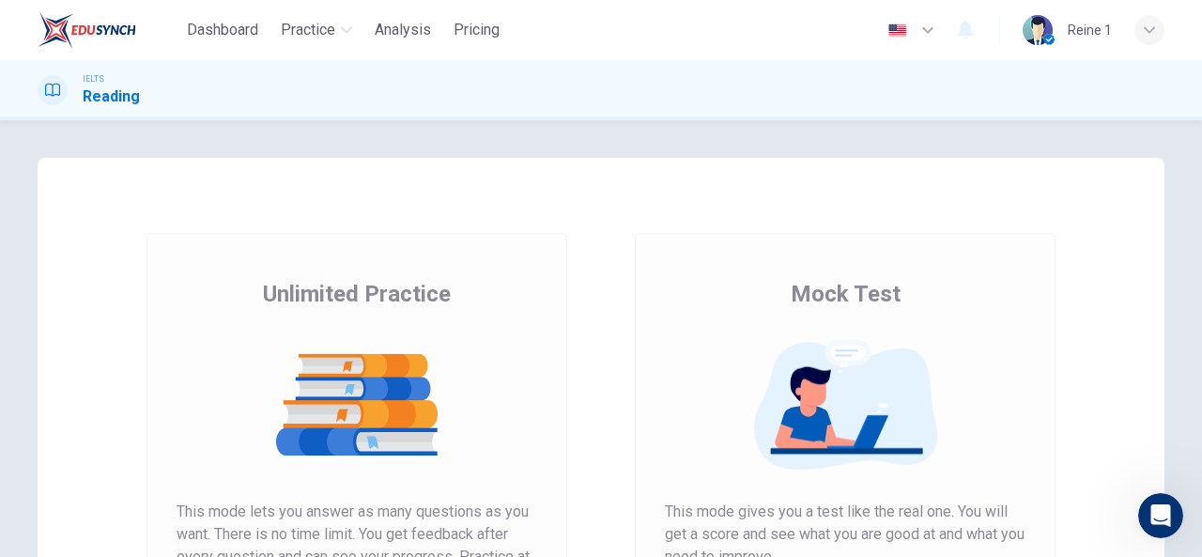
scroll to position [246, 0]
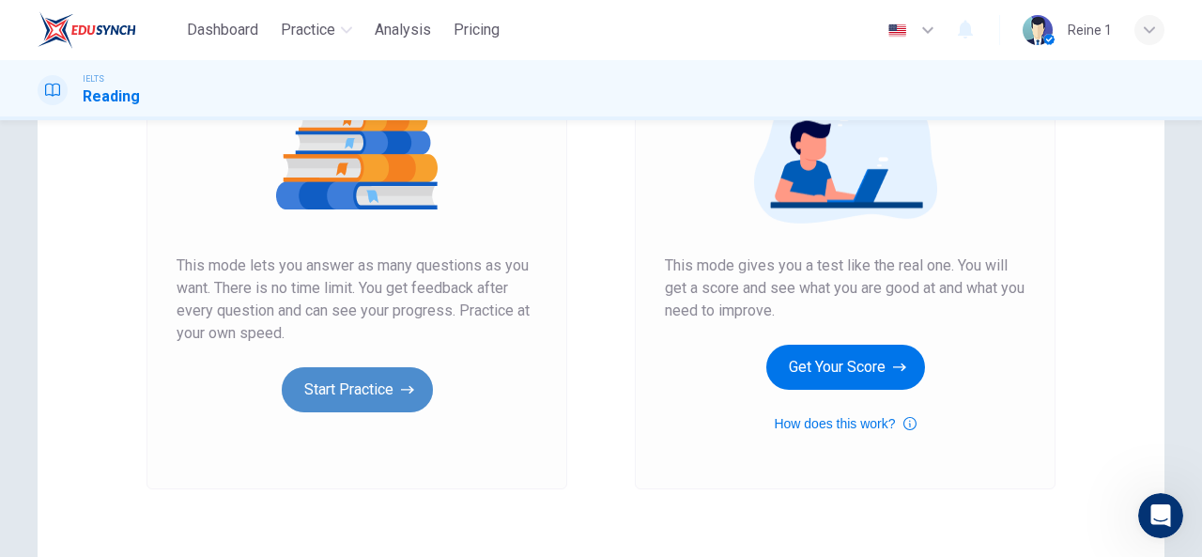
click at [377, 386] on button "Start Practice" at bounding box center [357, 389] width 151 height 45
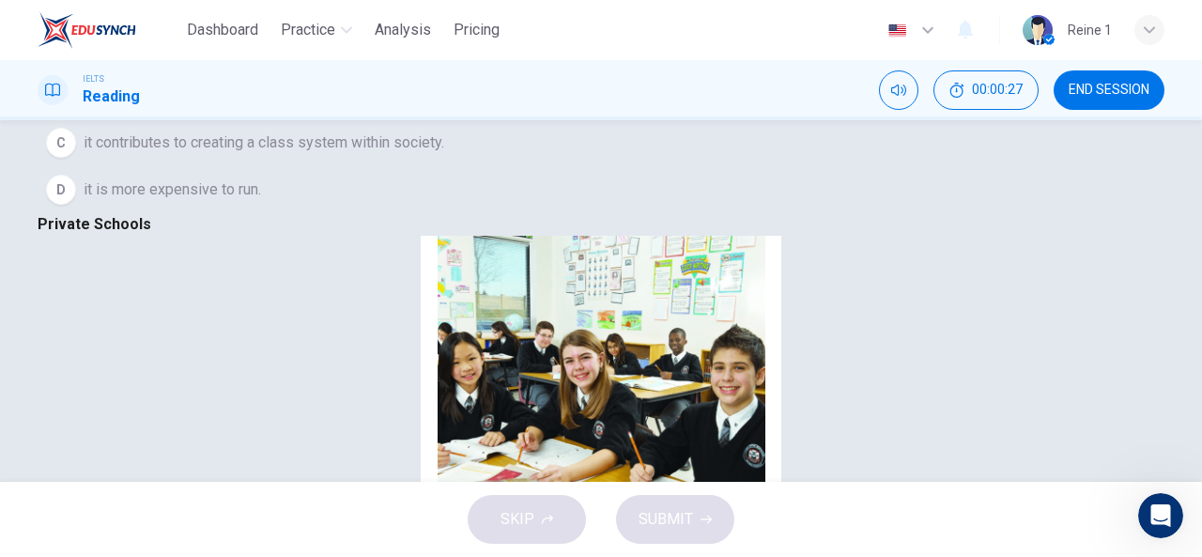
scroll to position [366, 0]
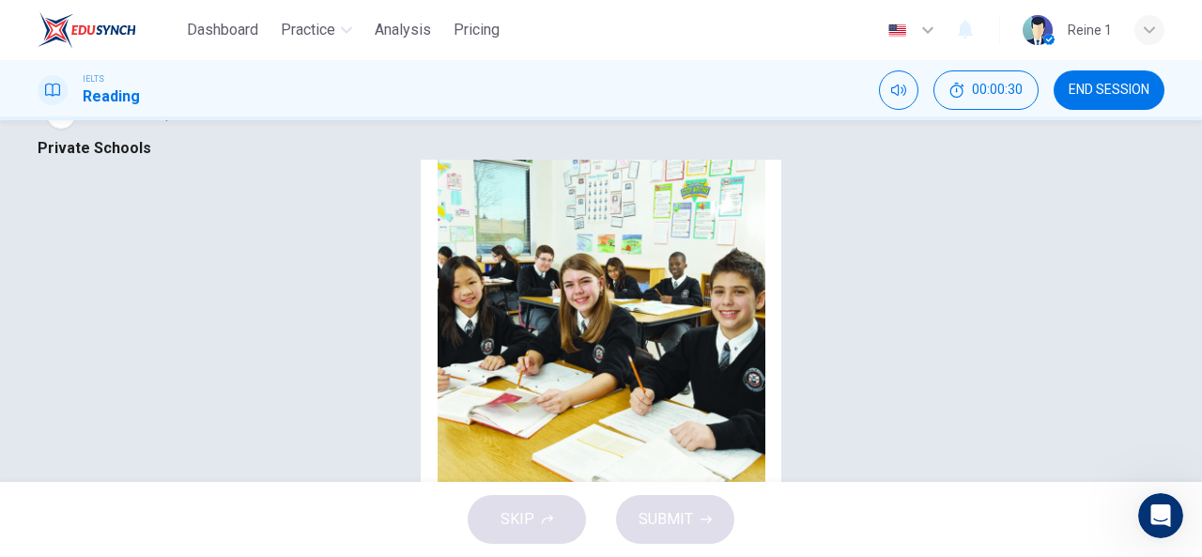
click at [906, 166] on div "Click to Zoom" at bounding box center [601, 278] width 1202 height 557
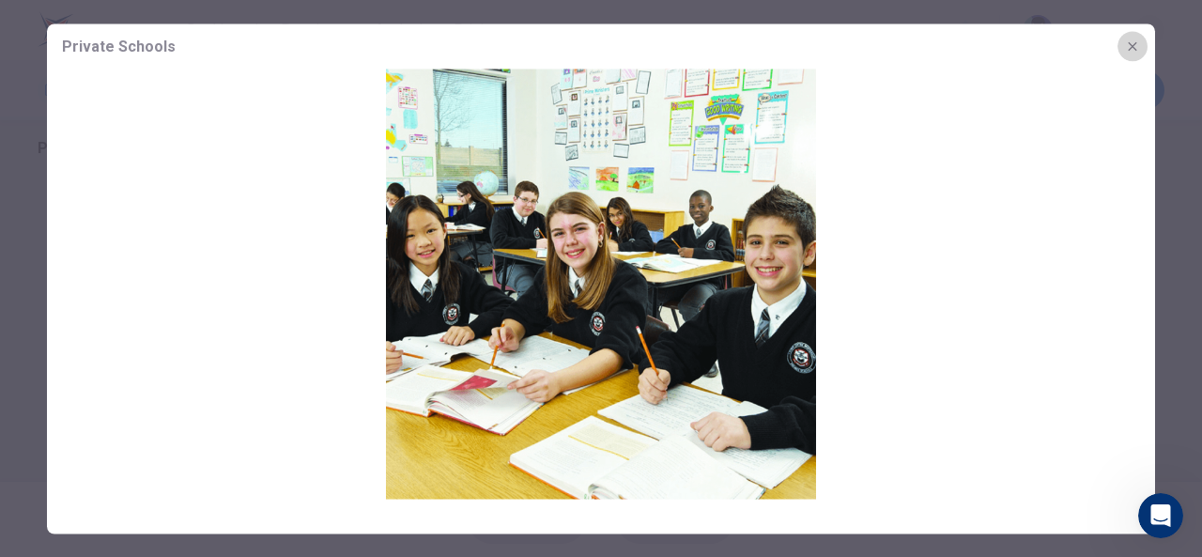
click at [1132, 52] on icon "button" at bounding box center [1132, 45] width 15 height 15
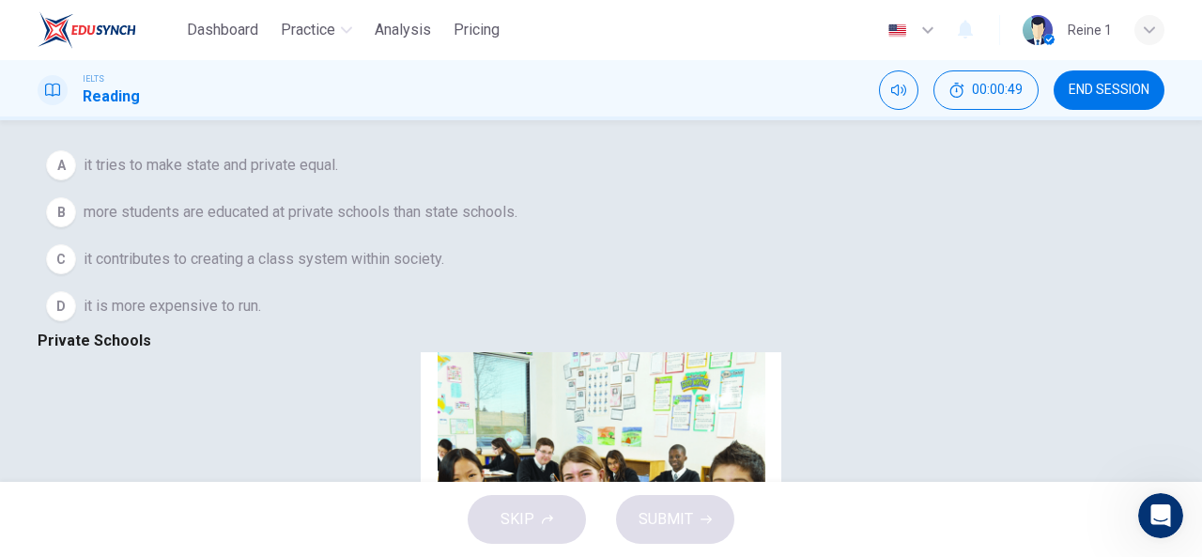
scroll to position [180, 0]
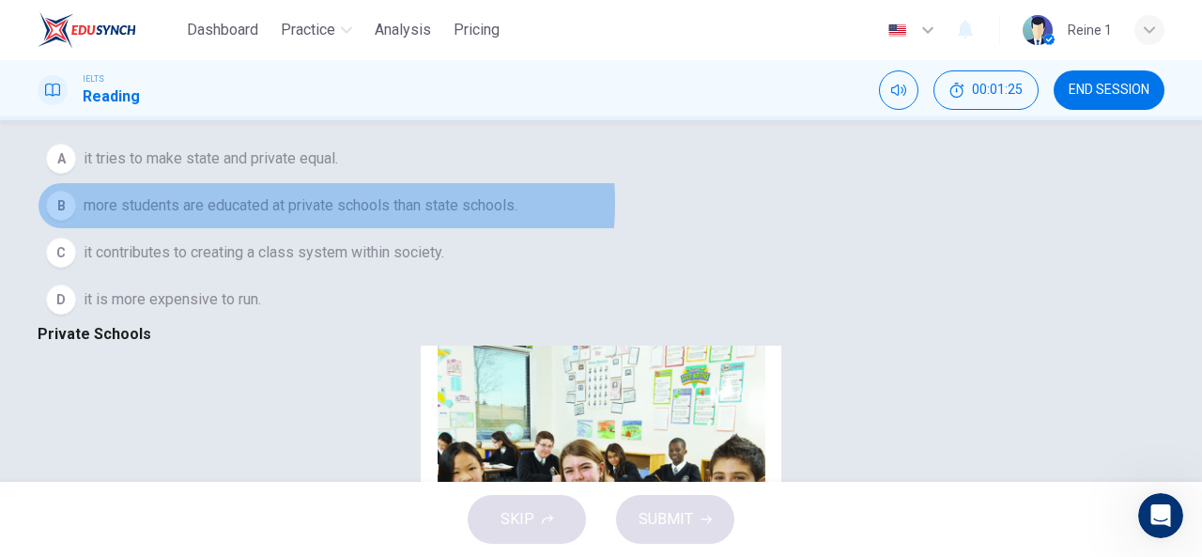
click at [351, 217] on span "more students are educated at private schools than state schools." at bounding box center [301, 205] width 434 height 23
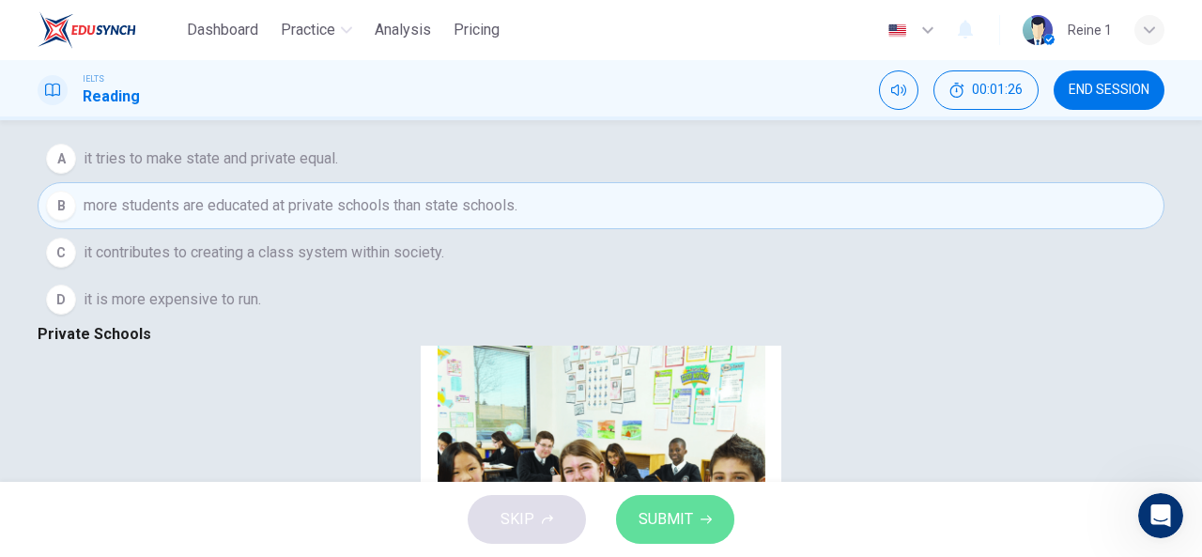
click at [708, 500] on button "SUBMIT" at bounding box center [675, 519] width 118 height 49
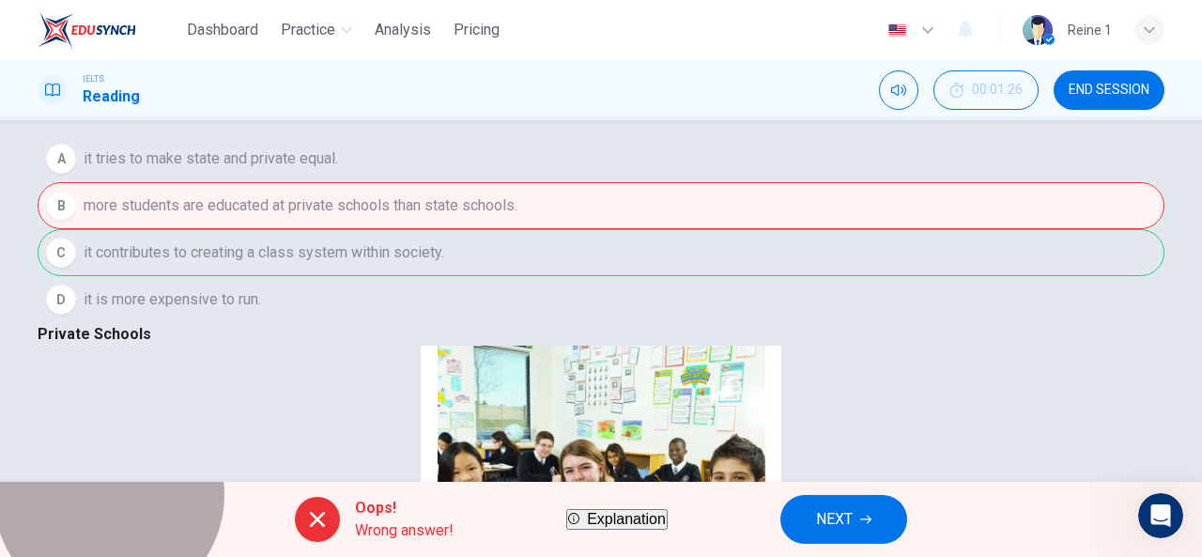
click at [644, 511] on span "Explanation" at bounding box center [626, 519] width 79 height 16
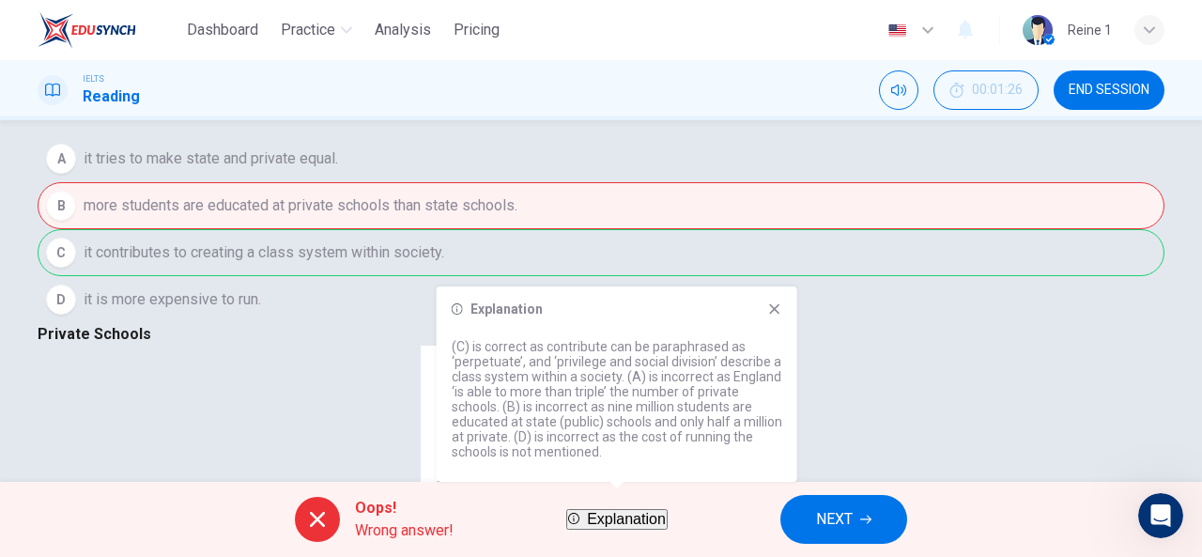
click at [336, 323] on div "A it tries to make state and private equal. B more students are educated at pri…" at bounding box center [601, 229] width 1127 height 188
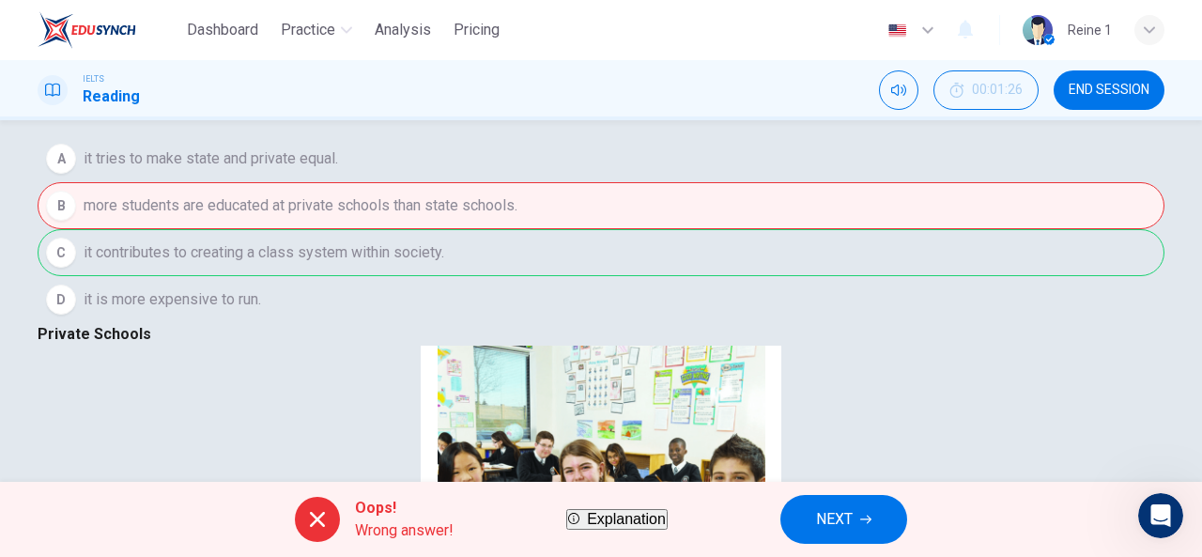
scroll to position [0, 0]
click at [1074, 74] on button "END SESSION" at bounding box center [1108, 89] width 111 height 39
